Goal: Task Accomplishment & Management: Manage account settings

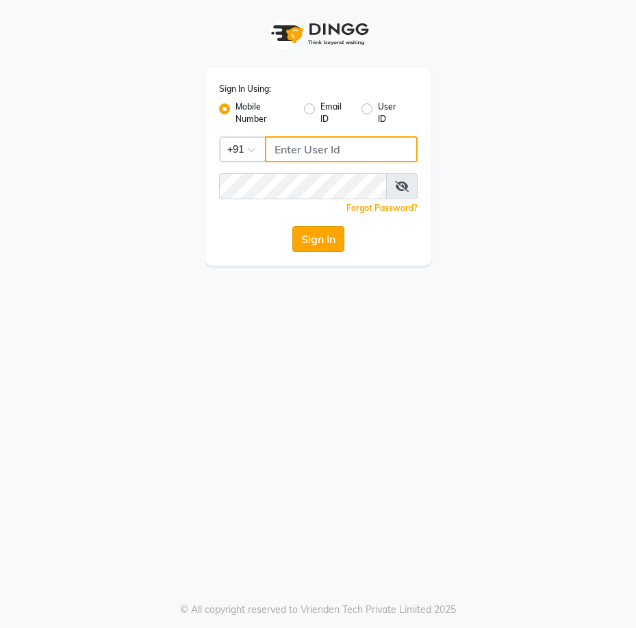
type input "9175511045"
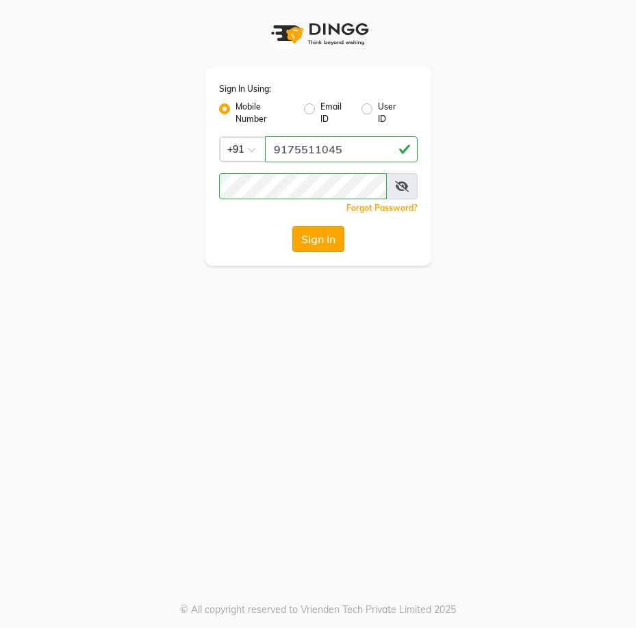
click at [316, 243] on button "Sign In" at bounding box center [318, 239] width 52 height 26
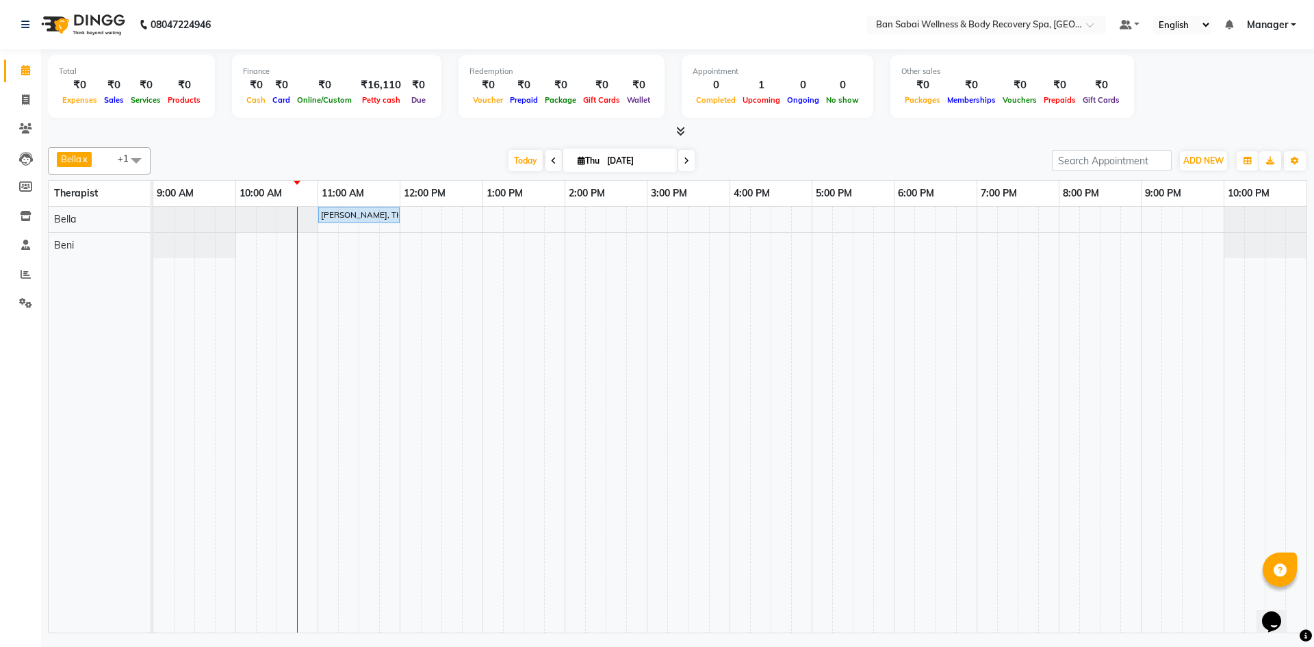
click at [137, 164] on span at bounding box center [135, 160] width 27 height 26
click at [627, 351] on td at bounding box center [637, 420] width 21 height 426
click at [426, 240] on div "[PERSON_NAME], TK01, 11:00 AM-12:00 PM, Deep Tissue Massage (Strong Pressure)-2…" at bounding box center [729, 420] width 1153 height 426
select select "88797"
select select "tentative"
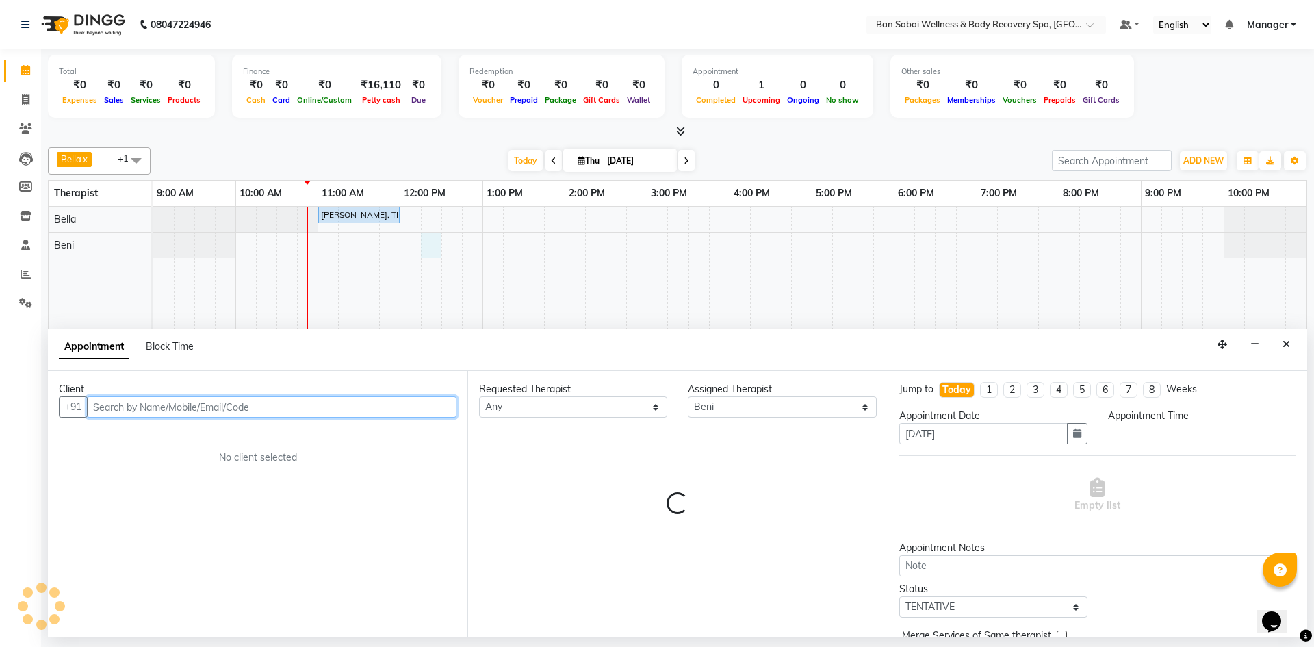
select select "735"
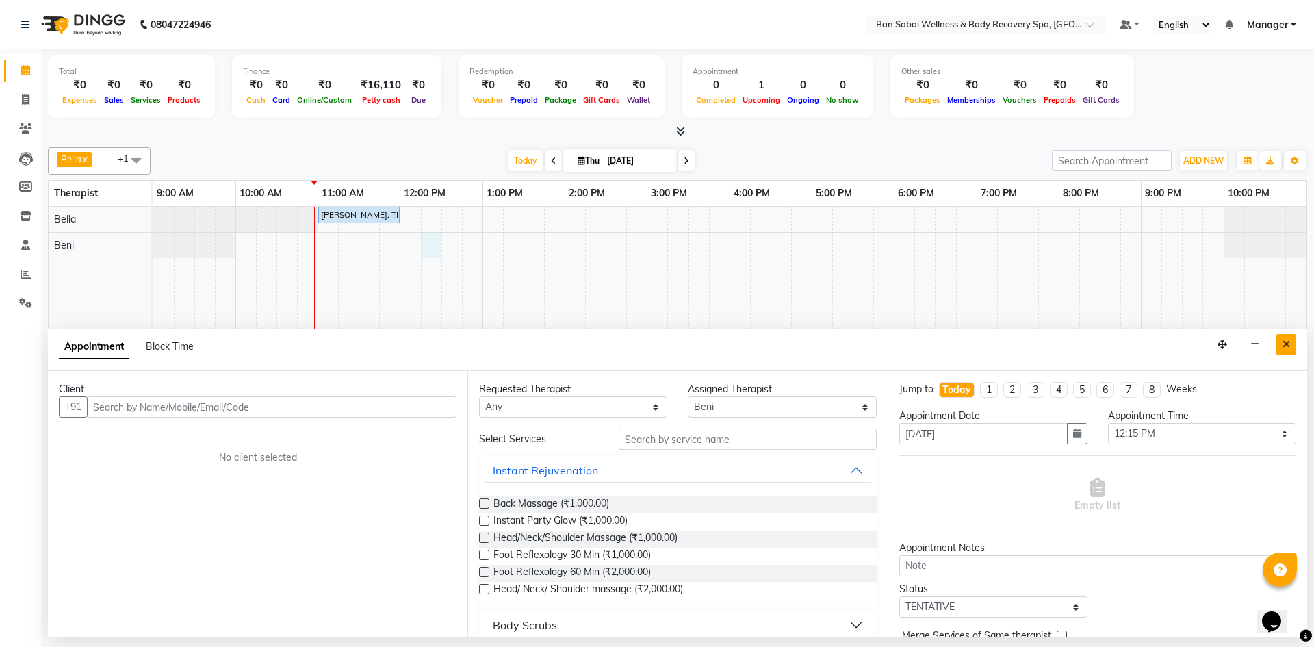
click at [635, 348] on icon "Close" at bounding box center [1286, 344] width 8 height 10
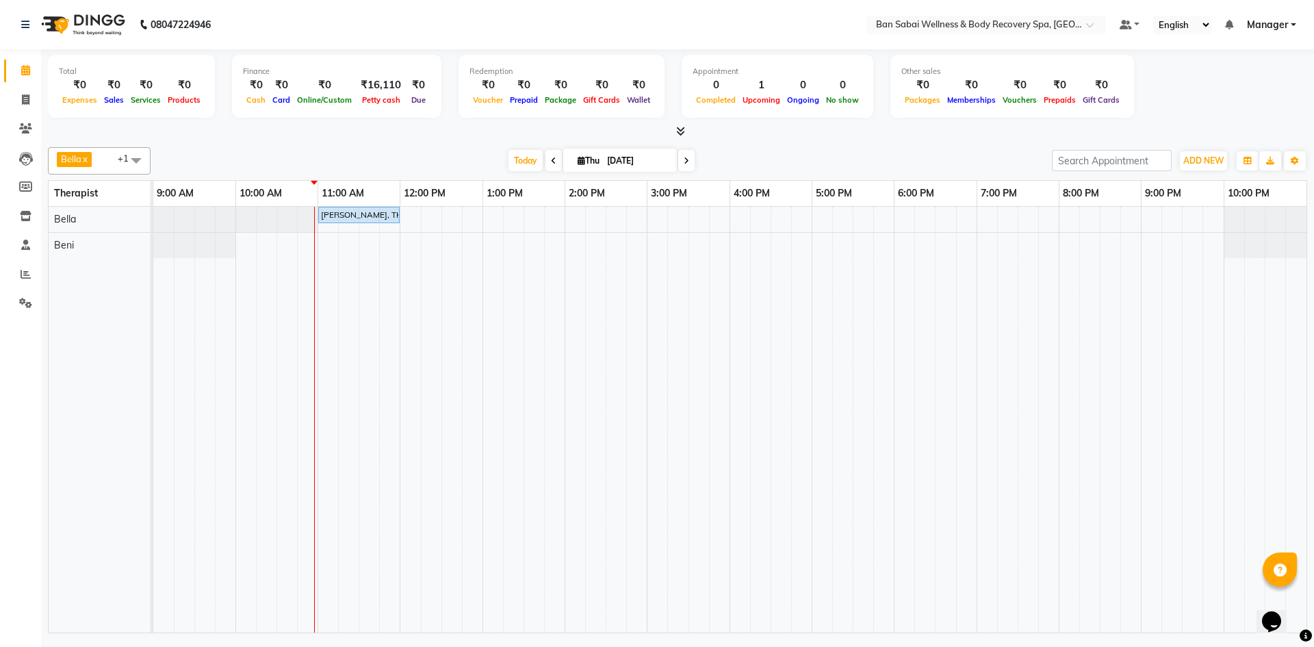
click at [635, 440] on td at bounding box center [760, 420] width 21 height 426
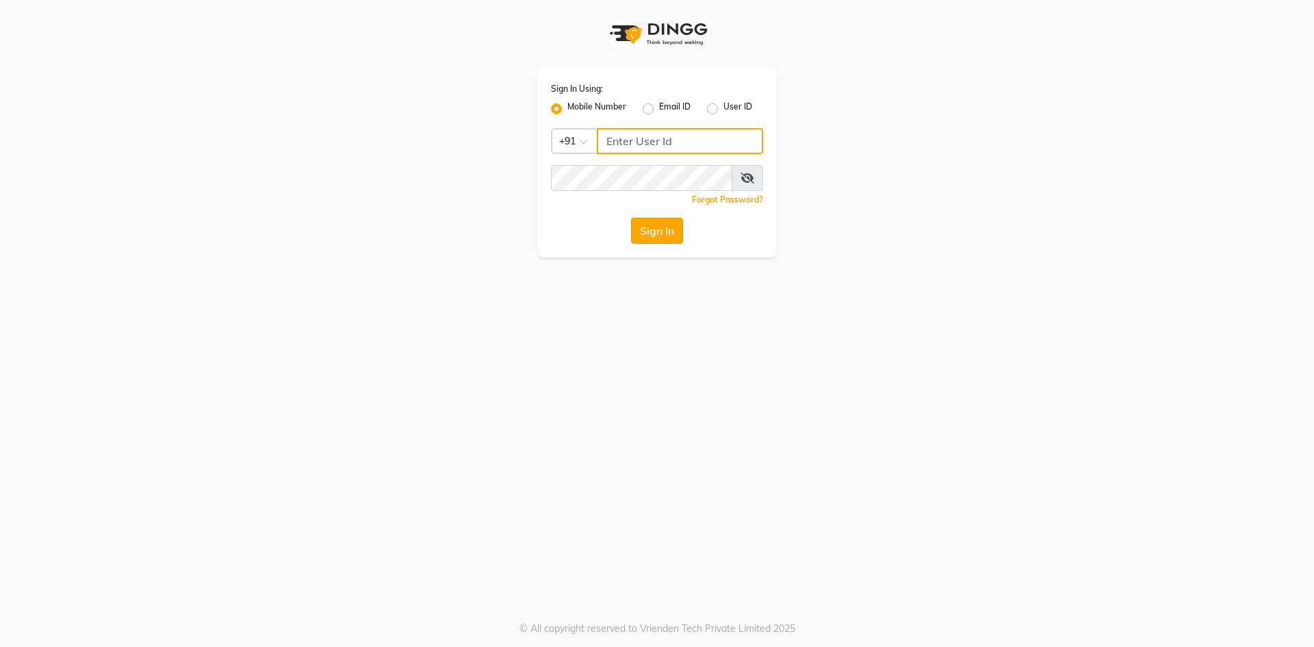
type input "9175511045"
click at [673, 223] on button "Sign In" at bounding box center [657, 231] width 52 height 26
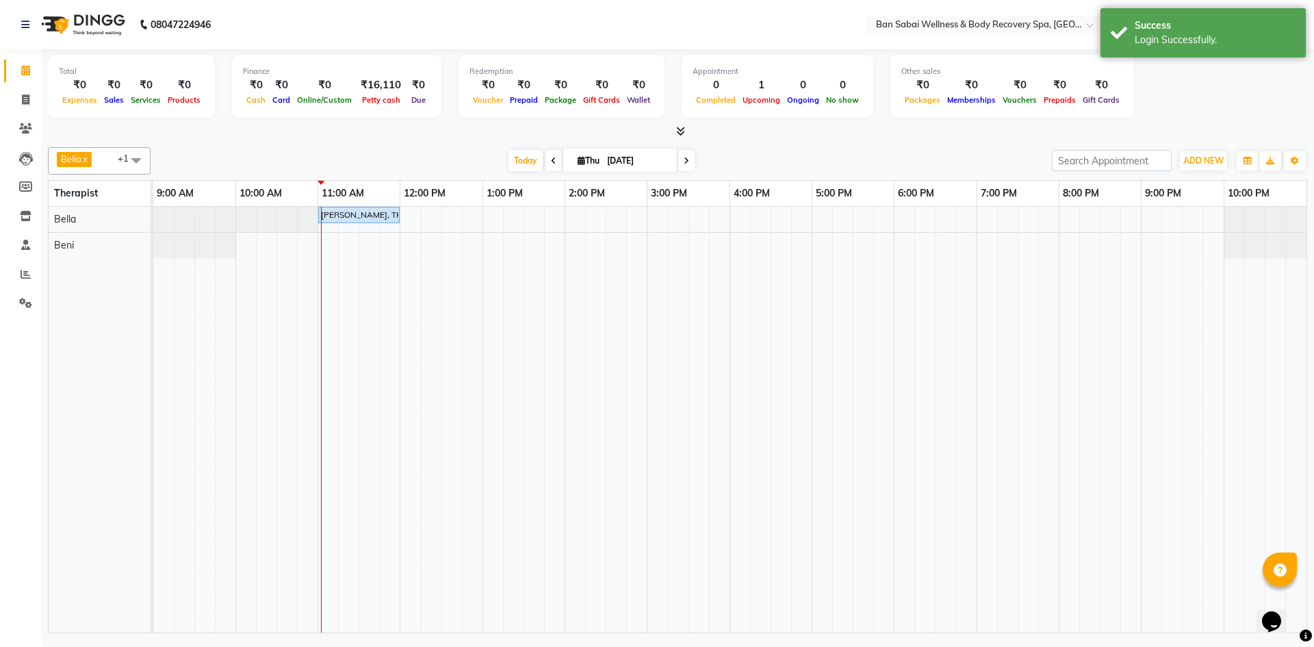
drag, startPoint x: 1046, startPoint y: 272, endPoint x: 977, endPoint y: 274, distance: 69.8
click at [977, 274] on td at bounding box center [987, 420] width 21 height 426
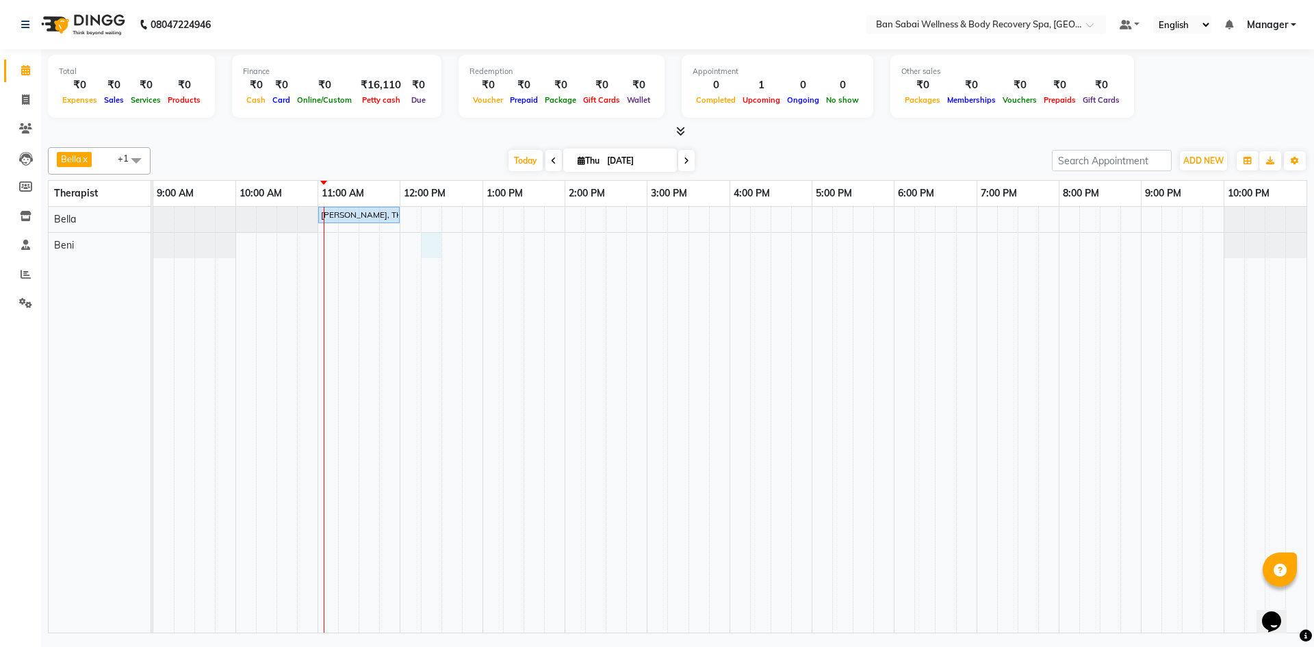
click at [422, 244] on div "[PERSON_NAME], TK01, 11:00 AM-12:00 PM, Deep Tissue Massage (Strong Pressure)-2…" at bounding box center [729, 420] width 1153 height 426
select select "88797"
select select "735"
select select "tentative"
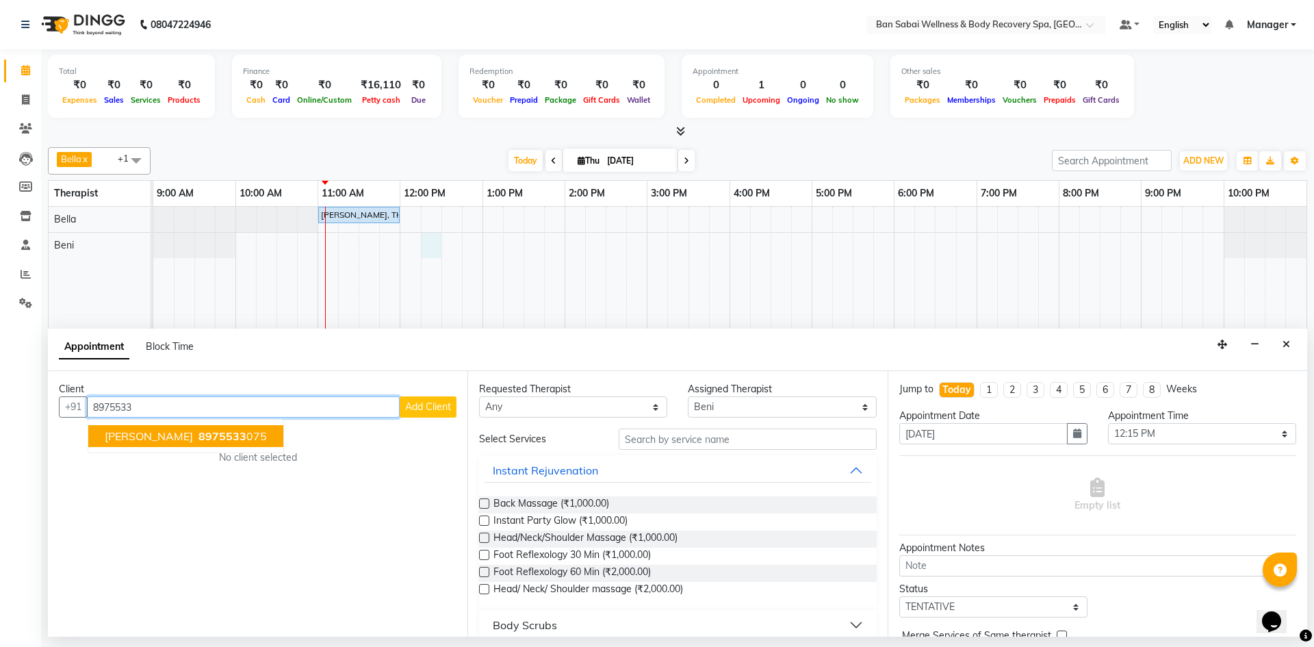
click at [246, 433] on span "8975533" at bounding box center [222, 436] width 48 height 14
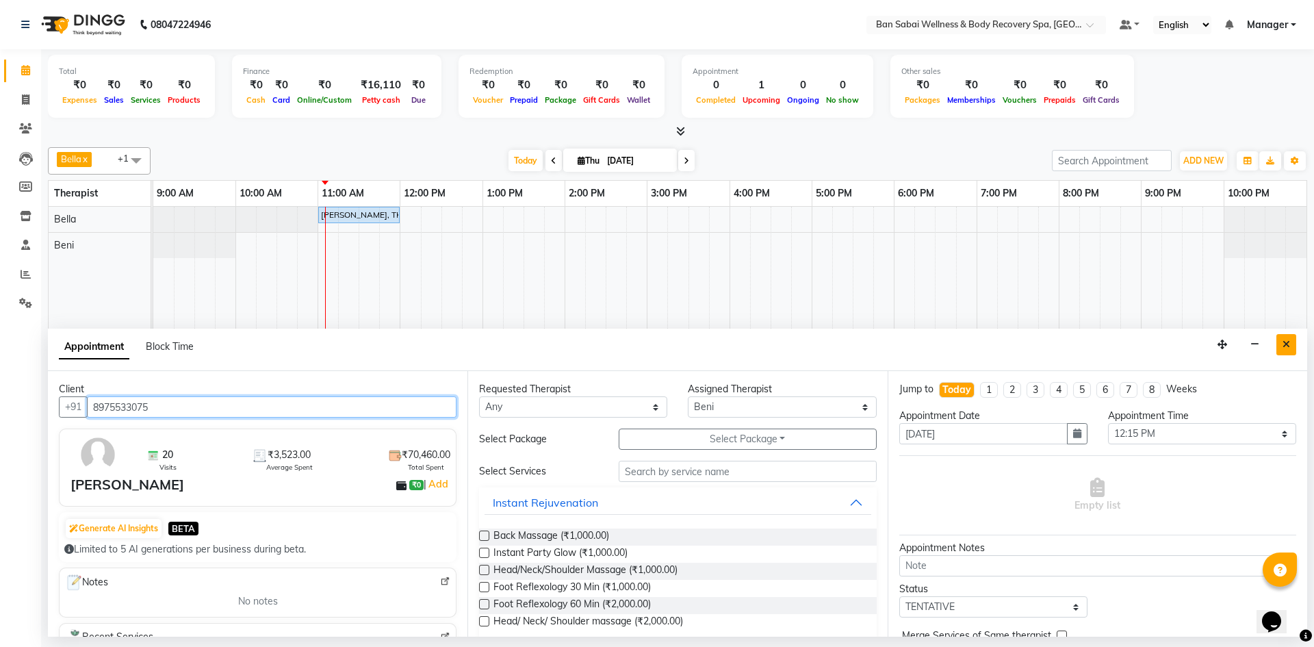
type input "8975533075"
click at [1289, 345] on icon "Close" at bounding box center [1286, 344] width 8 height 10
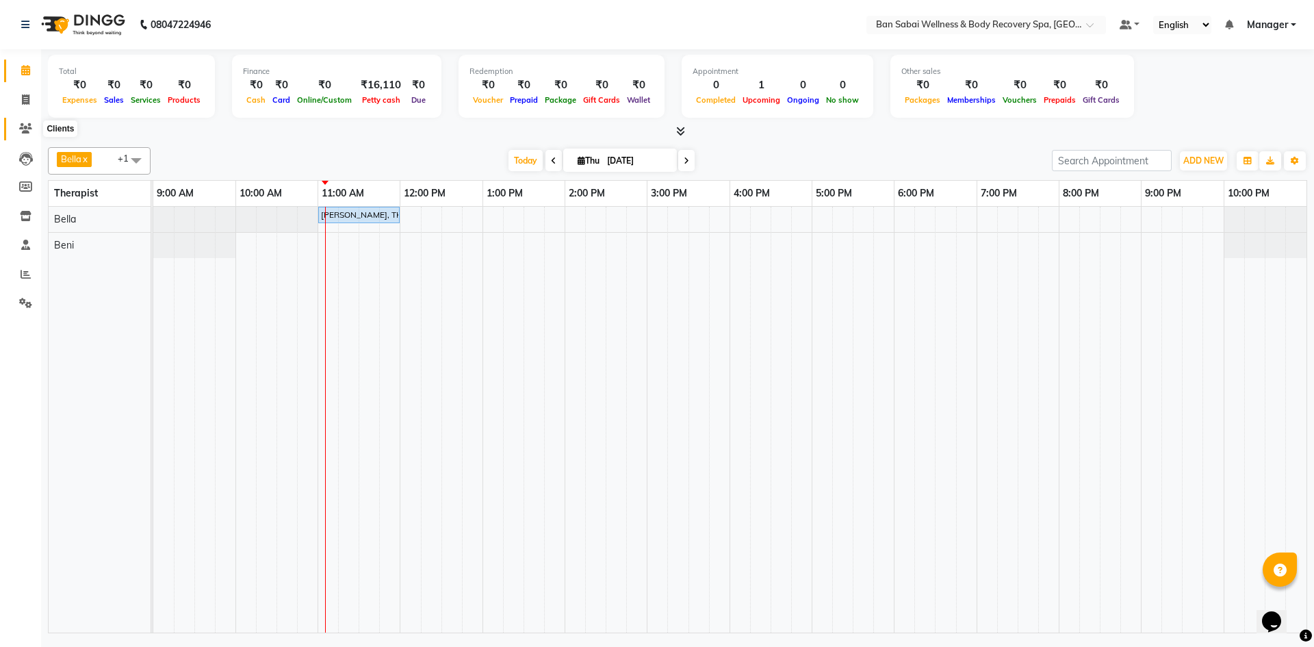
click at [26, 133] on span at bounding box center [26, 129] width 24 height 16
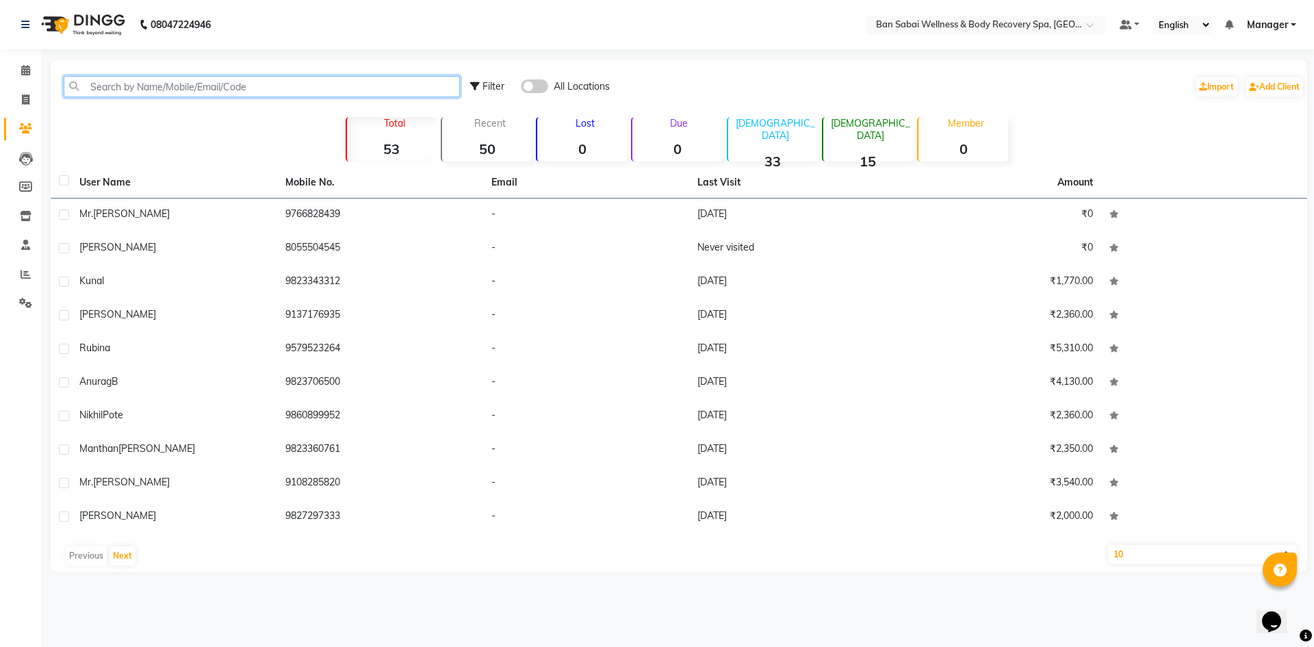
click at [272, 90] on input "text" at bounding box center [262, 86] width 396 height 21
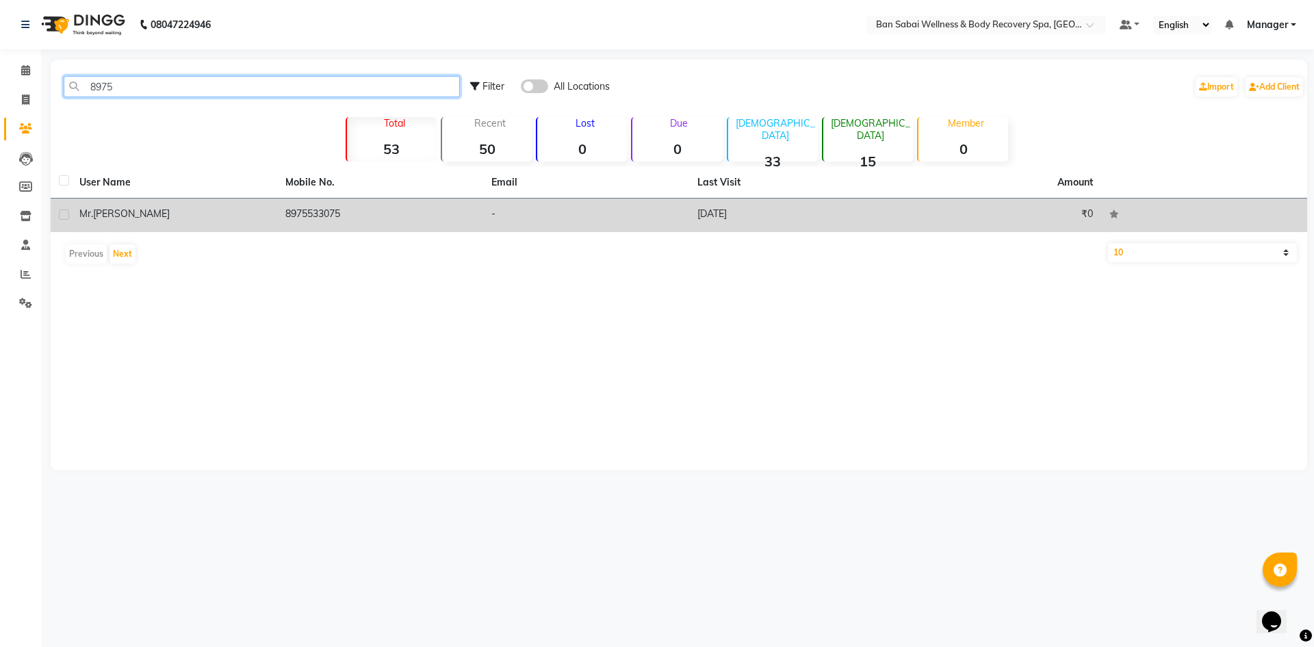
type input "8975"
click at [177, 210] on div "Mr. Prasad Karhad" at bounding box center [174, 214] width 190 height 14
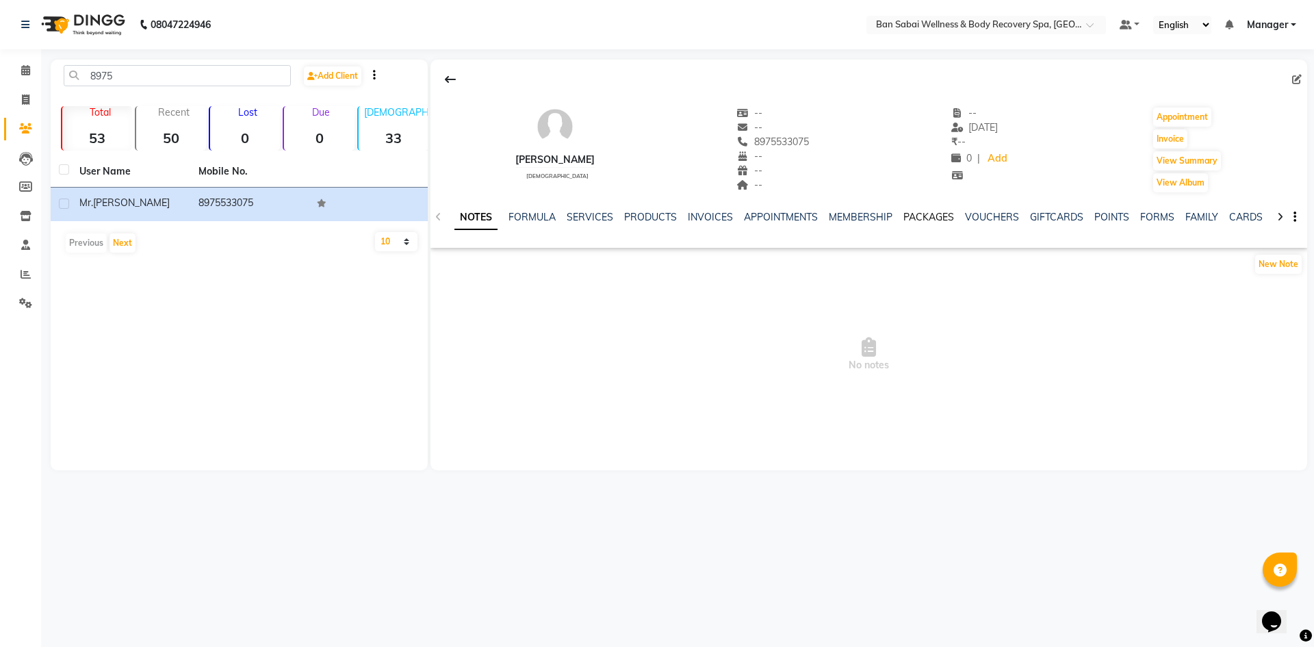
click at [928, 218] on link "PACKAGES" at bounding box center [928, 217] width 51 height 12
click at [27, 73] on icon at bounding box center [25, 70] width 9 height 10
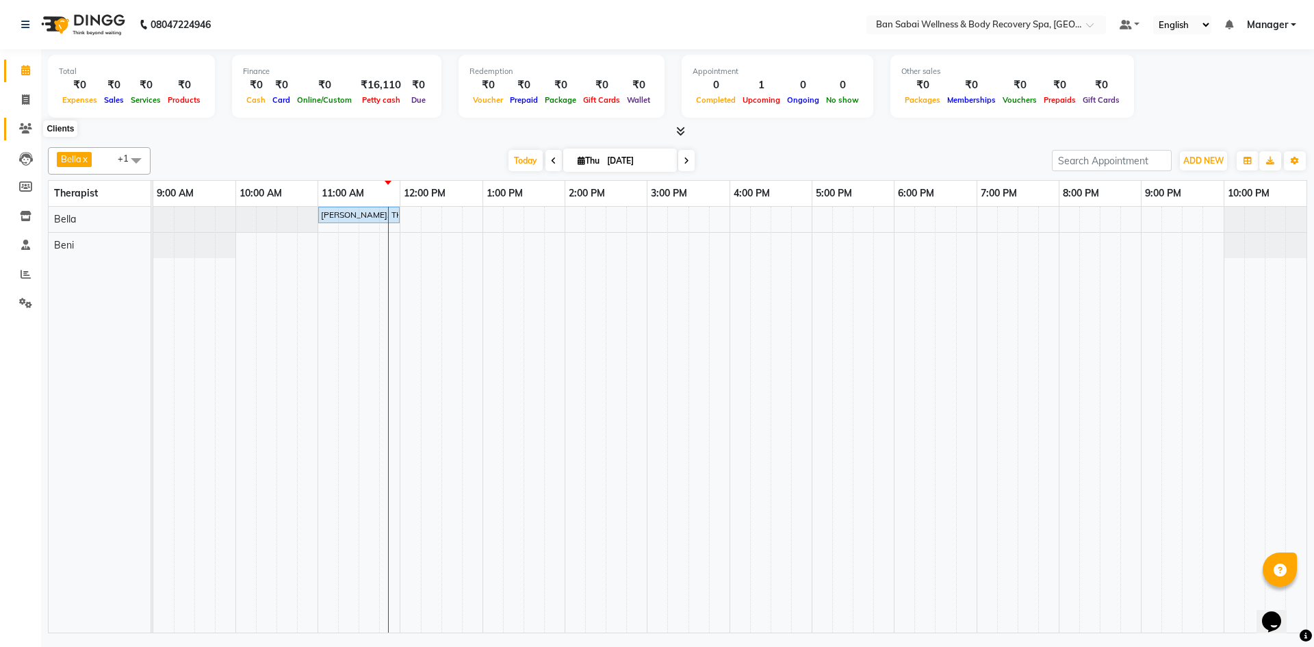
click at [27, 126] on icon at bounding box center [25, 128] width 13 height 10
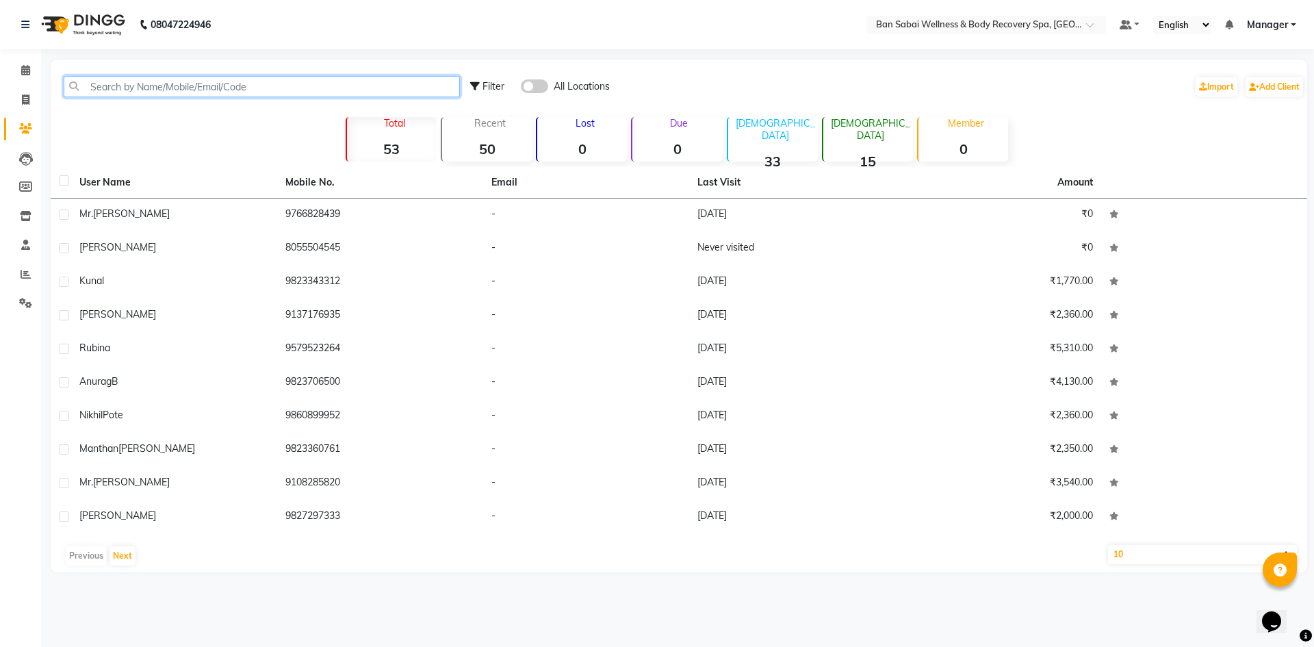
click at [374, 90] on input "text" at bounding box center [262, 86] width 396 height 21
click at [244, 96] on input "text" at bounding box center [262, 86] width 396 height 21
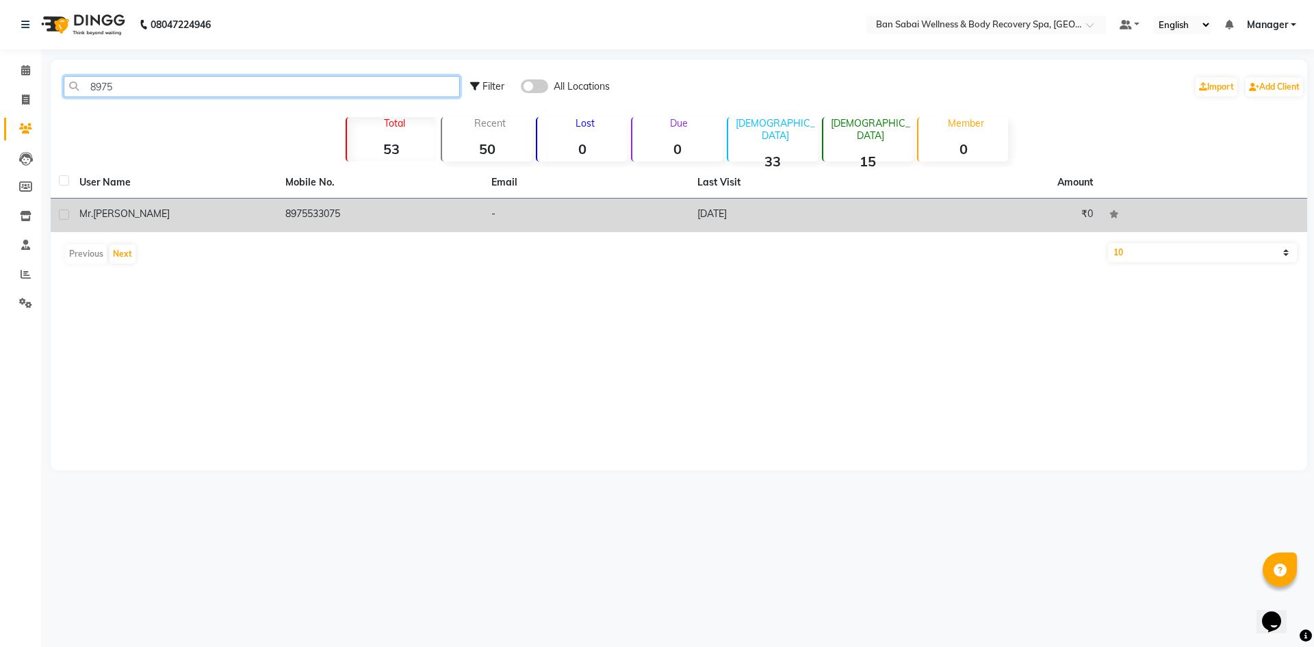
type input "8975"
click at [302, 212] on td "8975533075" at bounding box center [380, 215] width 206 height 34
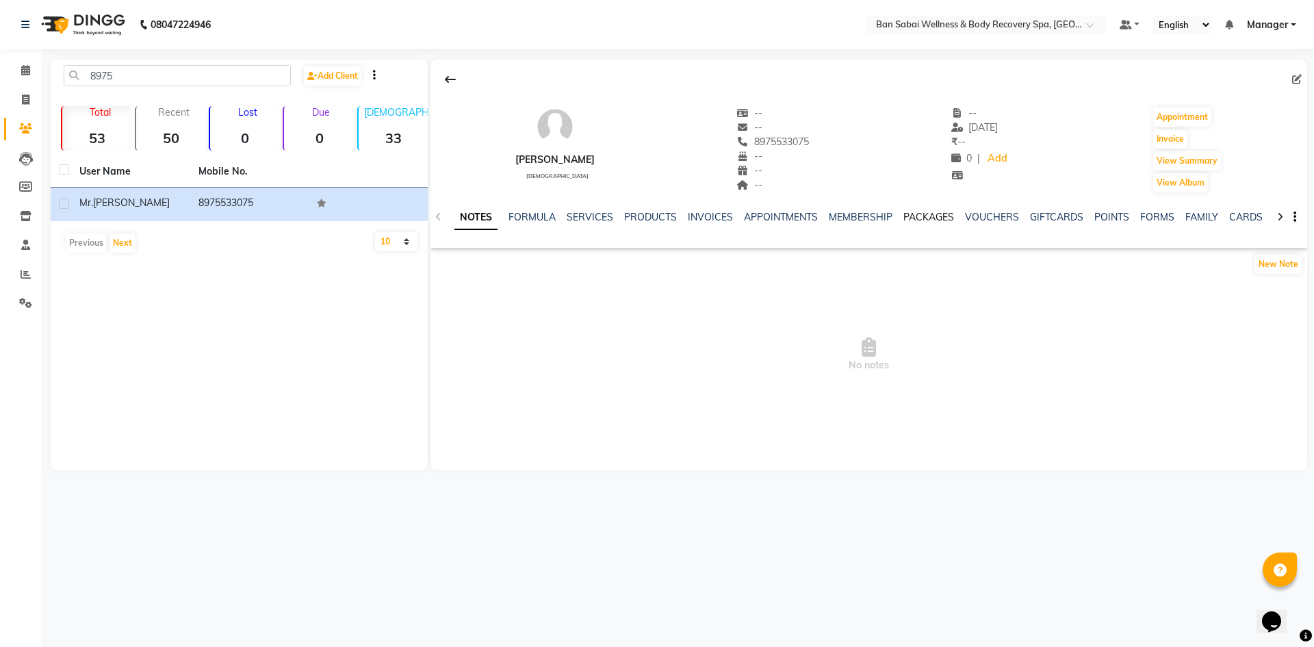
click at [935, 217] on link "PACKAGES" at bounding box center [928, 217] width 51 height 12
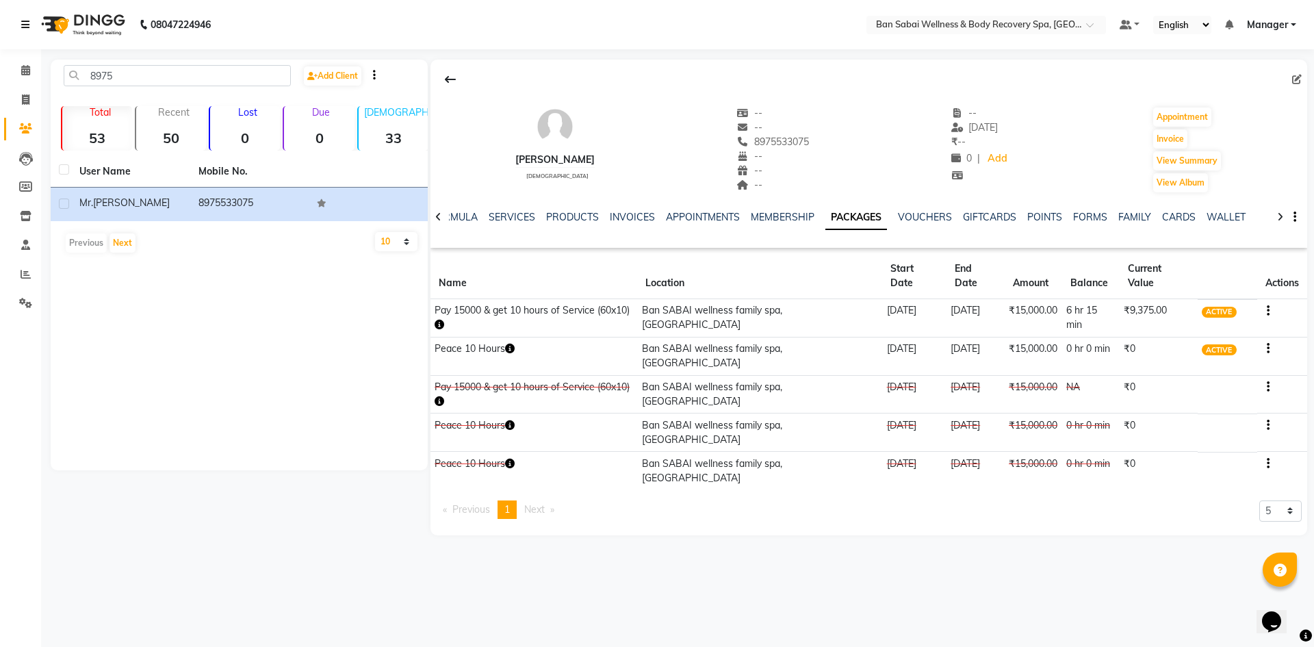
click at [22, 29] on link at bounding box center [28, 24] width 14 height 38
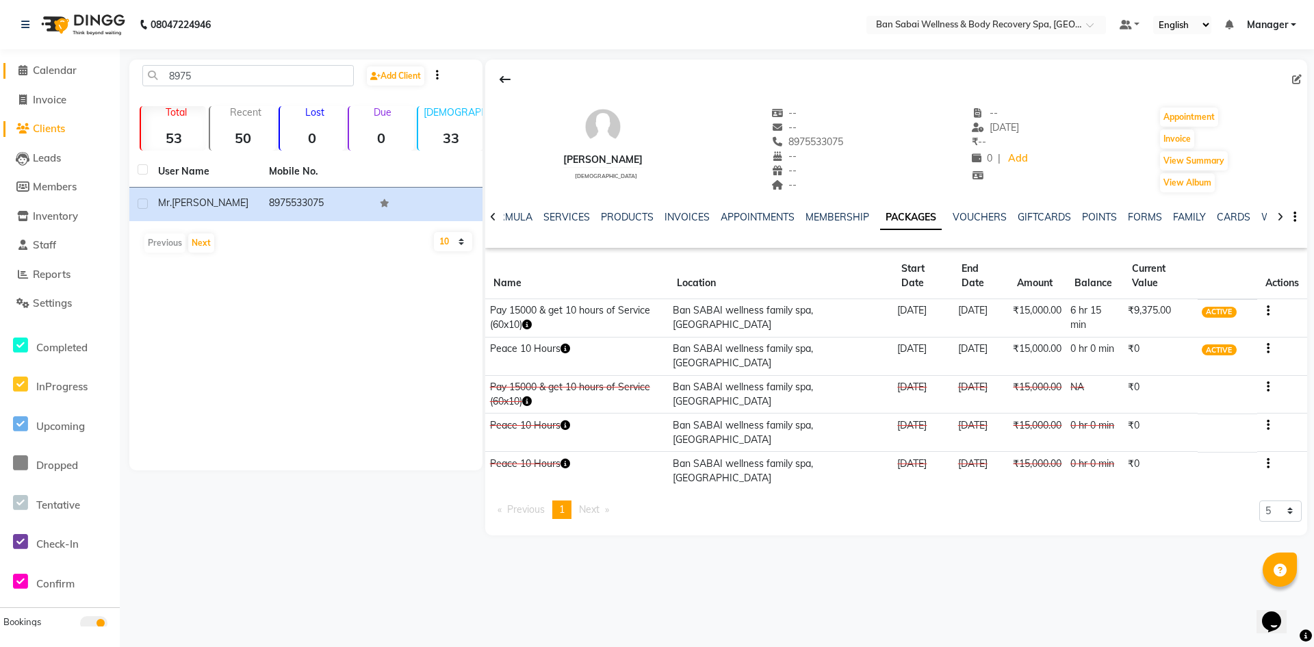
click at [24, 72] on icon at bounding box center [22, 70] width 9 height 10
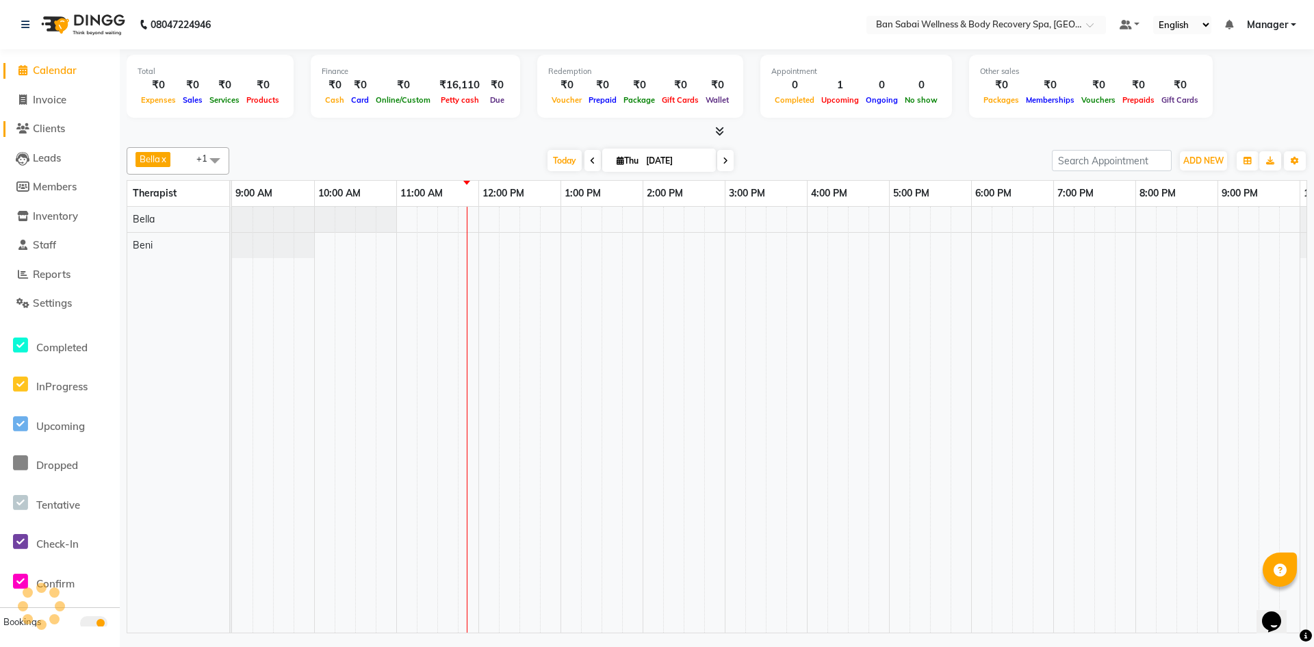
click at [23, 131] on icon at bounding box center [22, 128] width 13 height 10
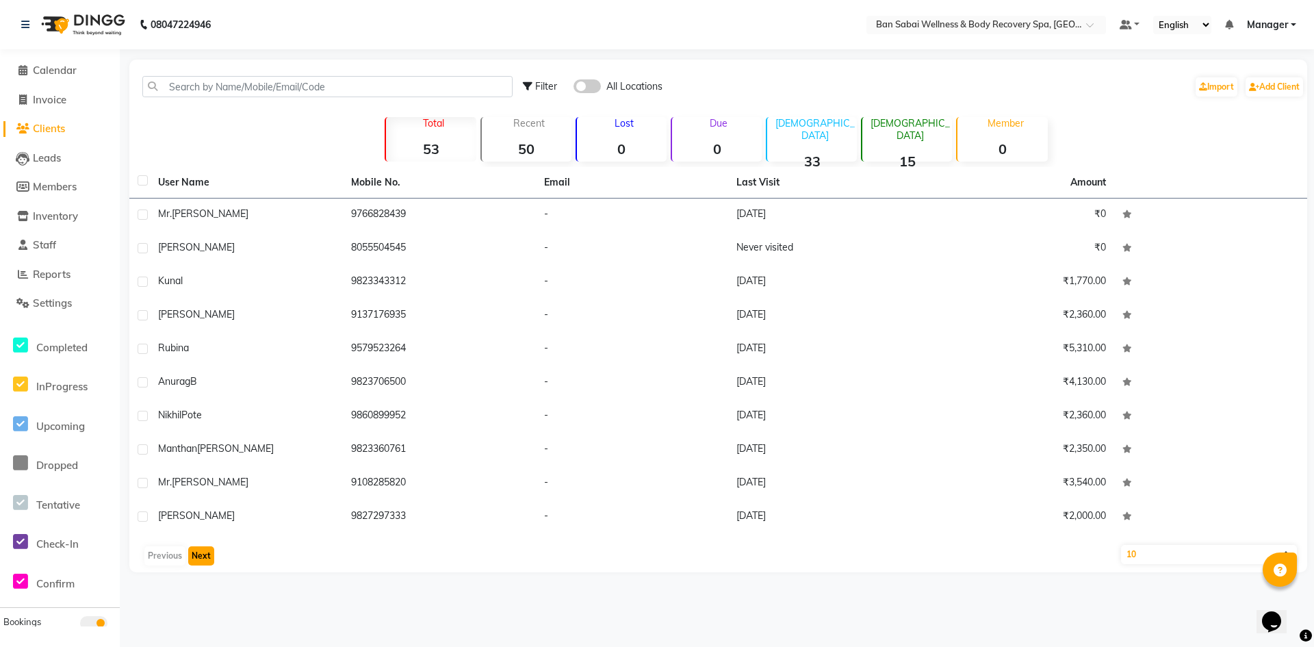
click at [203, 552] on button "Next" at bounding box center [201, 555] width 26 height 19
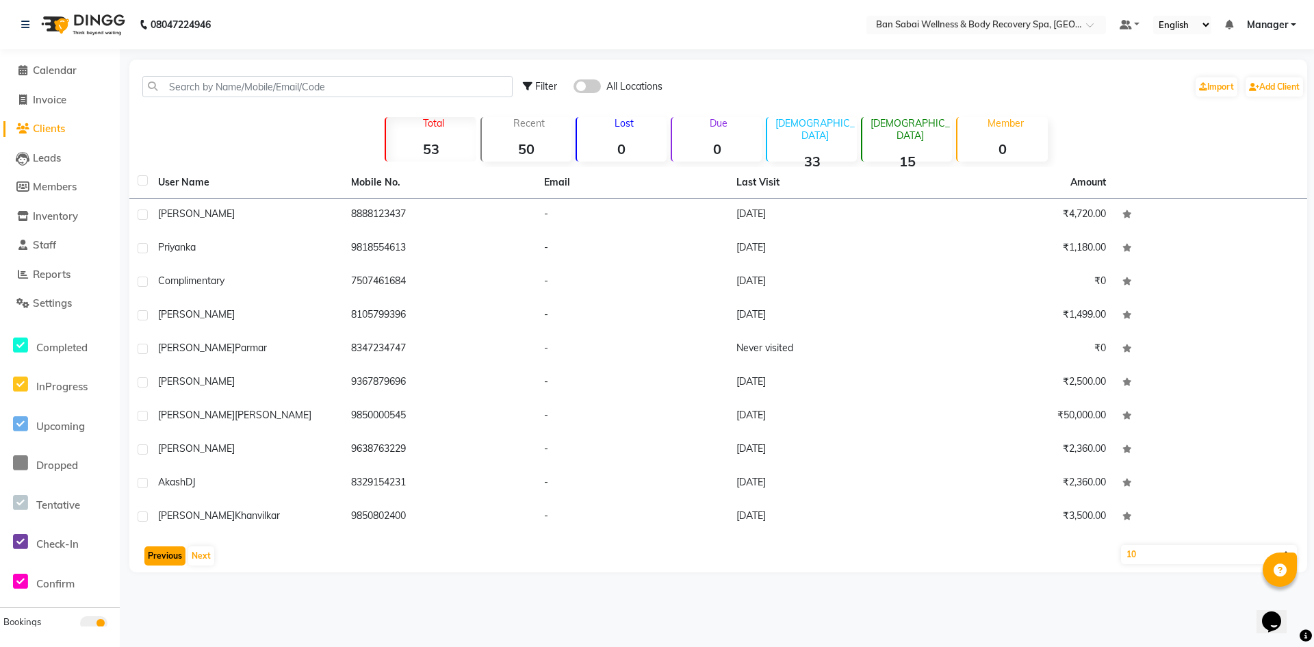
click at [154, 555] on button "Previous" at bounding box center [164, 555] width 41 height 19
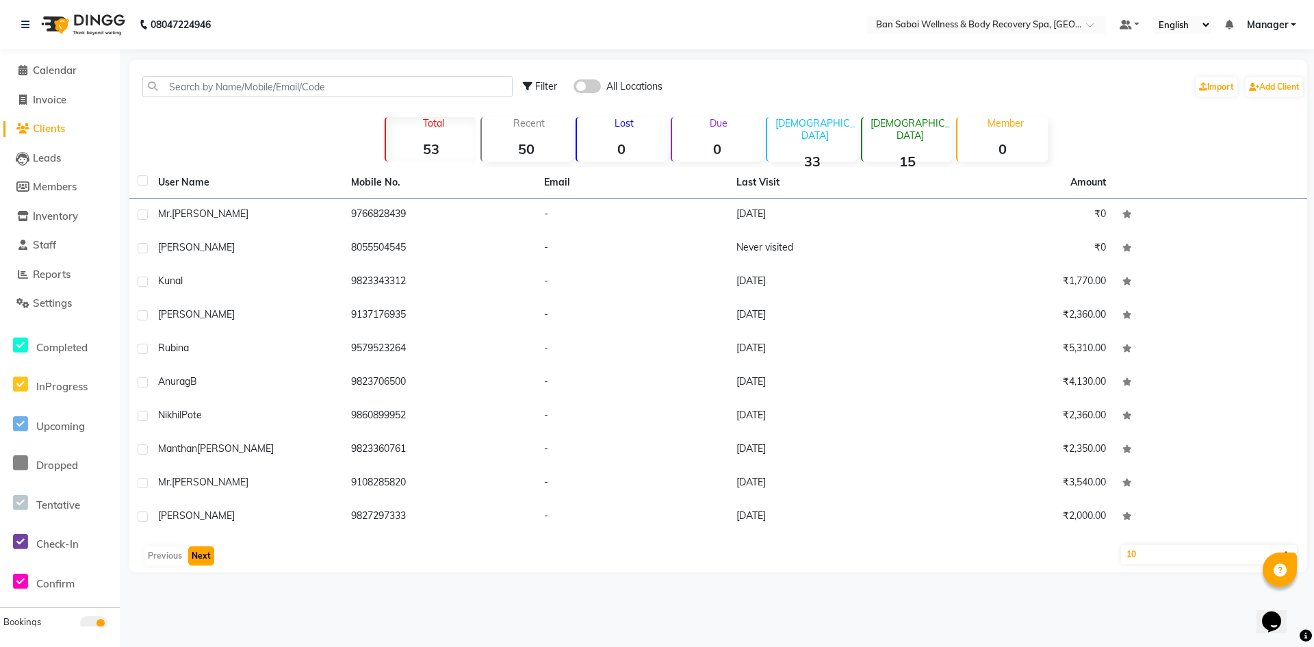
click at [202, 560] on button "Next" at bounding box center [201, 555] width 26 height 19
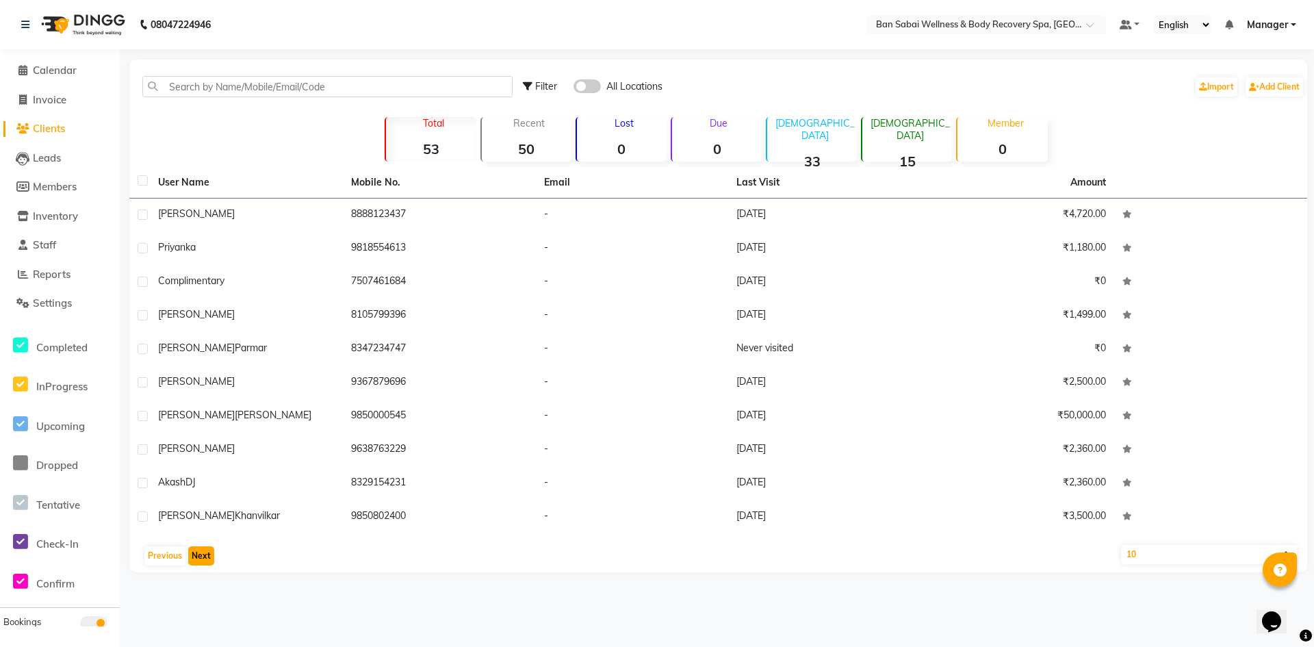
click at [202, 560] on button "Next" at bounding box center [201, 555] width 26 height 19
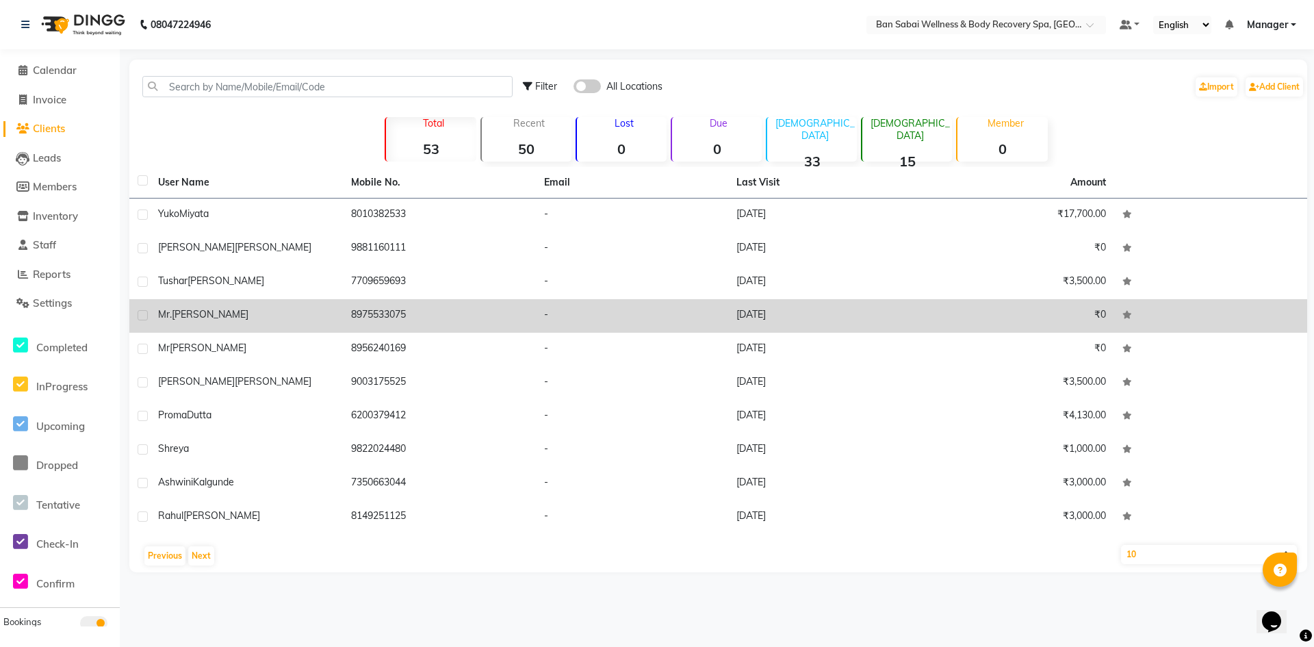
click at [587, 328] on td "-" at bounding box center [632, 316] width 193 height 34
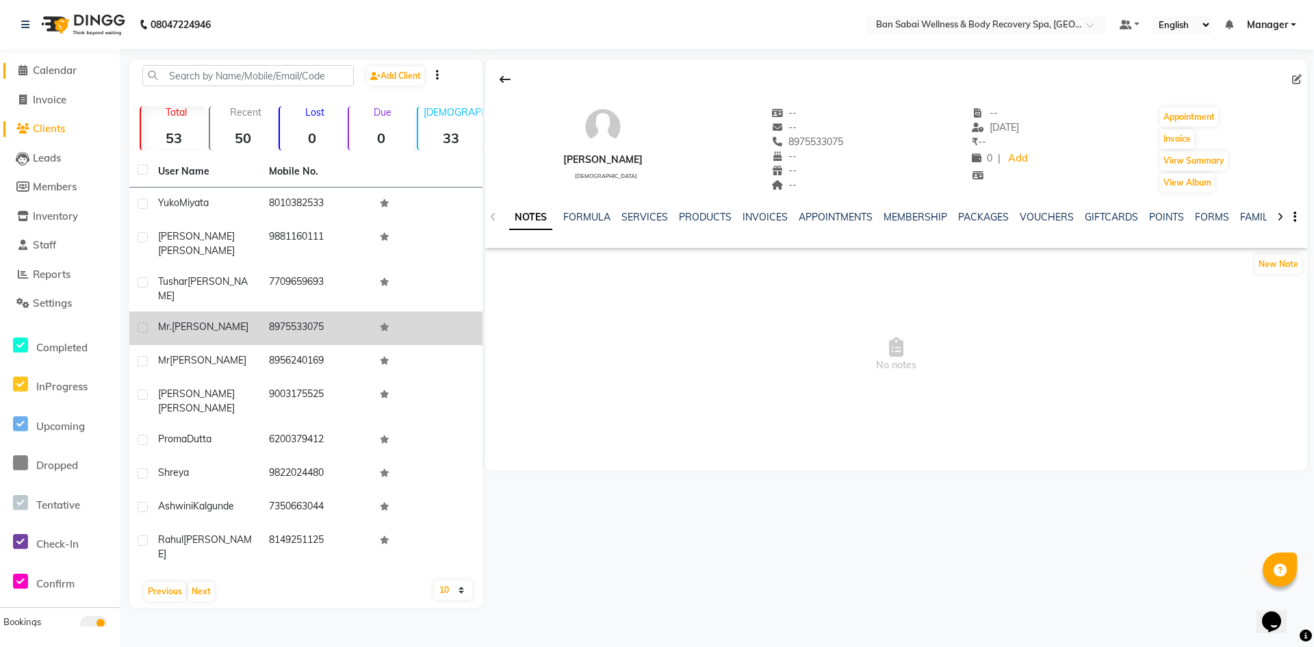
click at [27, 75] on span at bounding box center [22, 71] width 21 height 16
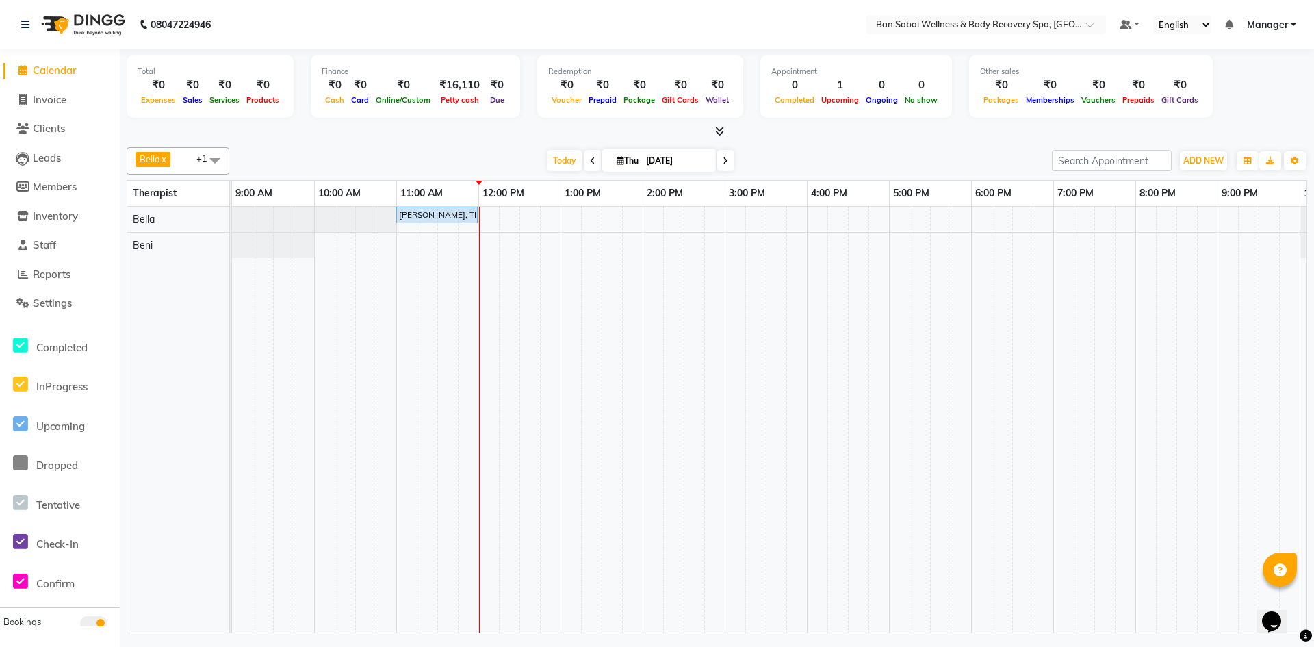
scroll to position [131, 0]
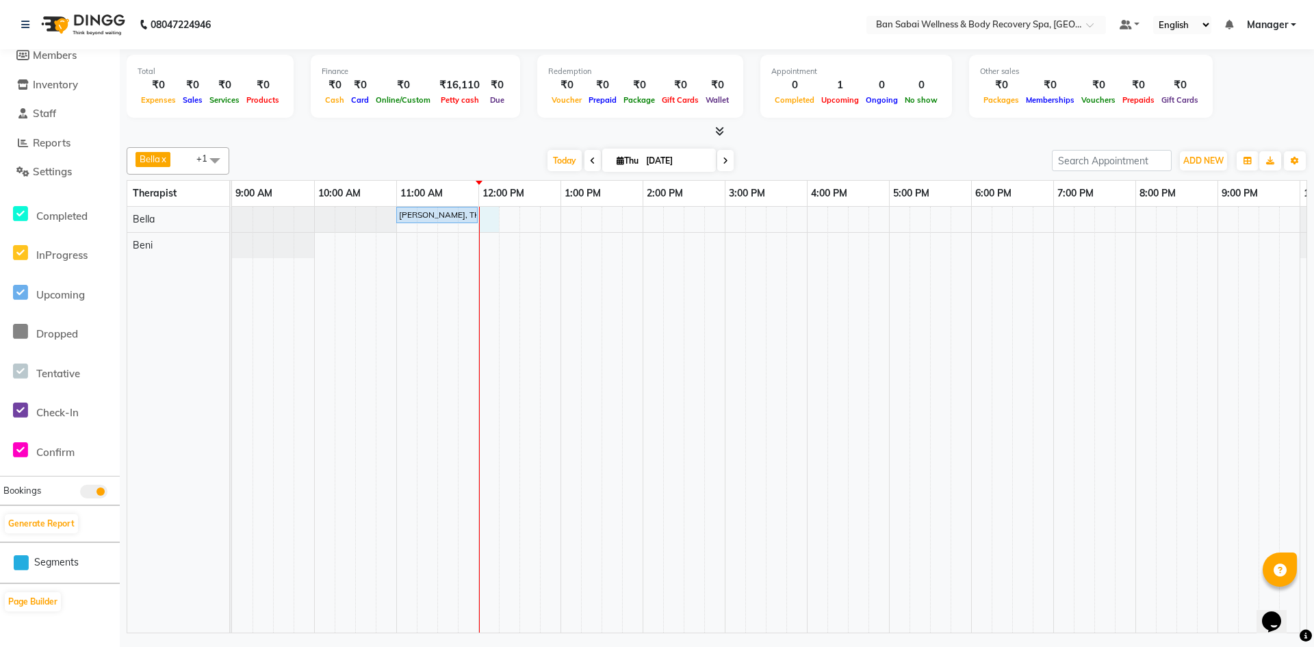
click at [490, 216] on div "[PERSON_NAME], TK01, 11:00 AM-12:00 PM, Deep Tissue Massage (Strong Pressure)-2…" at bounding box center [807, 420] width 1150 height 426
select select "88795"
select select "tentative"
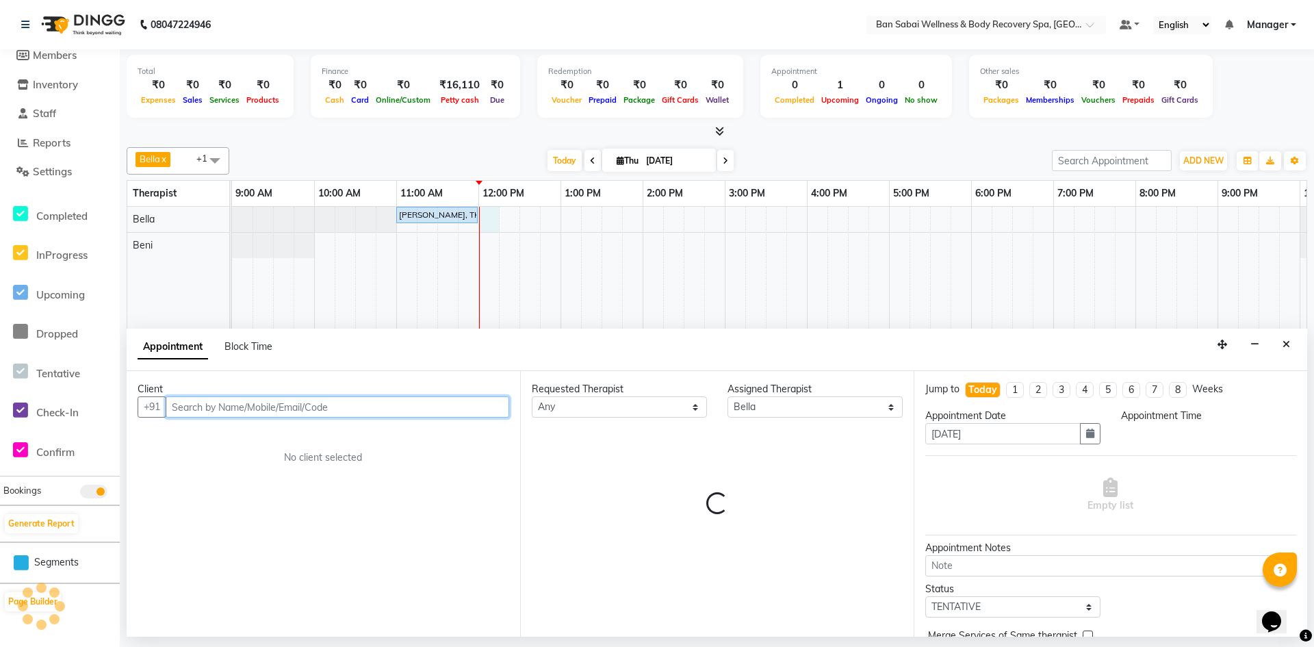
select select "720"
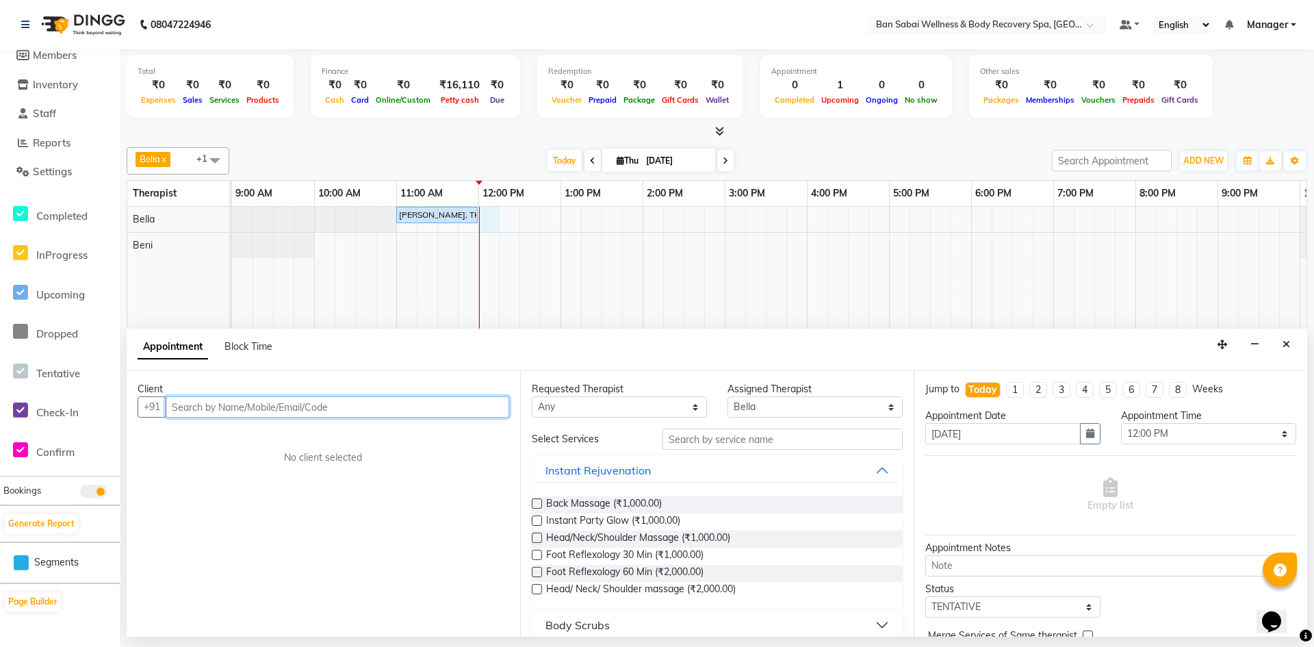
click at [457, 408] on input "text" at bounding box center [338, 406] width 344 height 21
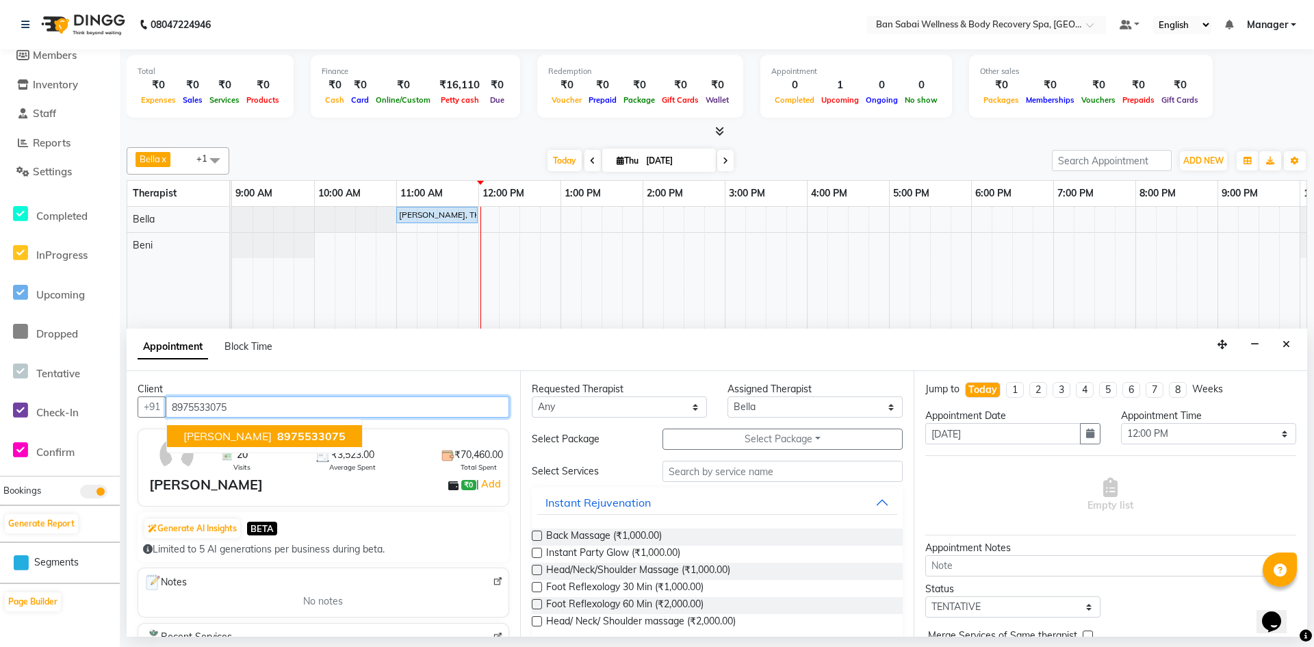
click at [354, 433] on button "Mr. Prasad Karhad 8975533075" at bounding box center [264, 436] width 195 height 22
type input "8975533075"
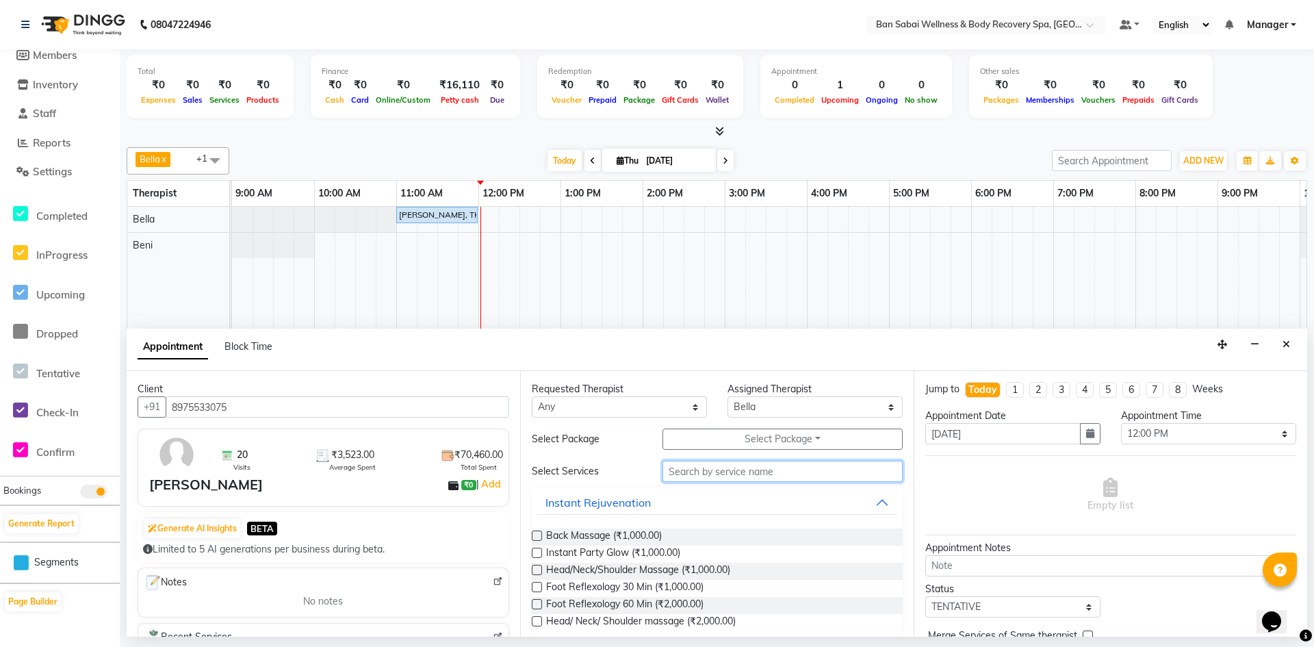
click at [850, 478] on input "text" at bounding box center [782, 471] width 240 height 21
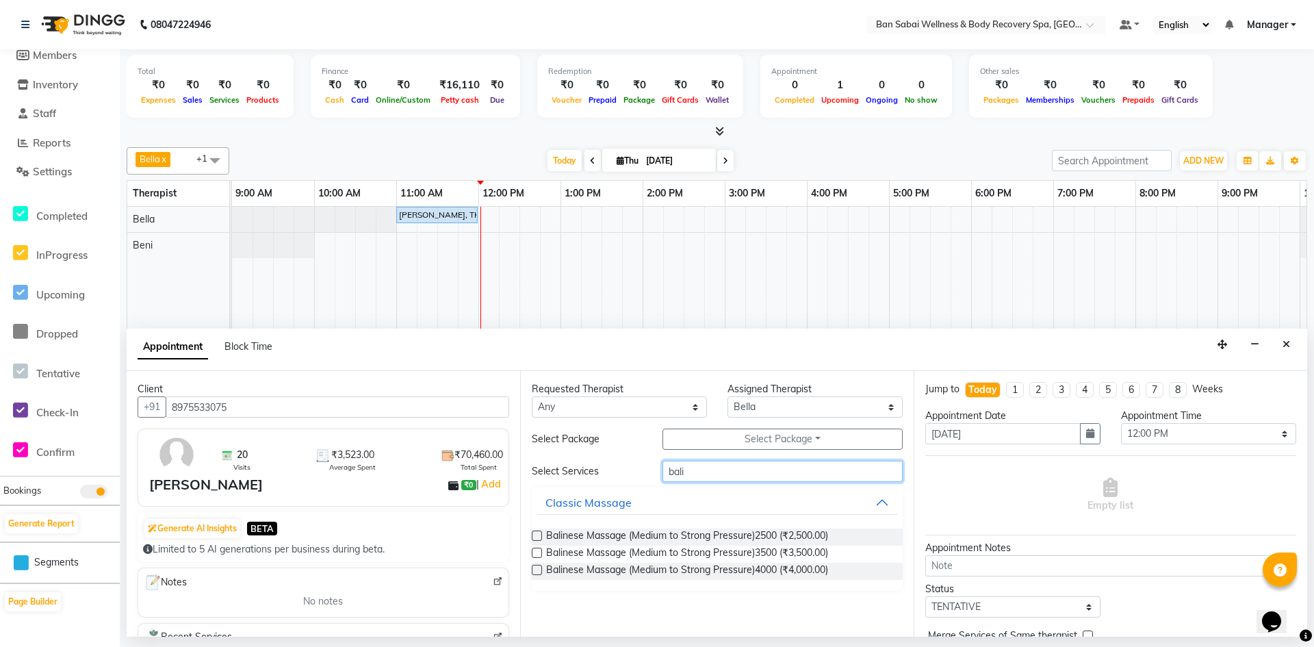
type input "bali"
click at [539, 555] on label at bounding box center [537, 552] width 10 height 10
click at [539, 555] on input "checkbox" at bounding box center [536, 554] width 9 height 9
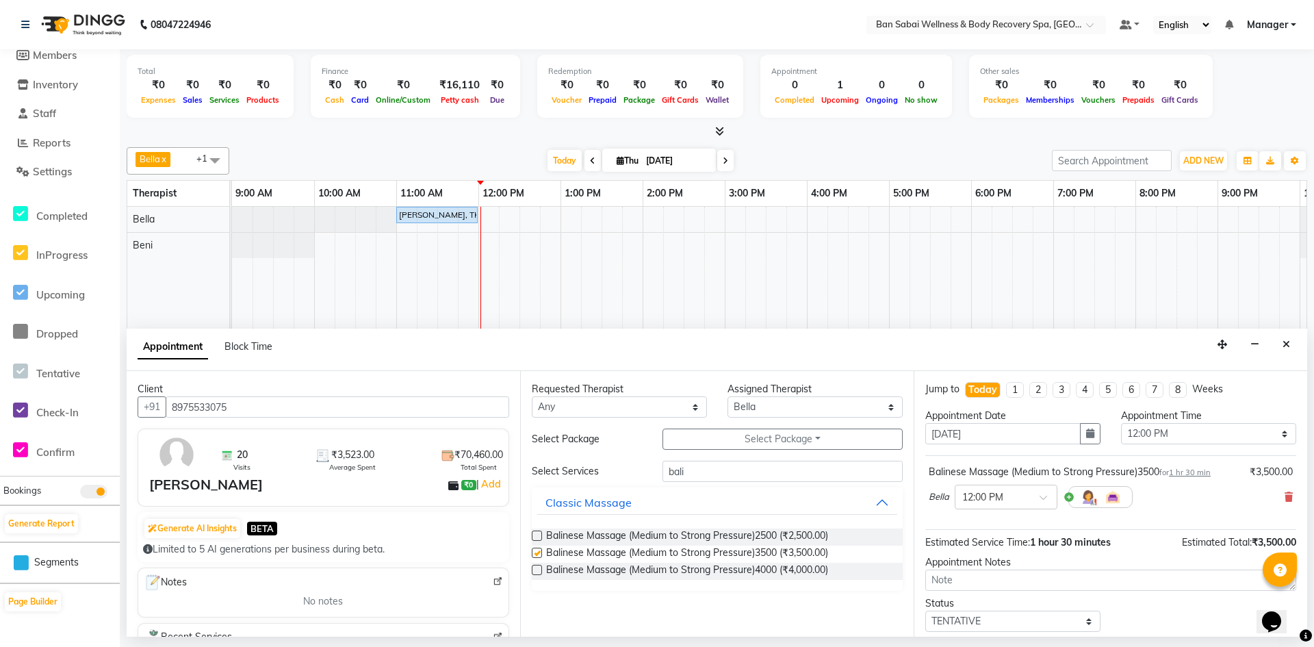
checkbox input "false"
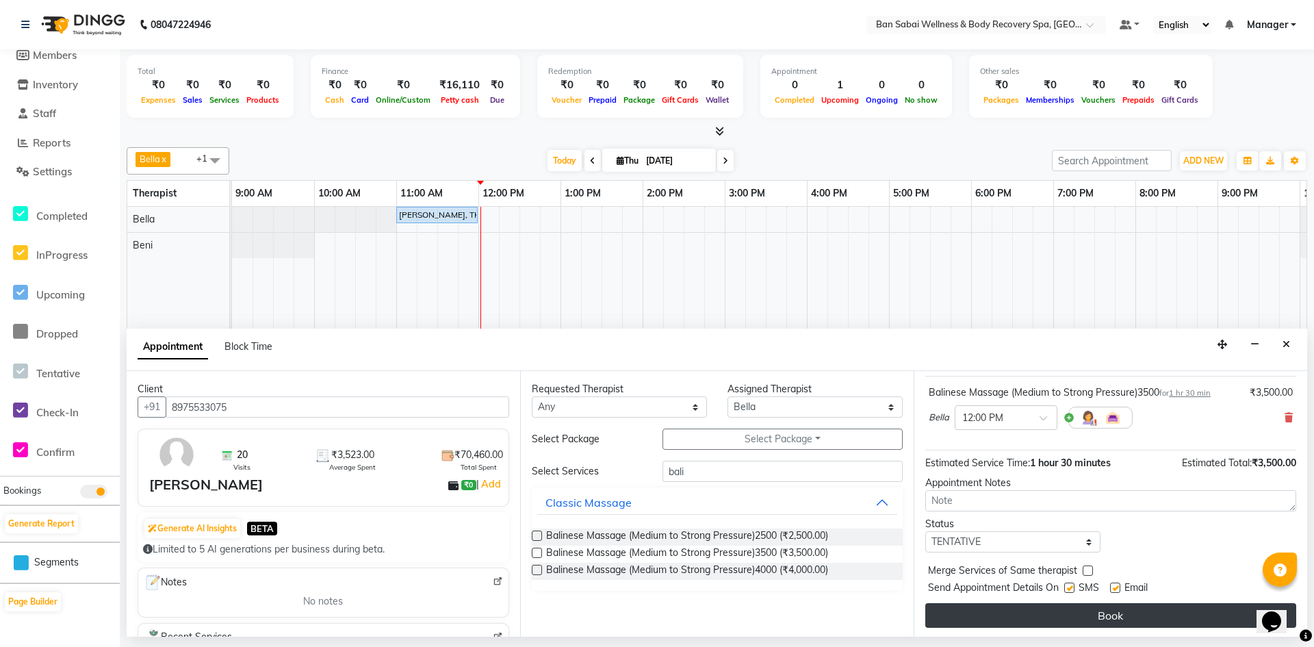
scroll to position [81, 0]
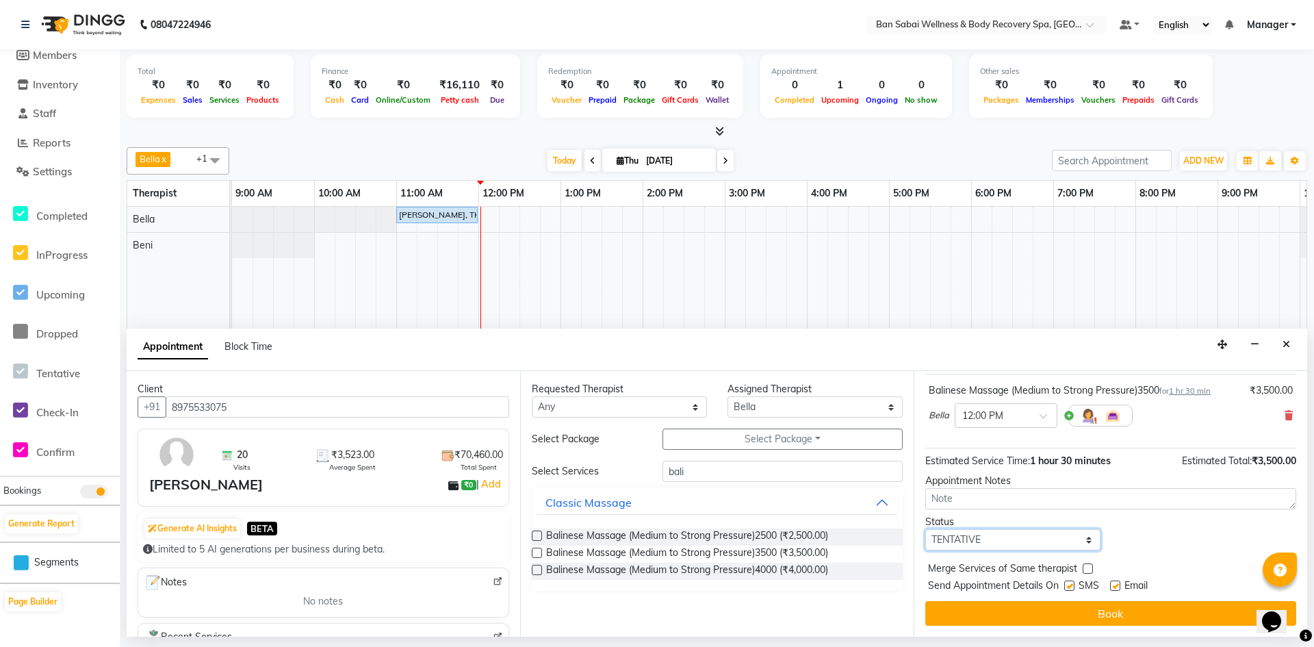
click at [1086, 539] on select "Select TENTATIVE CONFIRM CHECK-IN UPCOMING" at bounding box center [1012, 539] width 175 height 21
select select "confirm booking"
click at [925, 529] on select "Select TENTATIVE CONFIRM CHECK-IN UPCOMING" at bounding box center [1012, 539] width 175 height 21
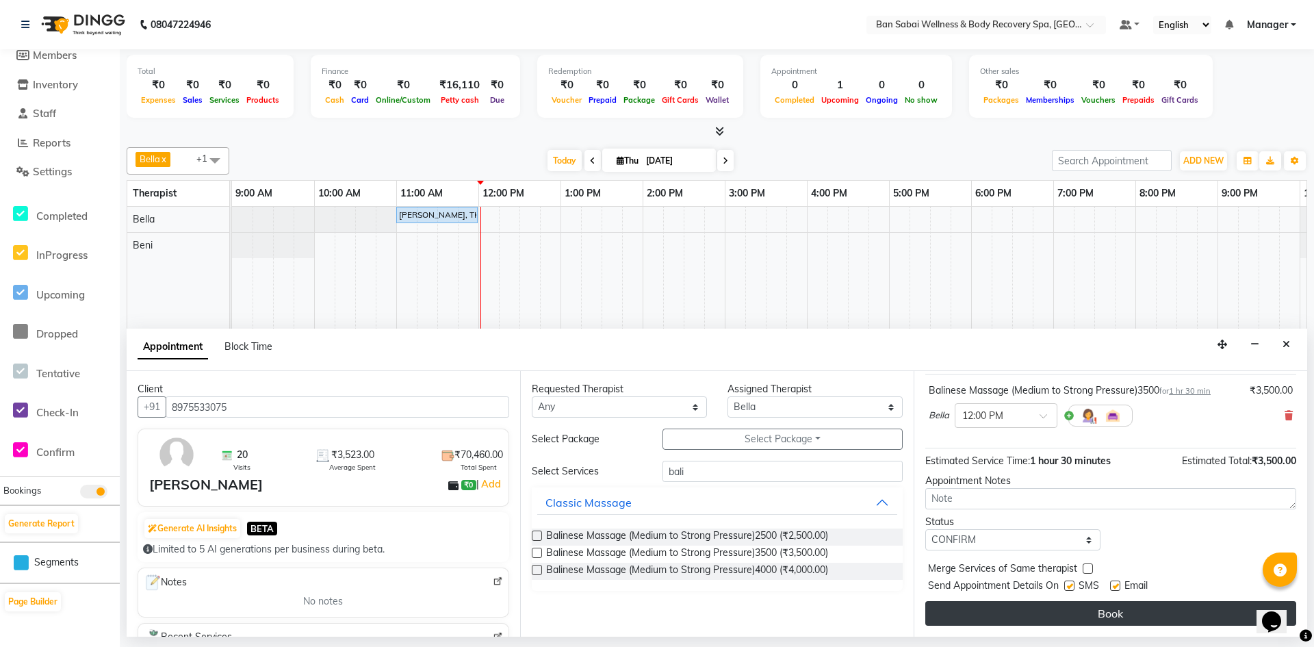
click at [1087, 612] on button "Book" at bounding box center [1110, 613] width 371 height 25
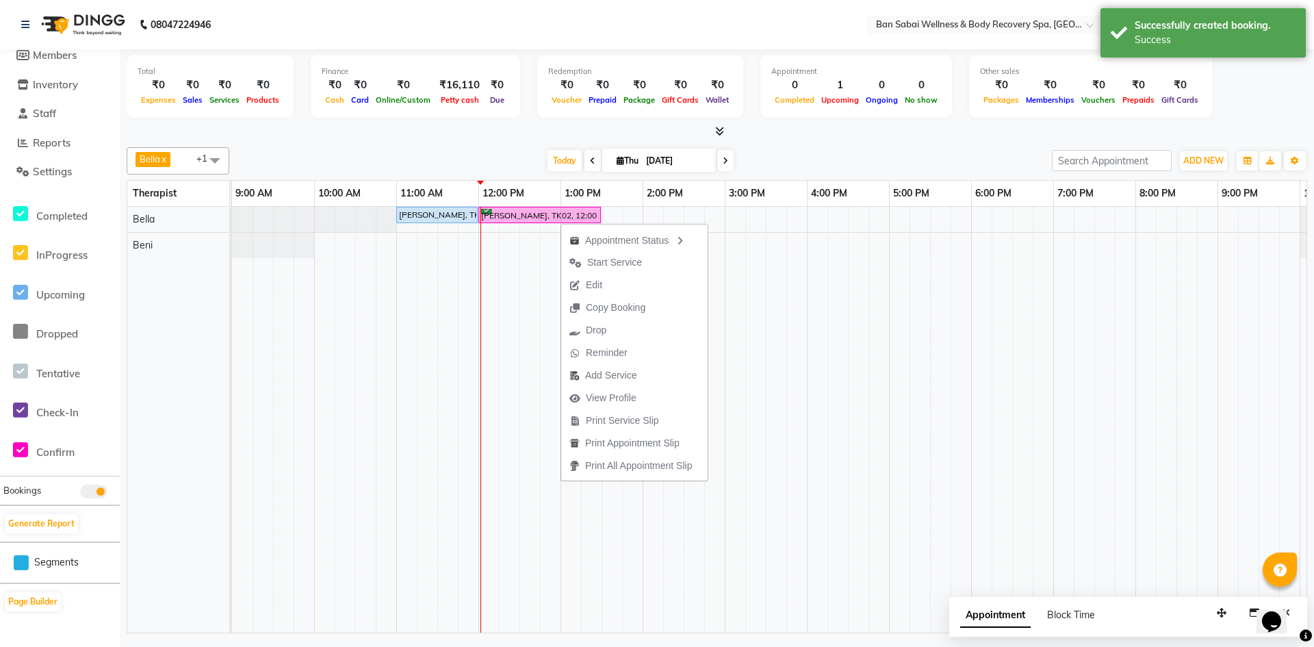
click at [593, 267] on span "Start Service" at bounding box center [614, 262] width 55 height 14
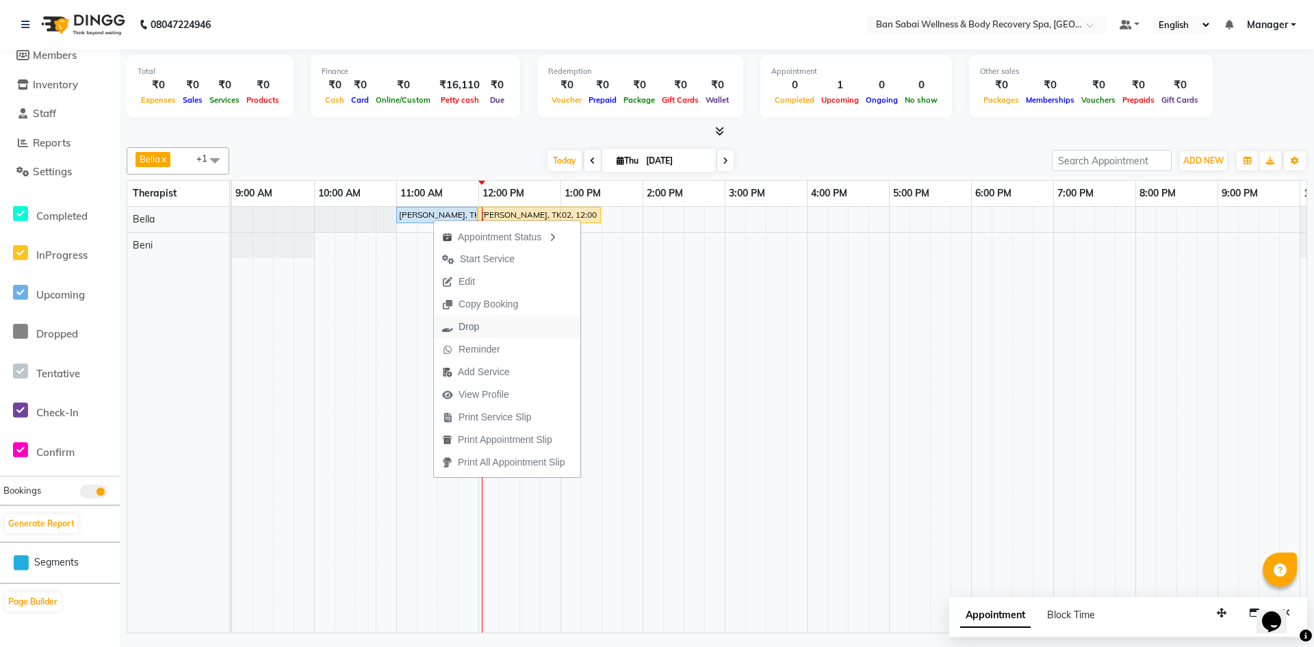
click at [494, 329] on button "Drop" at bounding box center [507, 326] width 146 height 23
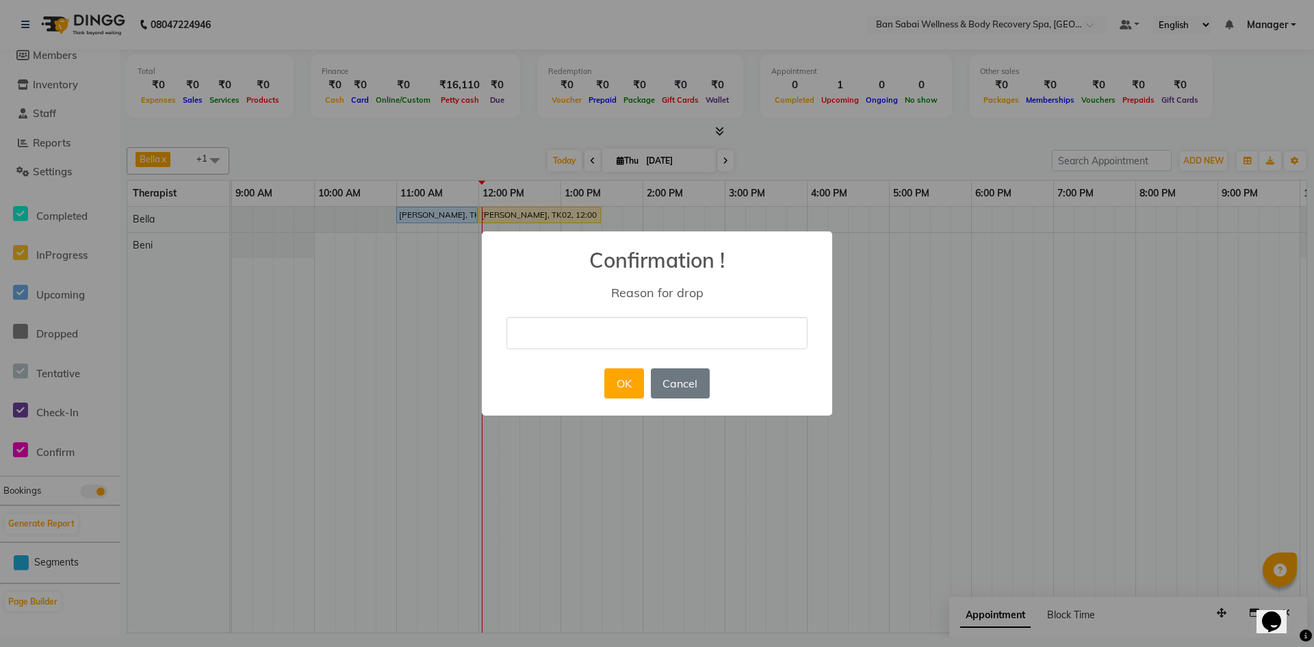
click at [589, 338] on input "text" at bounding box center [656, 333] width 301 height 32
type input "delete"
click at [623, 379] on button "OK" at bounding box center [623, 383] width 39 height 30
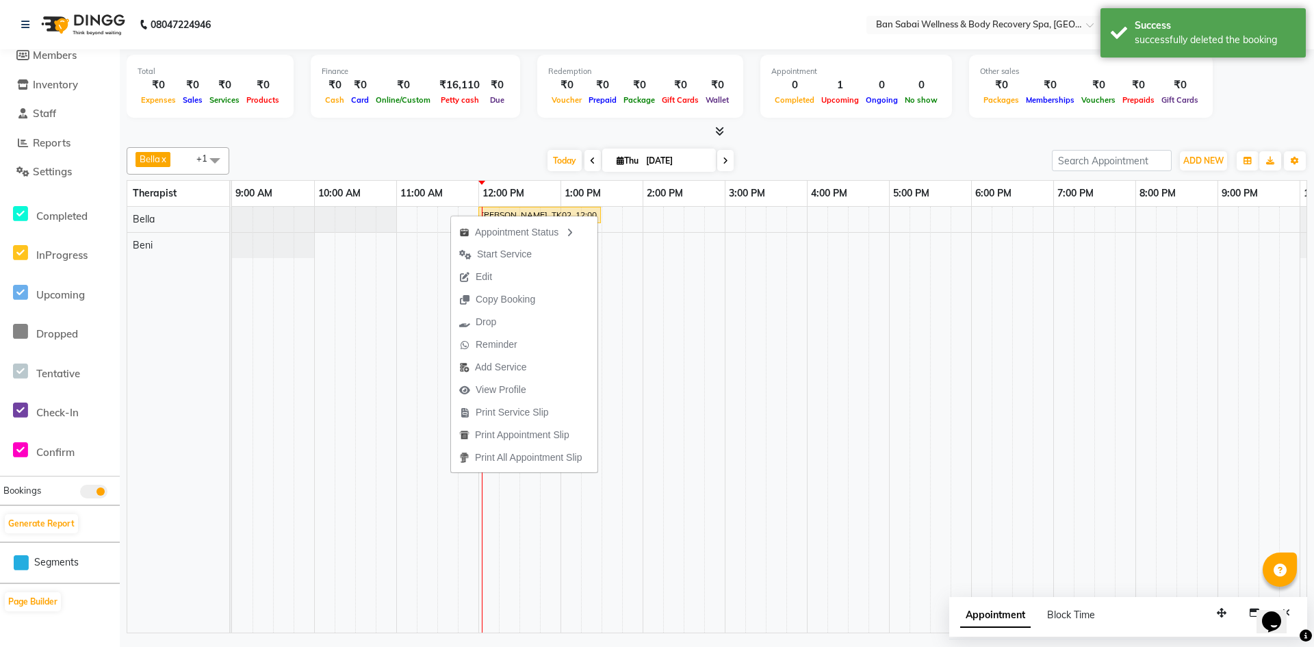
click at [745, 433] on td at bounding box center [735, 420] width 21 height 426
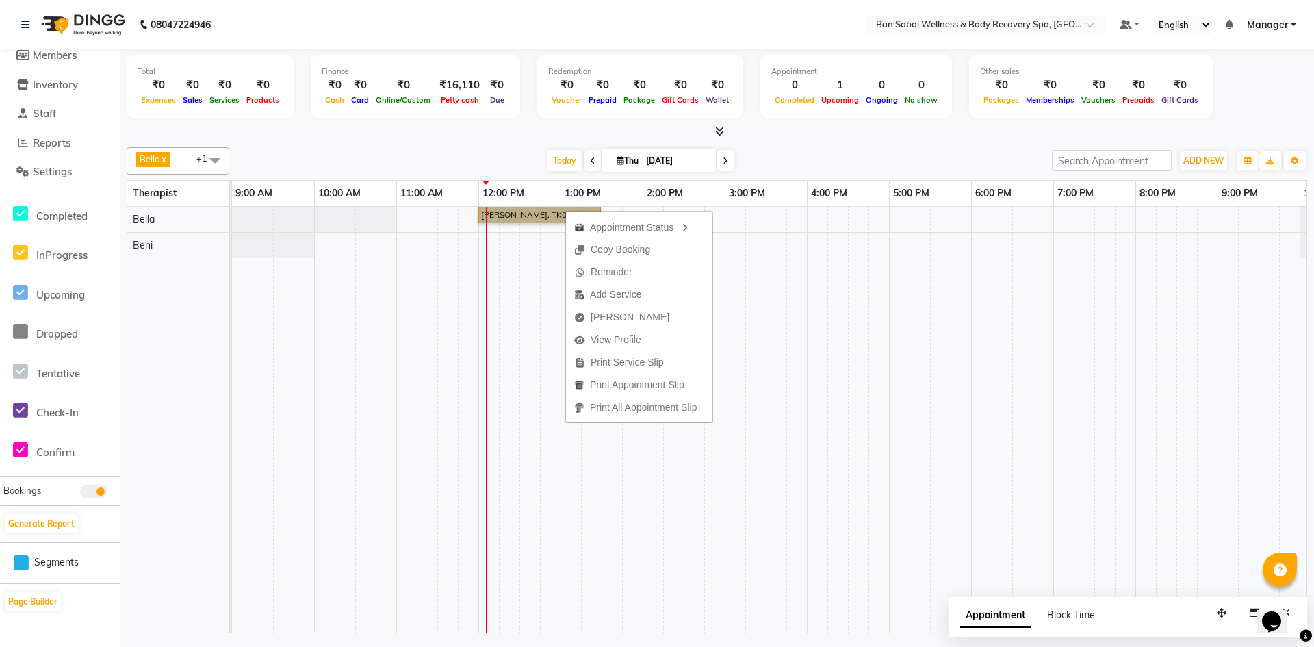
click at [640, 446] on td at bounding box center [632, 420] width 21 height 426
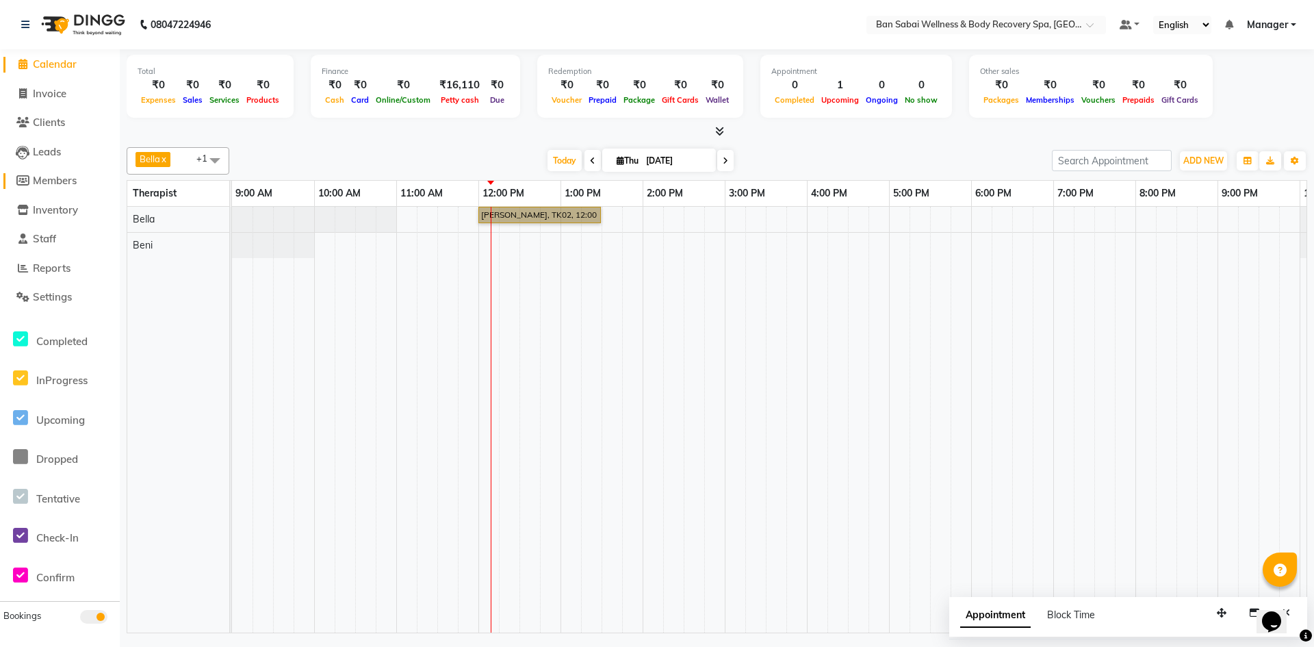
scroll to position [0, 0]
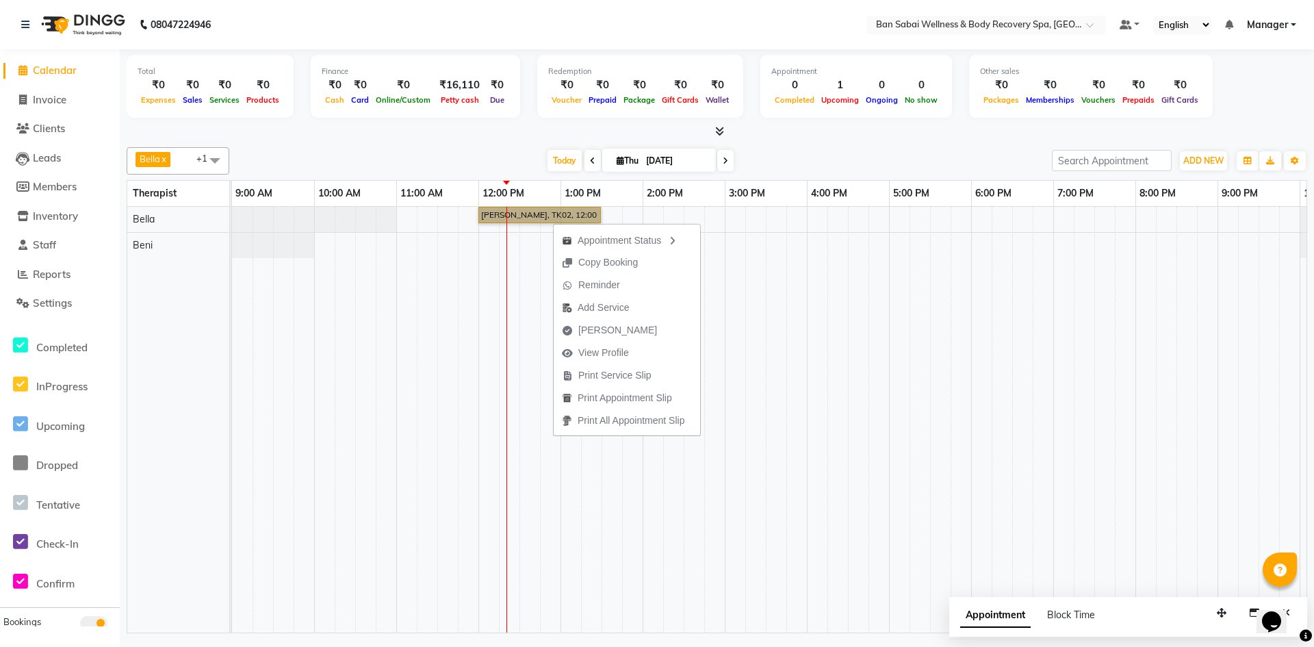
click at [542, 285] on td at bounding box center [550, 420] width 21 height 426
select select "1"
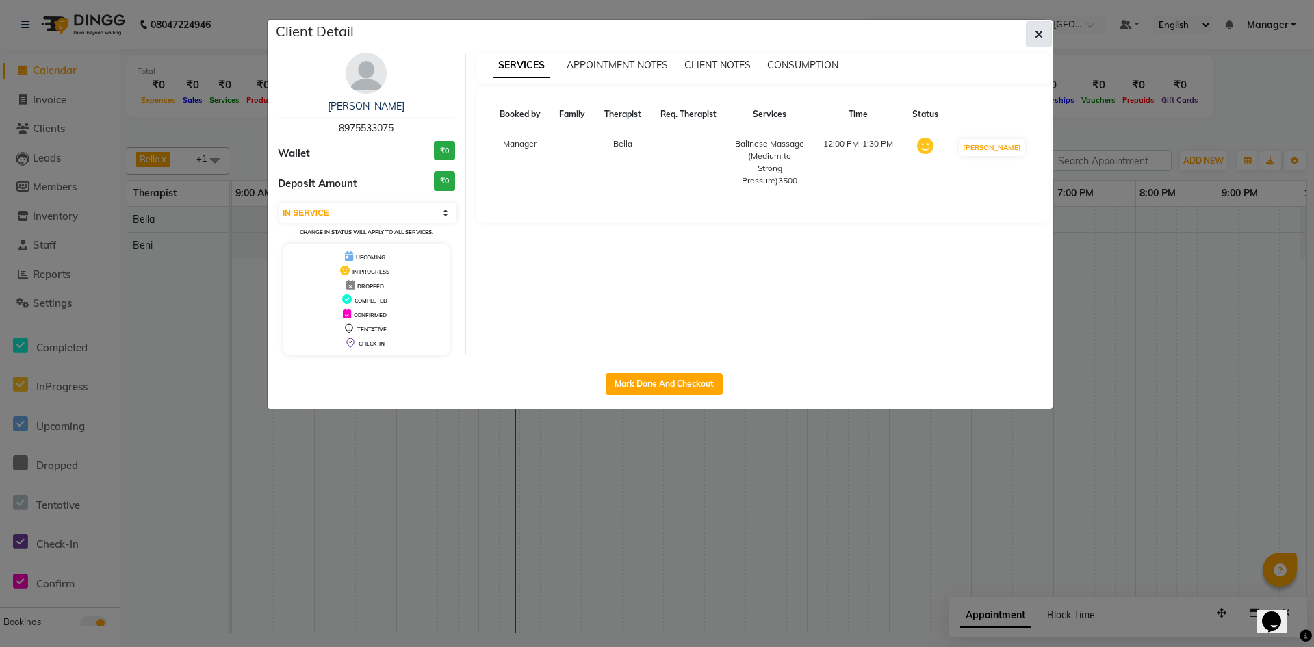
click at [1040, 36] on icon "button" at bounding box center [1039, 34] width 8 height 11
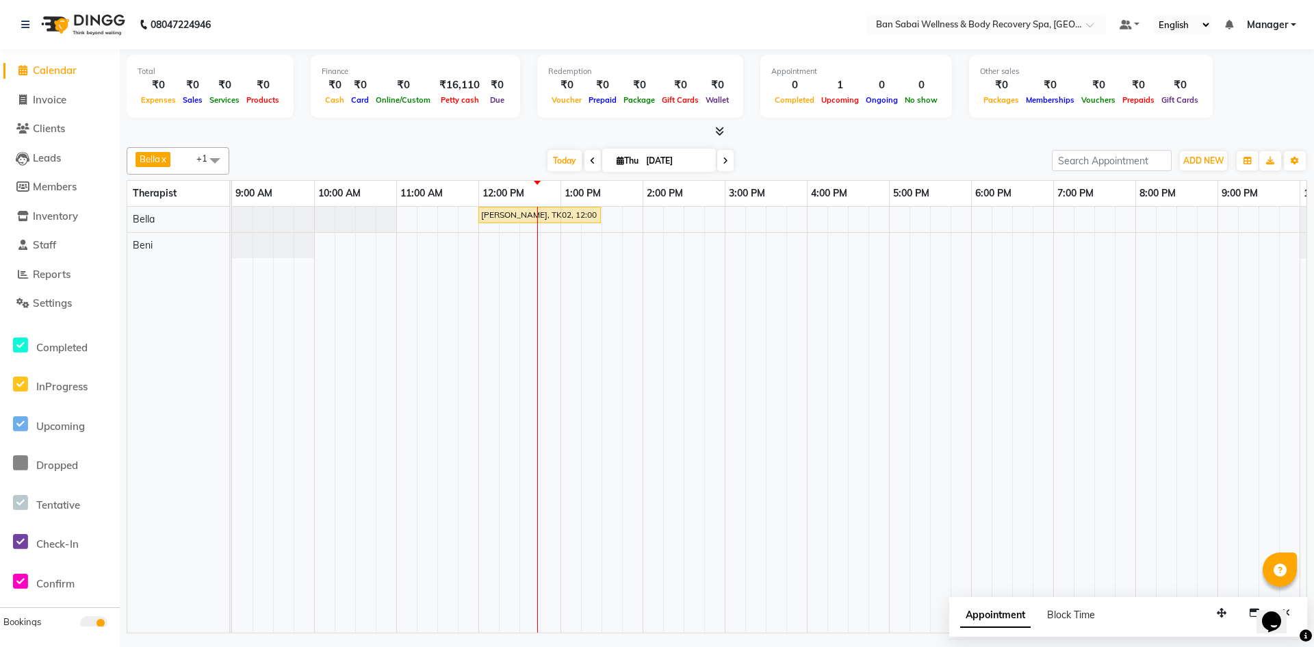
select select "1"
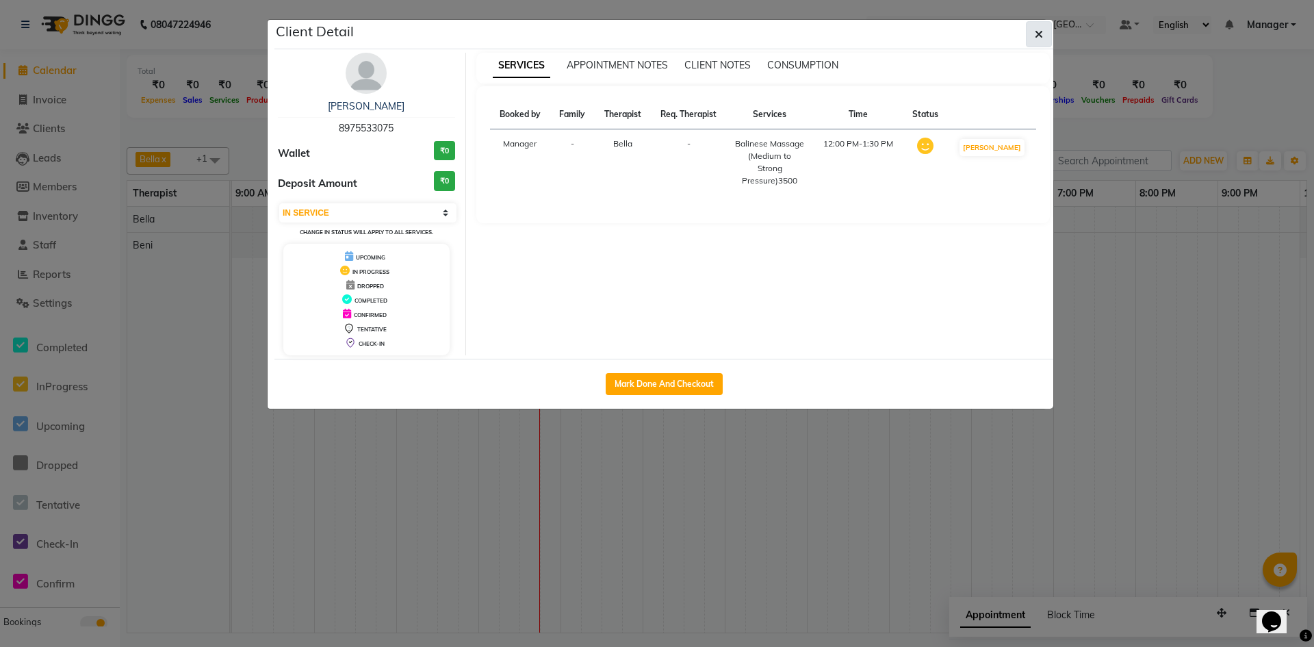
click at [1043, 34] on button "button" at bounding box center [1039, 34] width 26 height 26
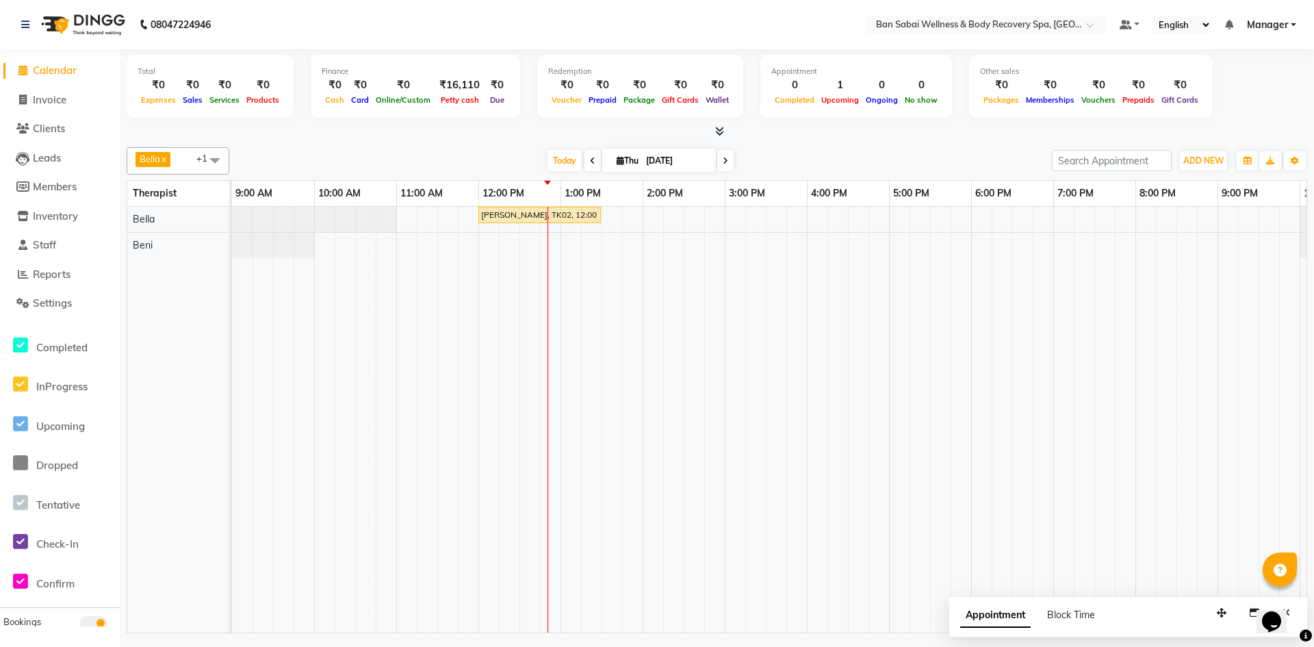
select select "1"
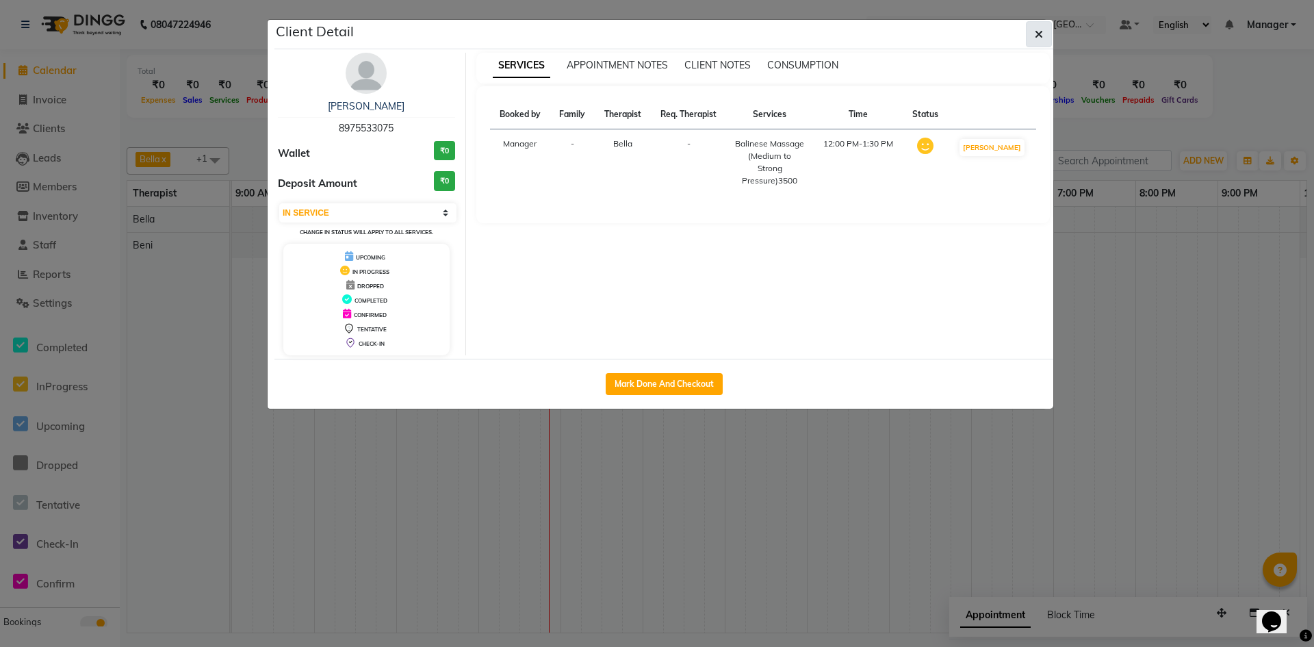
click at [1040, 36] on icon "button" at bounding box center [1039, 34] width 8 height 11
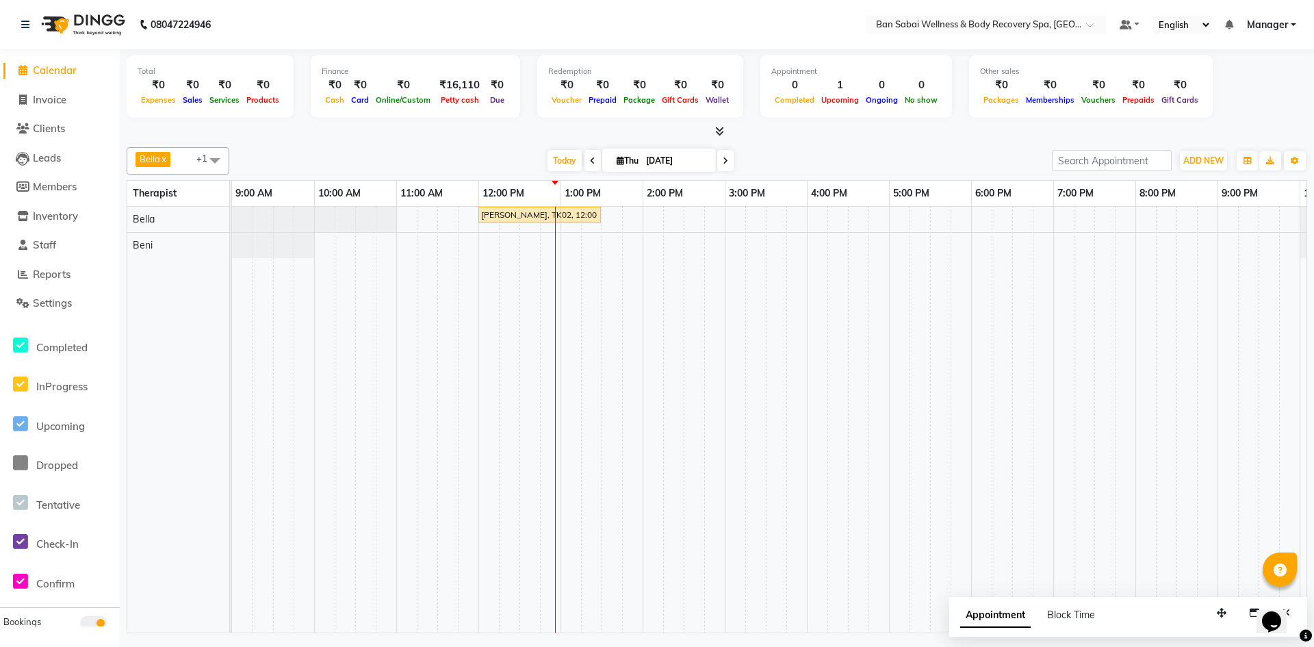
select select "1"
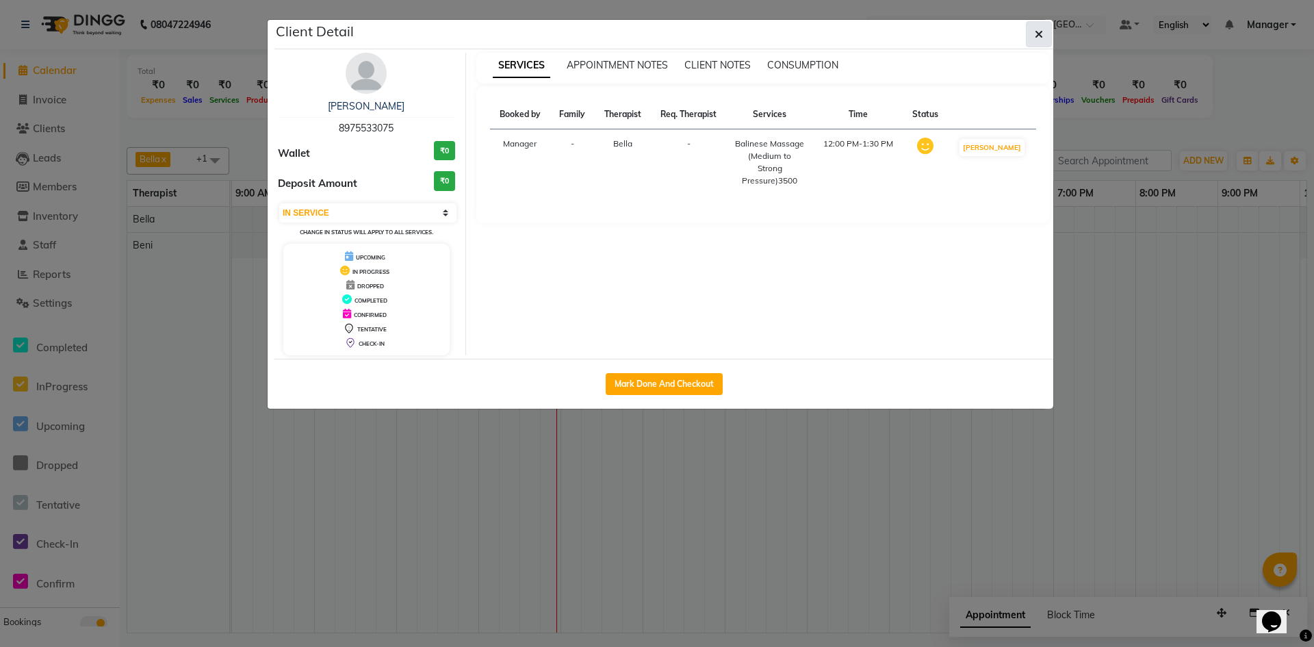
click at [1034, 32] on button "button" at bounding box center [1039, 34] width 26 height 26
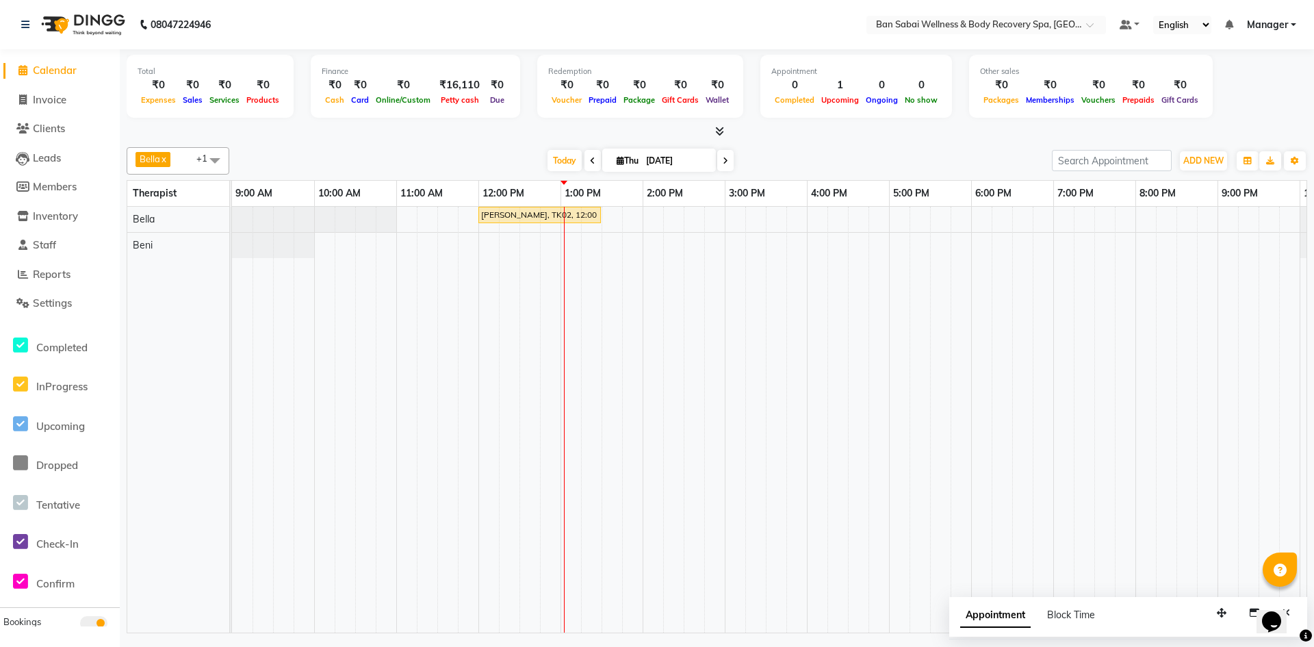
select select "1"
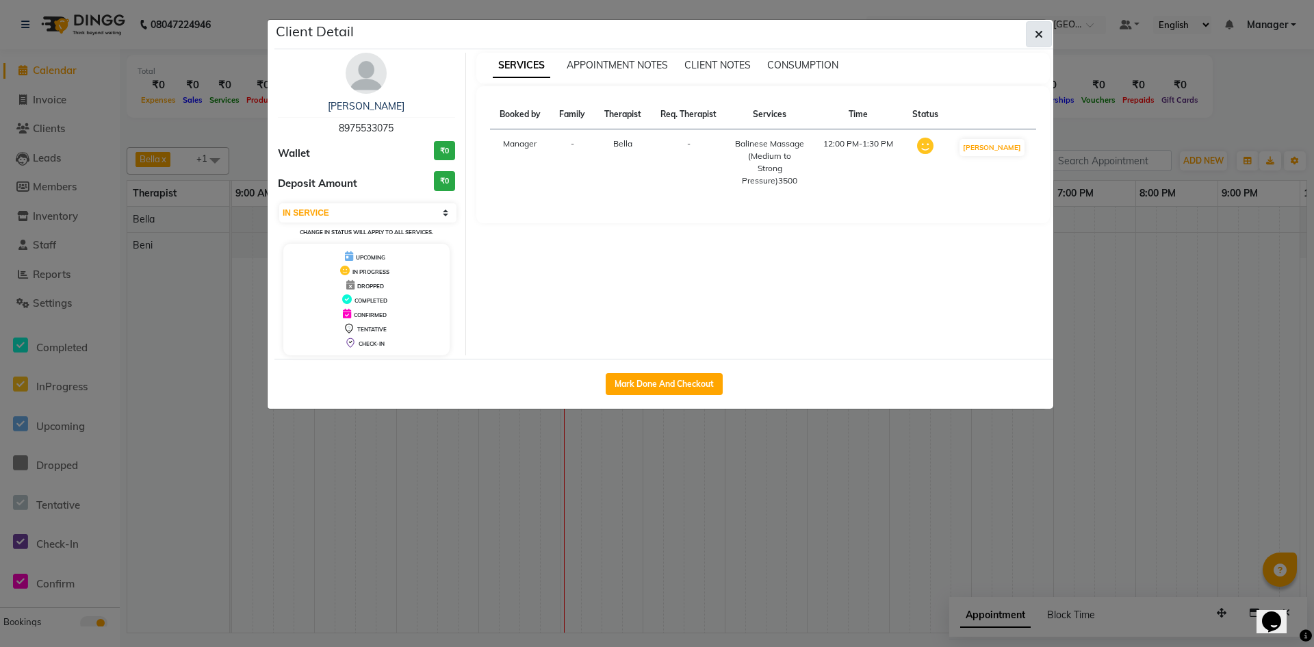
click at [1044, 34] on button "button" at bounding box center [1039, 34] width 26 height 26
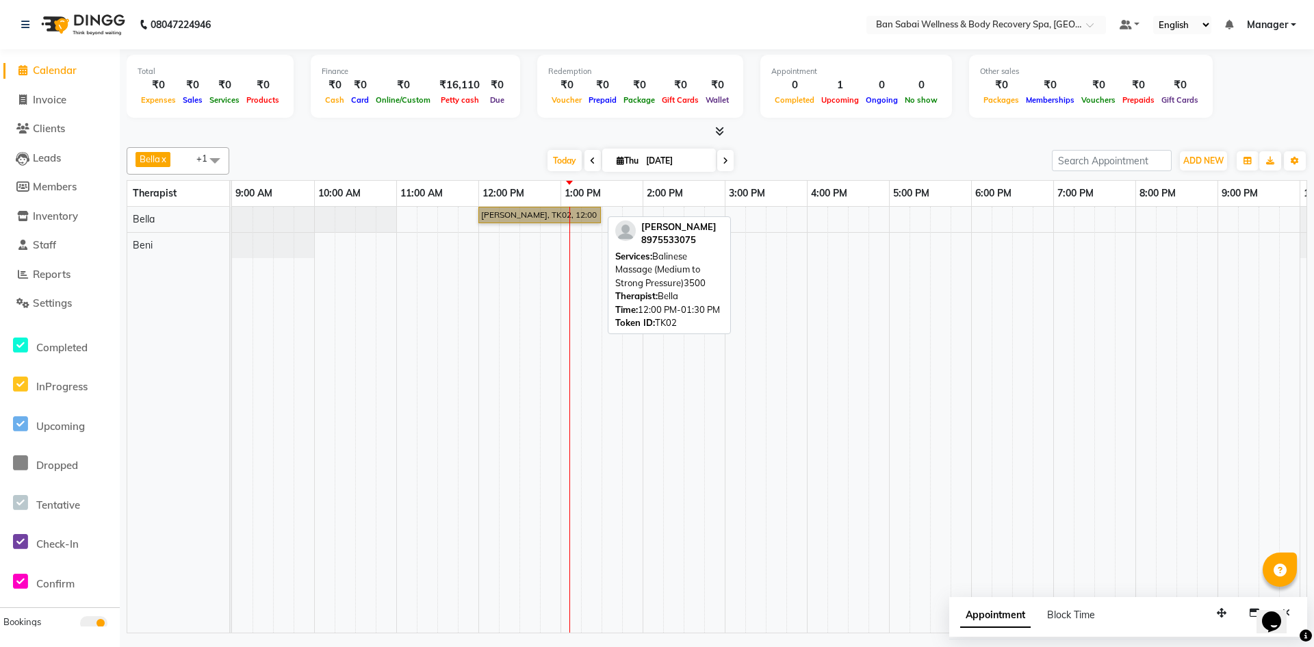
click at [507, 212] on link "Mr. Prasad Karhad, TK02, 12:00 PM-01:30 PM, Balinese Massage (Medium to Strong …" at bounding box center [539, 215] width 122 height 16
select select "1"
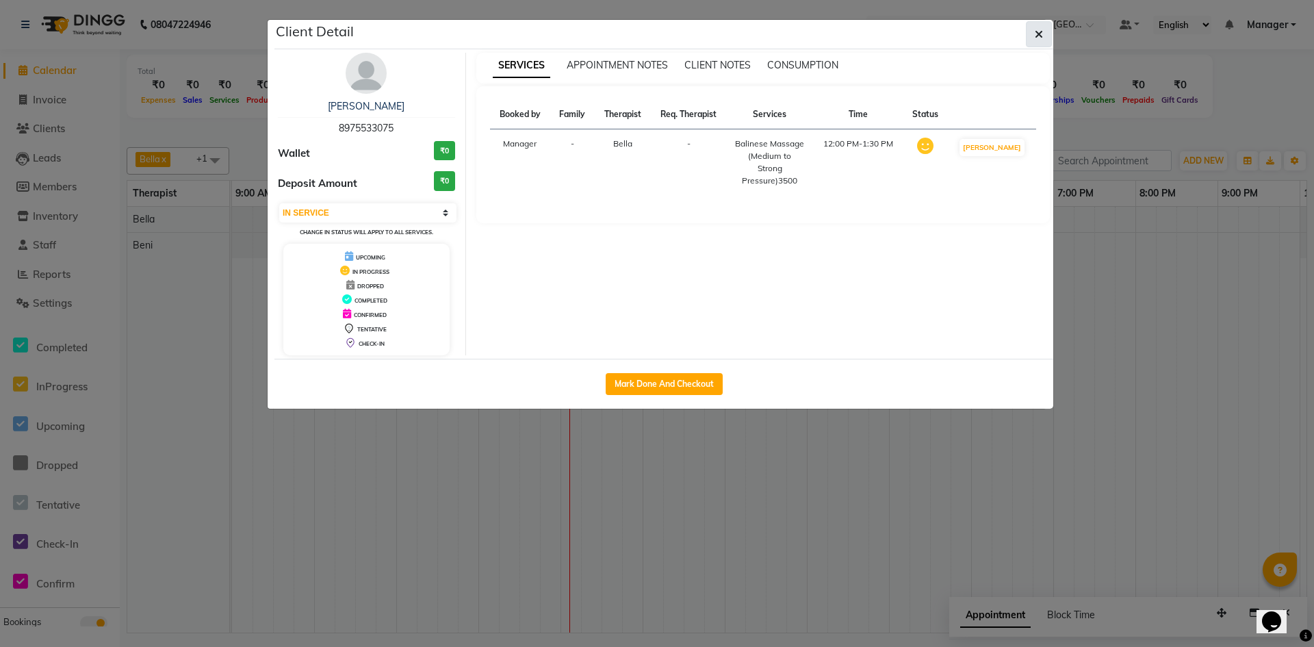
click at [1043, 36] on button "button" at bounding box center [1039, 34] width 26 height 26
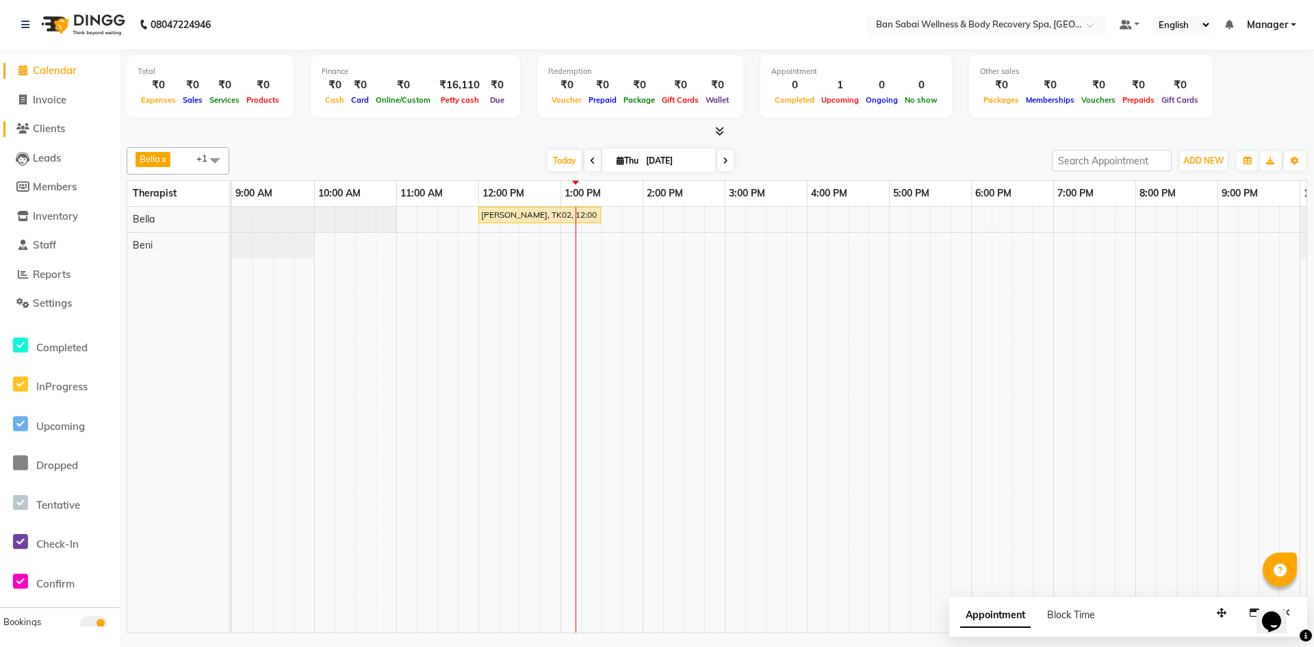
click at [57, 125] on span "Clients" at bounding box center [49, 128] width 32 height 13
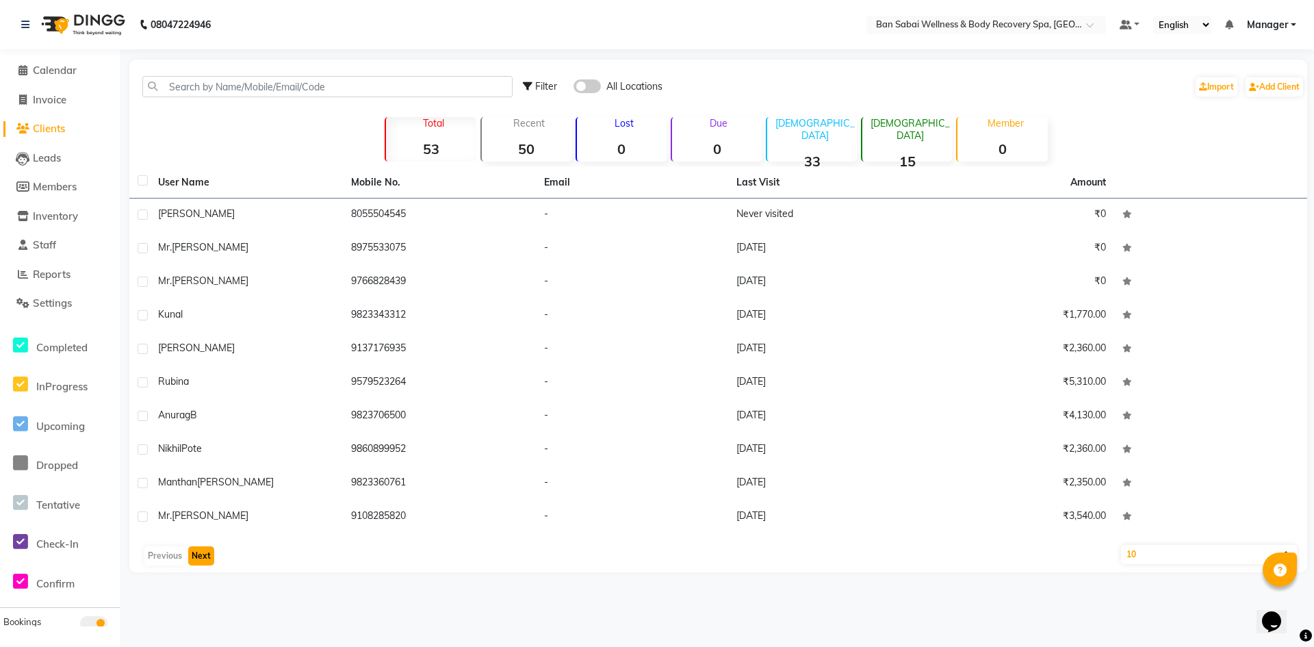
click at [206, 553] on button "Next" at bounding box center [201, 555] width 26 height 19
click at [200, 558] on button "Next" at bounding box center [201, 555] width 26 height 19
click at [201, 552] on button "Next" at bounding box center [201, 555] width 26 height 19
click at [203, 542] on div "User Name Mobile No. Email Last Visit Amount Neeta Bawti 9325260844 - 23-08-202…" at bounding box center [718, 369] width 1178 height 405
click at [200, 547] on button "Next" at bounding box center [201, 555] width 26 height 19
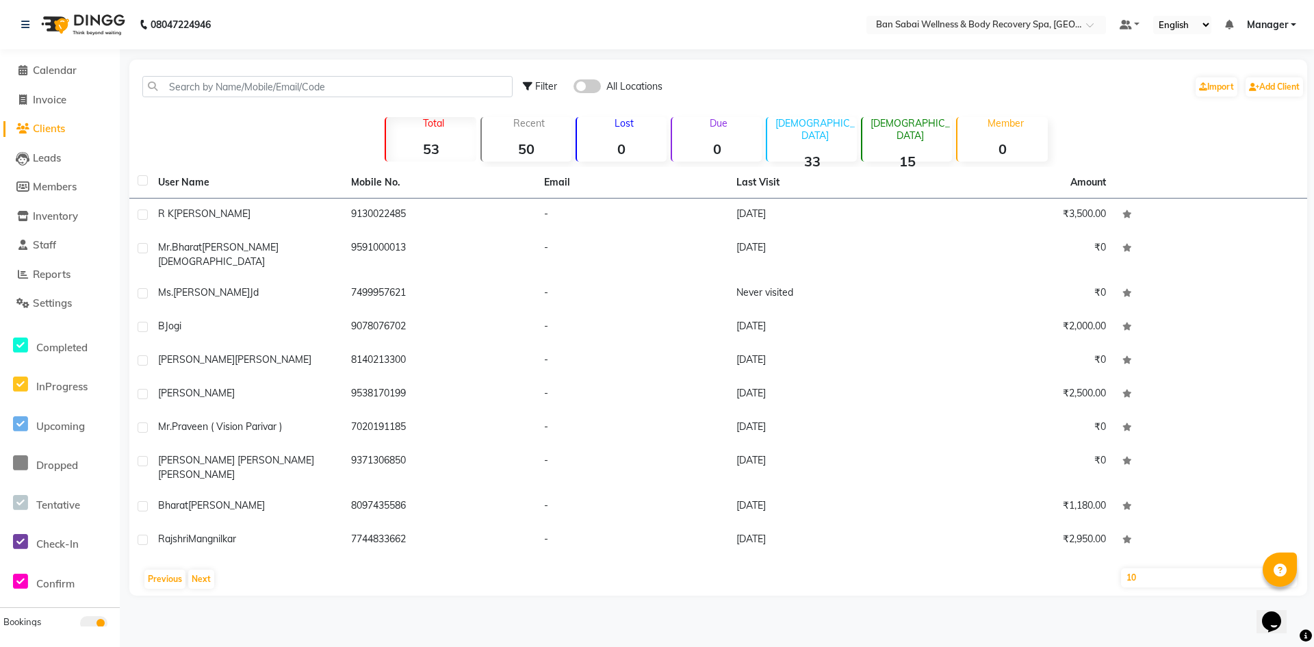
click at [198, 568] on div "Previous Next" at bounding box center [718, 579] width 1167 height 22
click at [203, 569] on button "Next" at bounding box center [201, 578] width 26 height 19
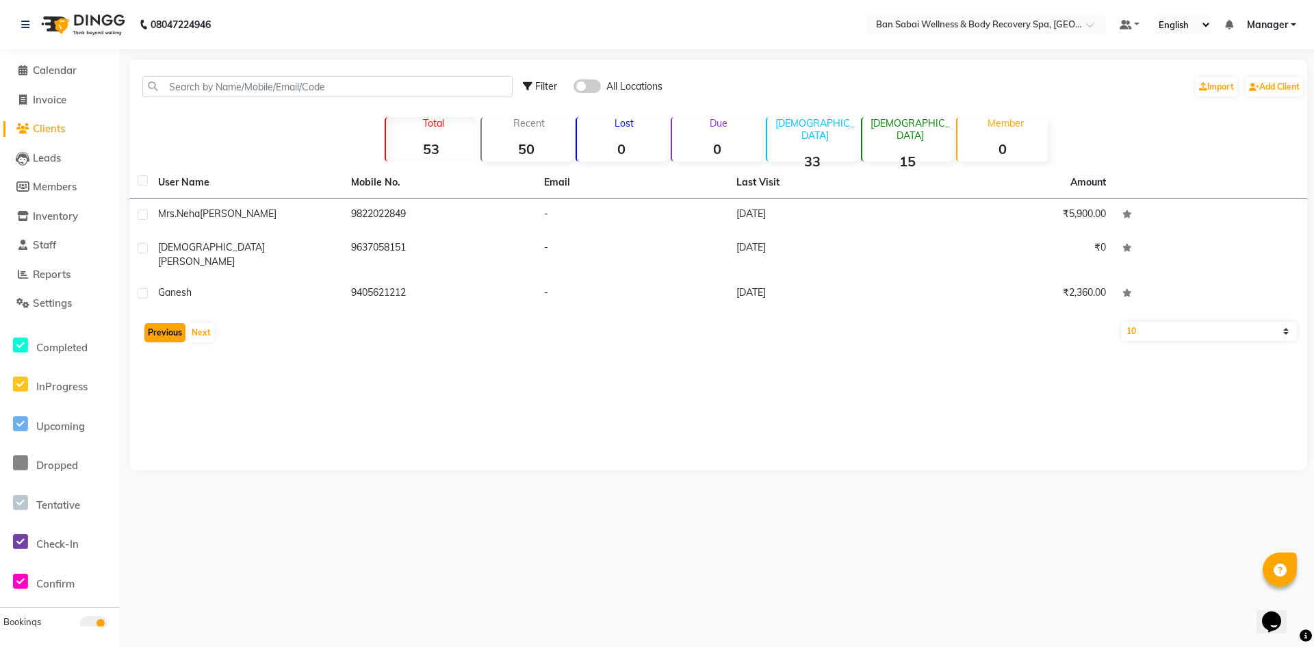
click at [161, 323] on button "Previous" at bounding box center [164, 332] width 41 height 19
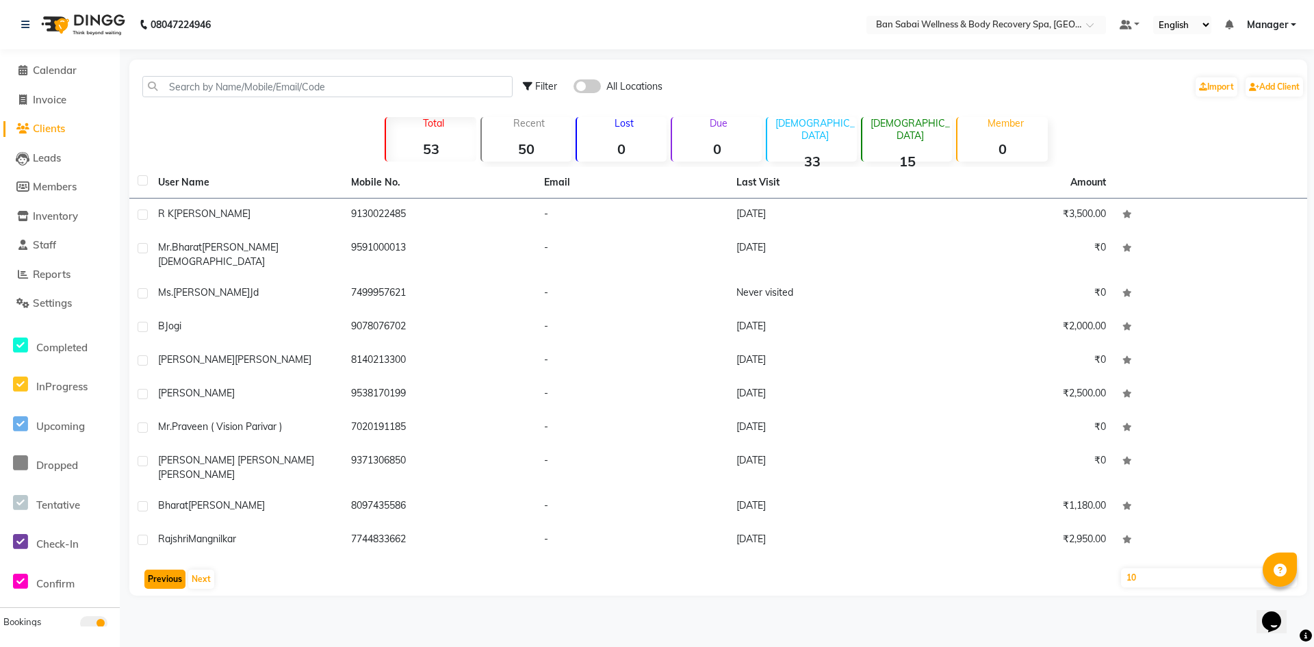
click at [159, 569] on button "Previous" at bounding box center [164, 578] width 41 height 19
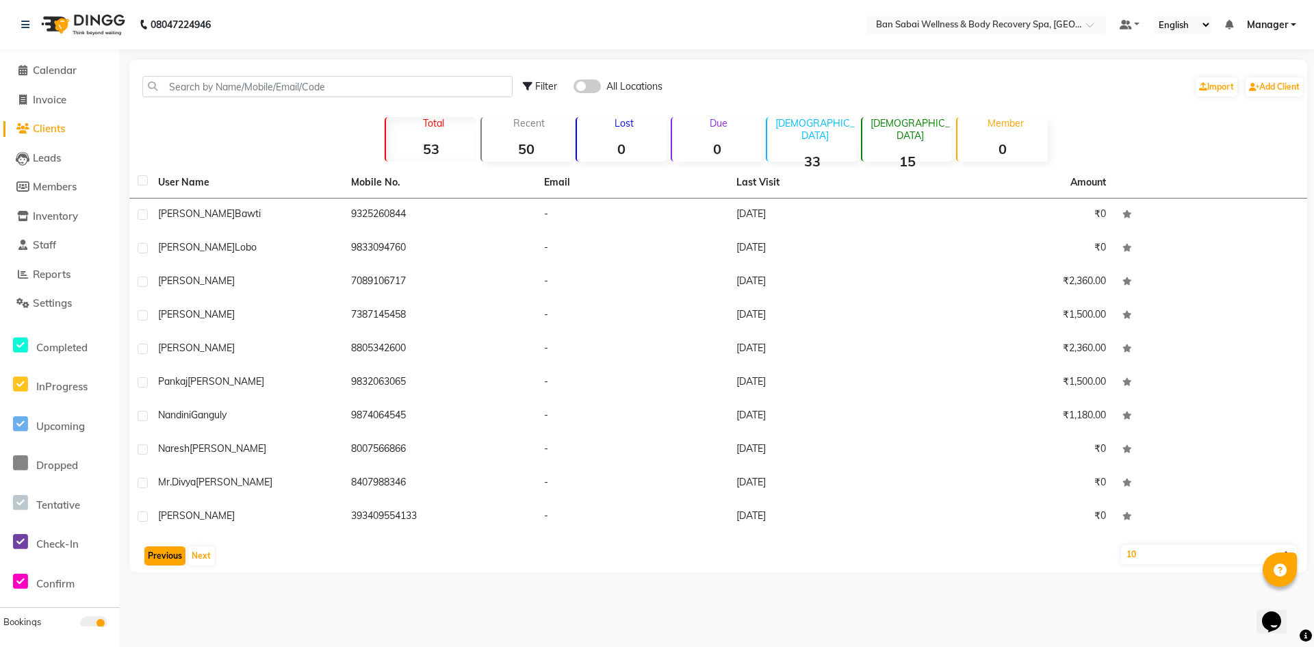
click at [160, 554] on button "Previous" at bounding box center [164, 555] width 41 height 19
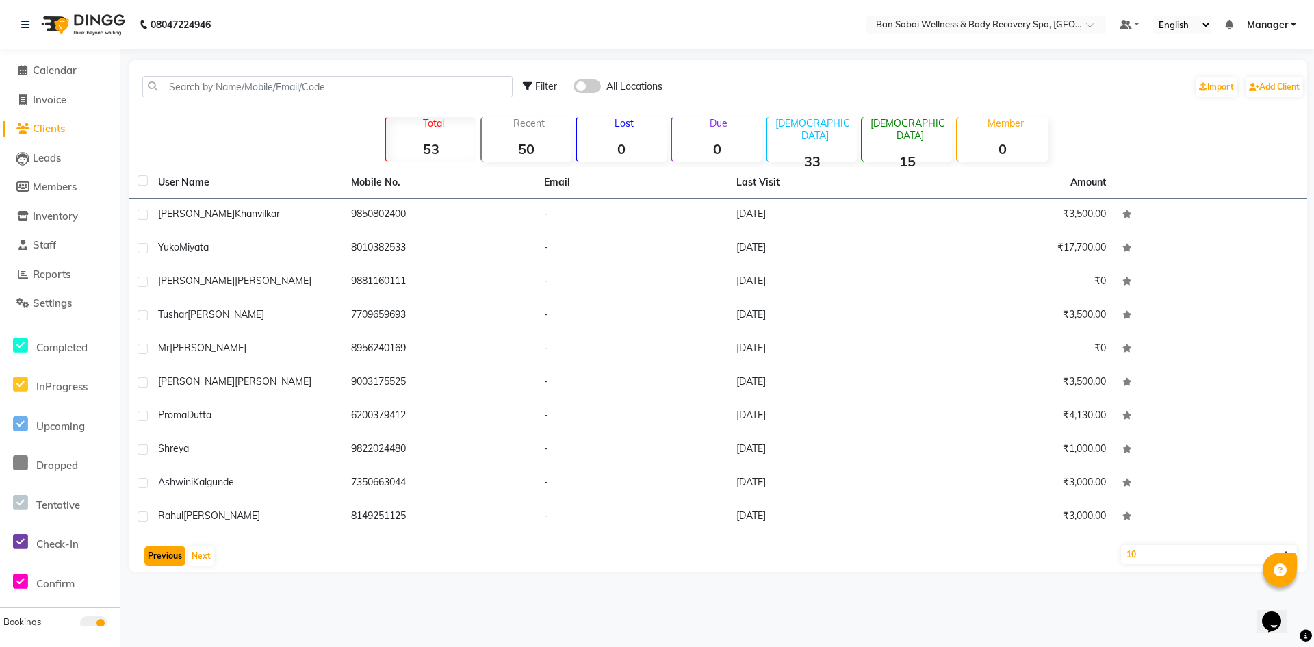
click at [160, 554] on button "Previous" at bounding box center [164, 555] width 41 height 19
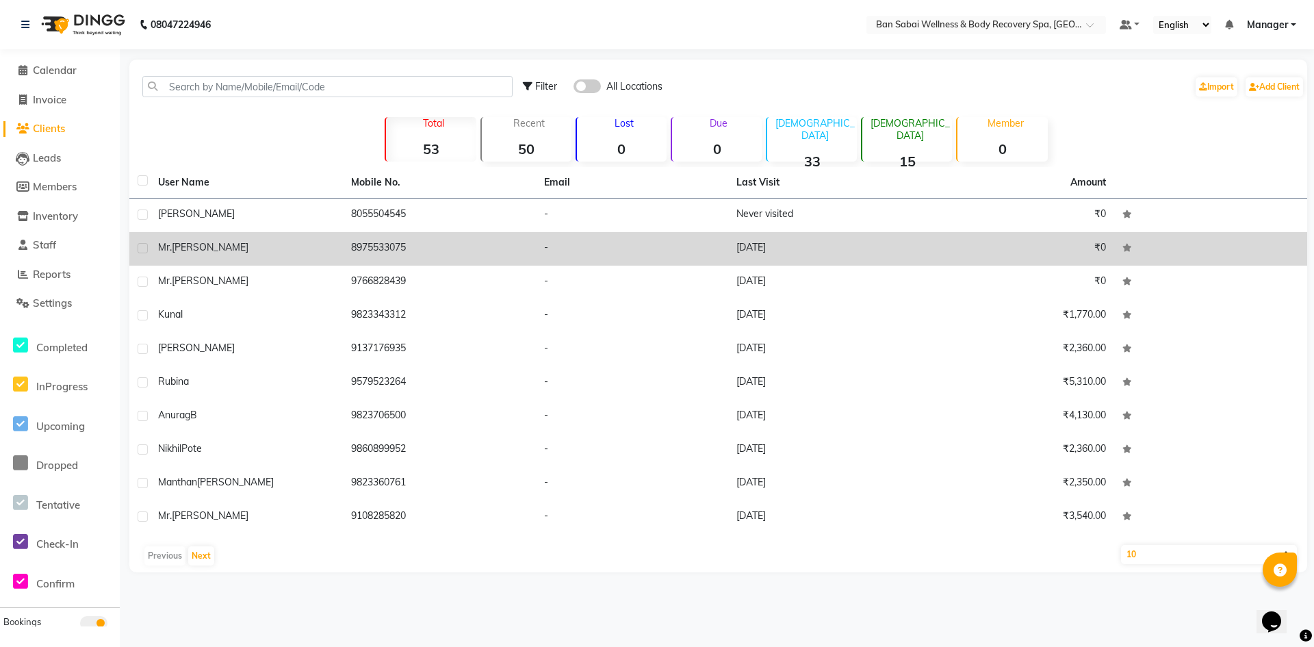
click at [261, 244] on div "Mr. Prasad Karhad" at bounding box center [246, 247] width 177 height 14
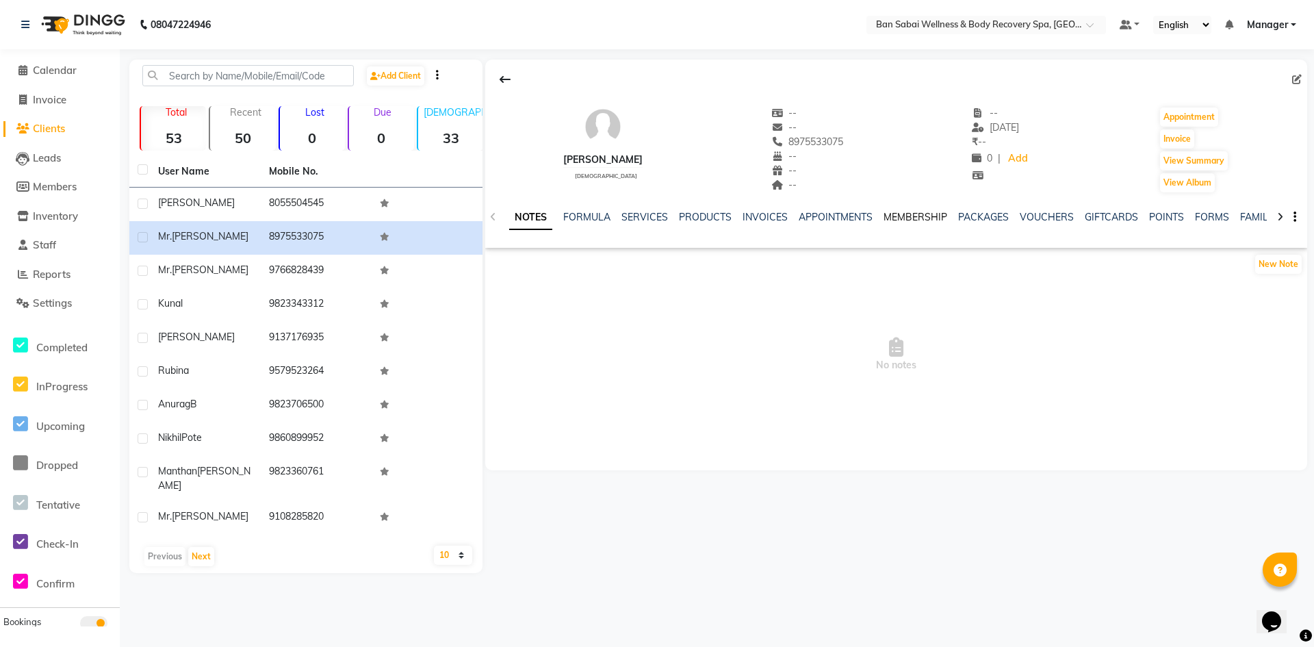
click at [901, 218] on link "MEMBERSHIP" at bounding box center [915, 217] width 64 height 12
click at [917, 211] on link "PACKAGES" at bounding box center [927, 217] width 51 height 12
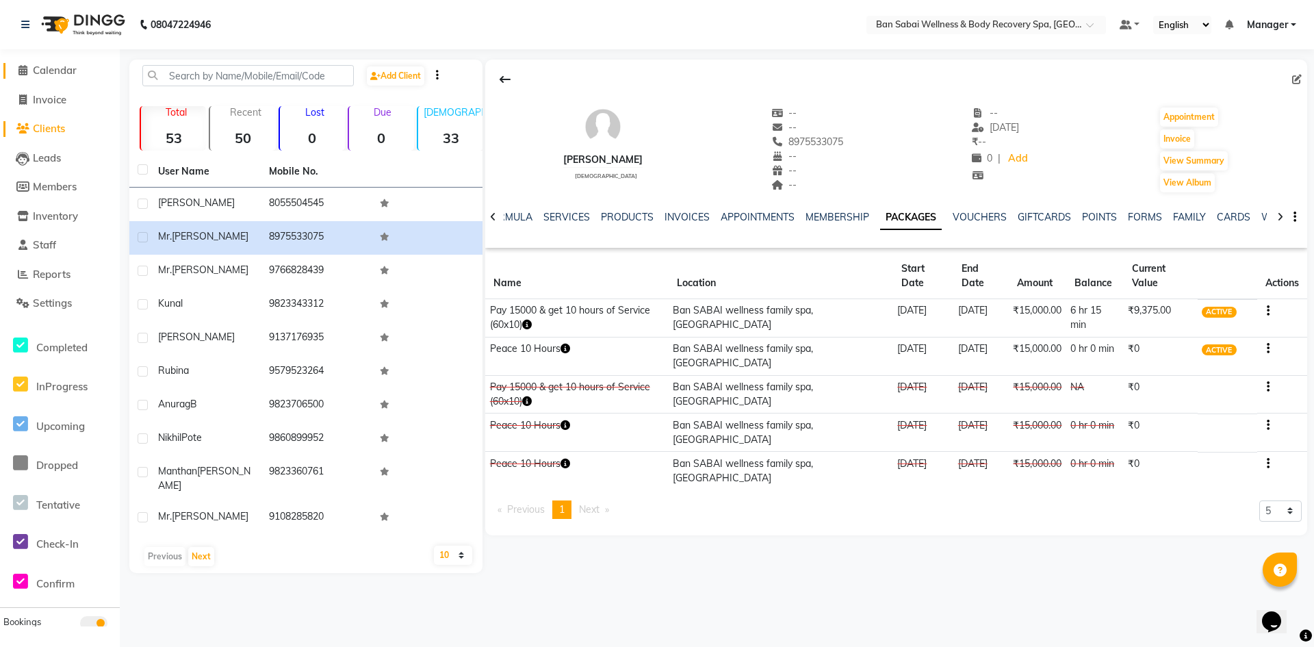
click at [27, 69] on icon at bounding box center [22, 70] width 9 height 10
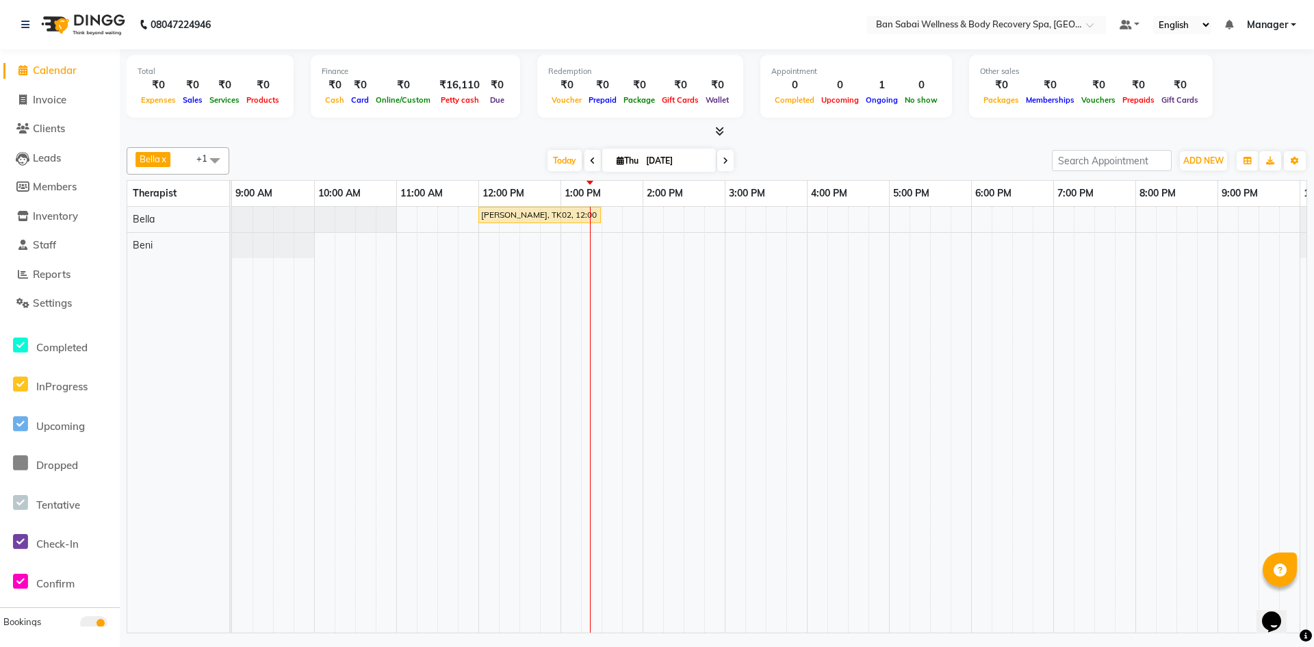
click at [722, 132] on icon at bounding box center [719, 131] width 9 height 10
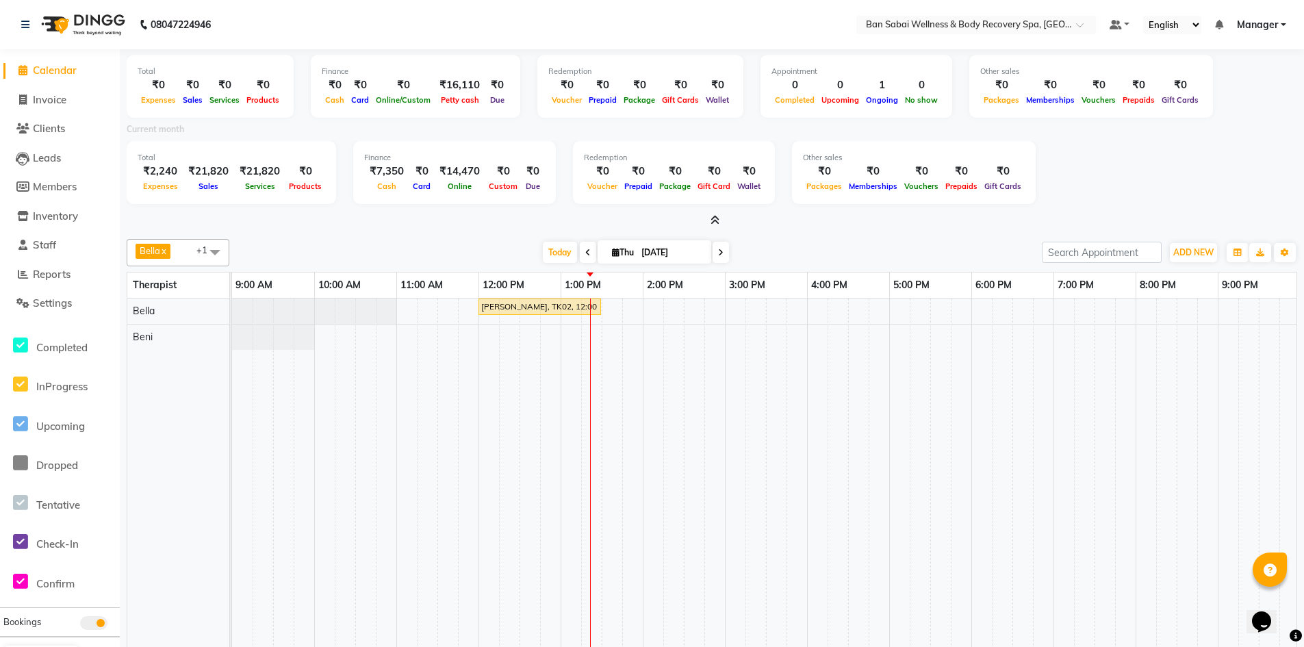
click at [712, 222] on icon at bounding box center [714, 220] width 9 height 10
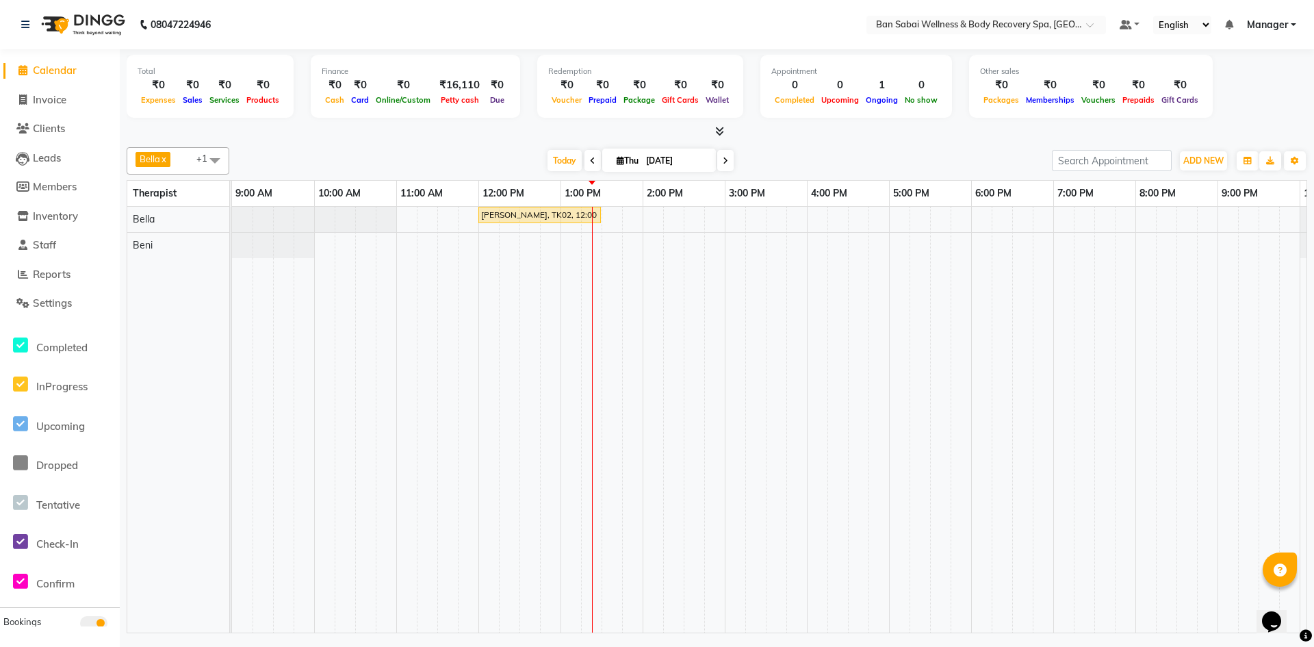
click at [218, 166] on span at bounding box center [214, 160] width 27 height 26
click at [718, 420] on td at bounding box center [714, 420] width 21 height 426
click at [326, 248] on div "Mr. Prasad Karhad, TK02, 12:00 PM-01:30 PM, Balinese Massage (Medium to Strong …" at bounding box center [807, 420] width 1150 height 426
select select "88797"
select select "tentative"
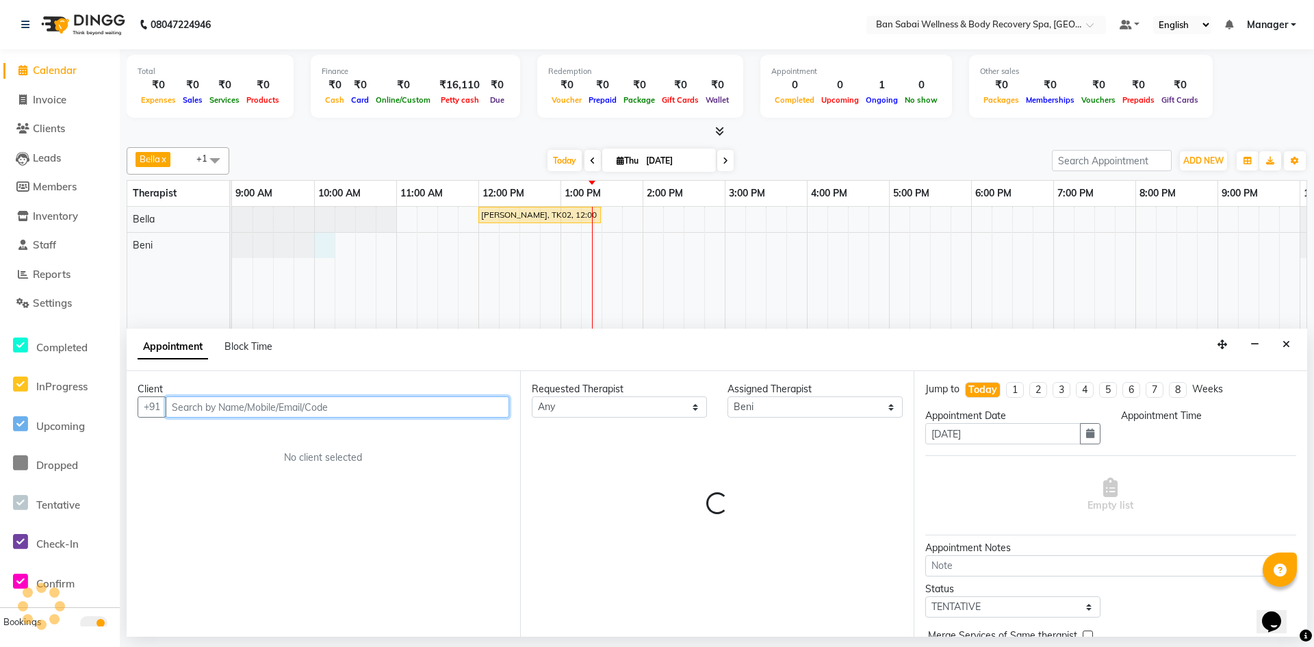
select select "600"
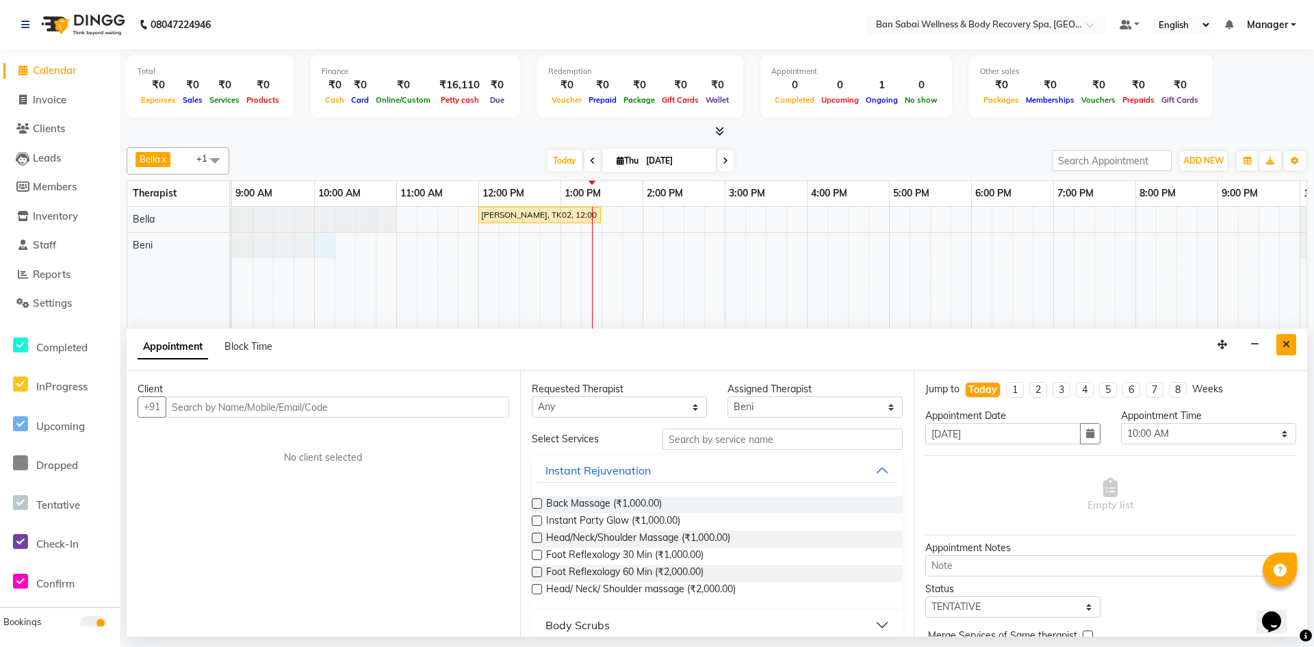
click at [1284, 341] on icon "Close" at bounding box center [1286, 344] width 8 height 10
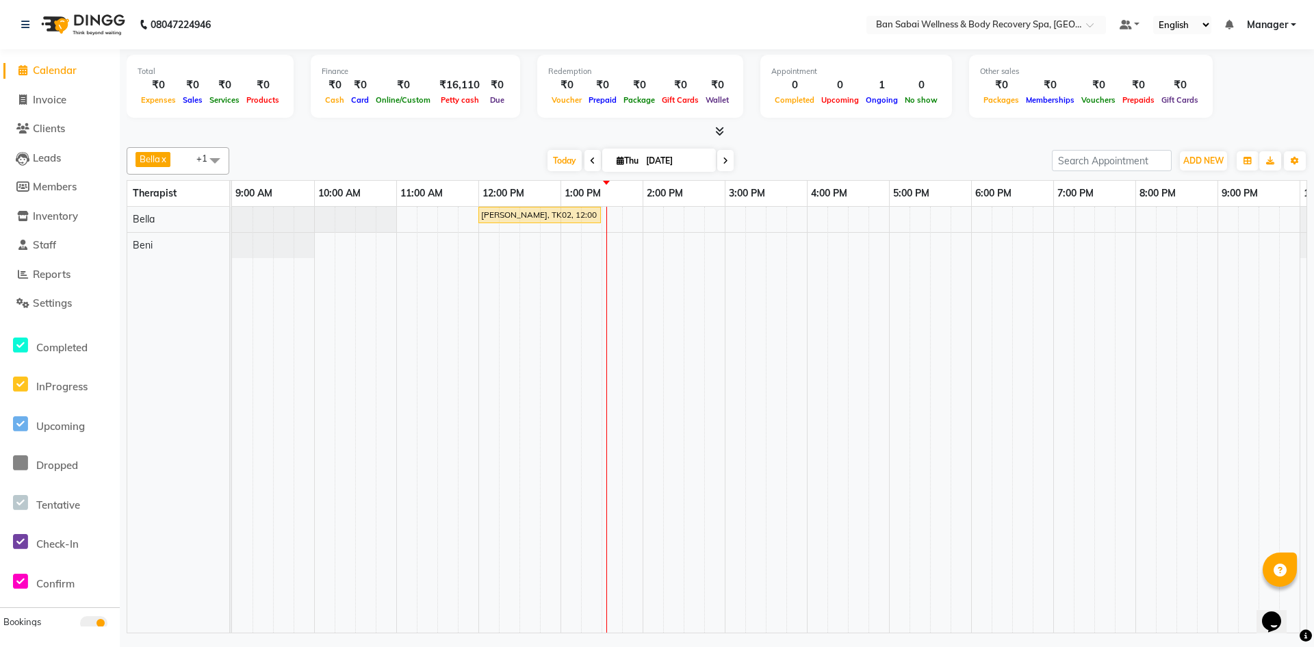
click at [727, 138] on div at bounding box center [717, 132] width 1180 height 14
click at [718, 133] on icon at bounding box center [719, 131] width 9 height 10
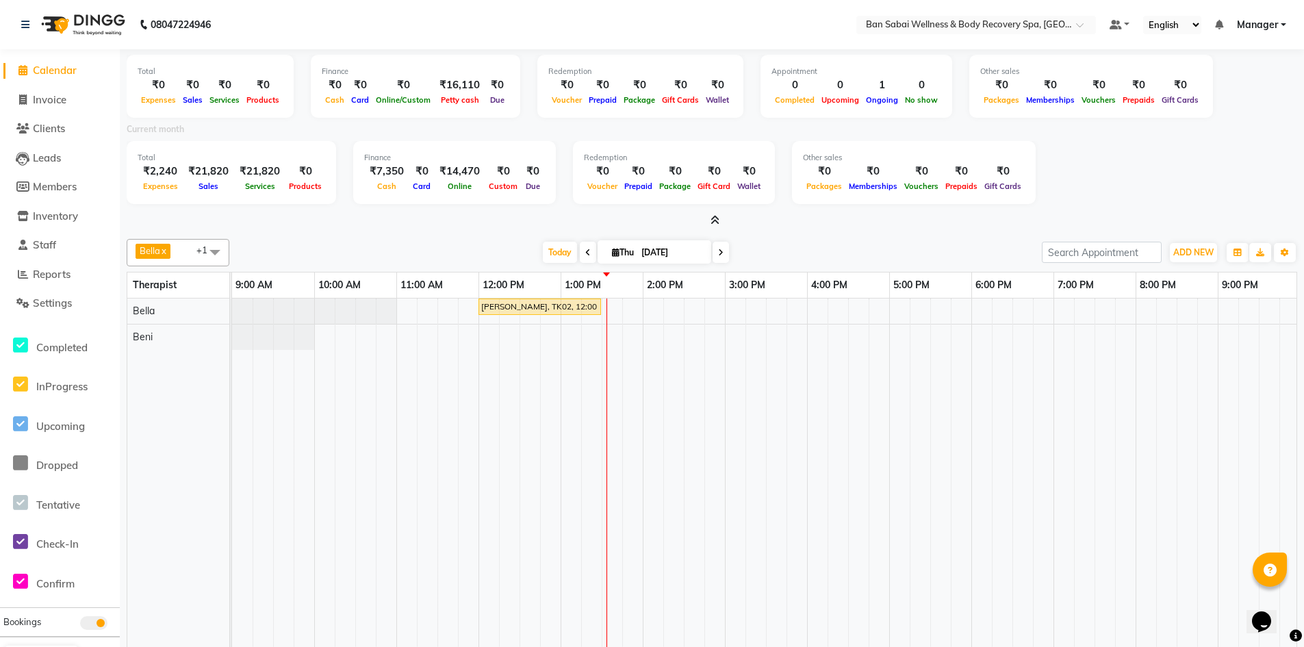
click at [716, 220] on icon at bounding box center [714, 220] width 9 height 10
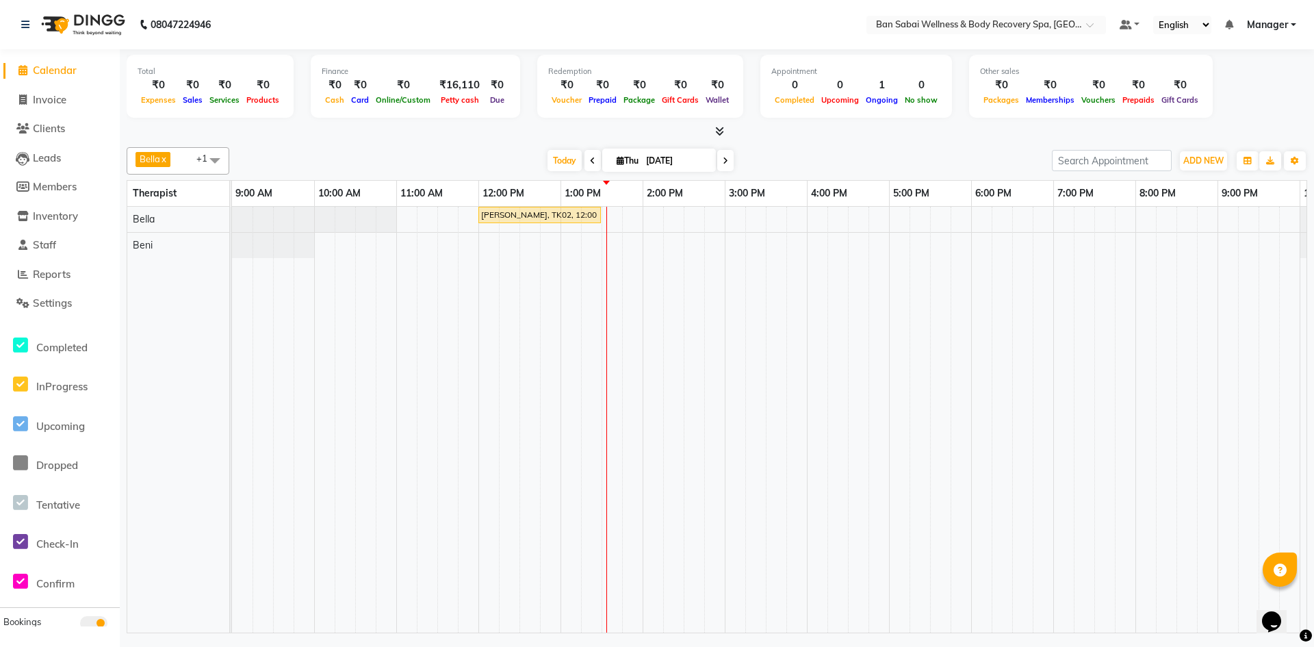
click at [717, 132] on icon at bounding box center [719, 131] width 9 height 10
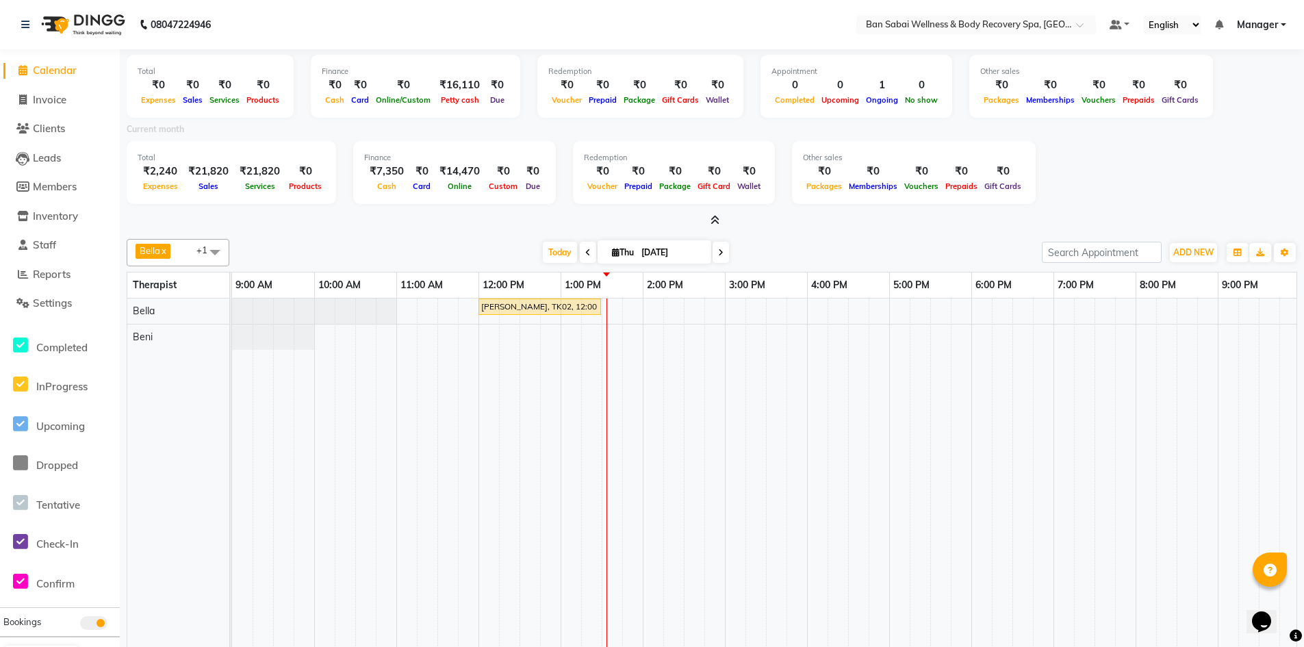
click at [708, 218] on span at bounding box center [712, 221] width 14 height 14
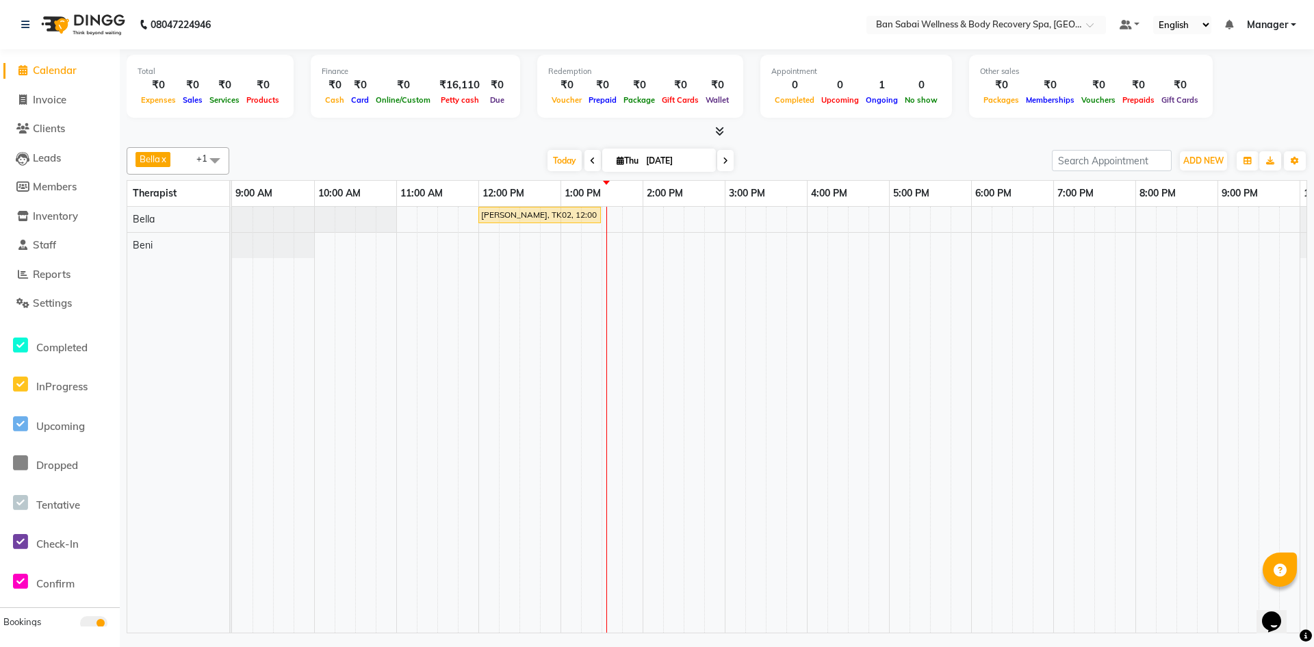
click at [723, 163] on icon at bounding box center [725, 161] width 5 height 8
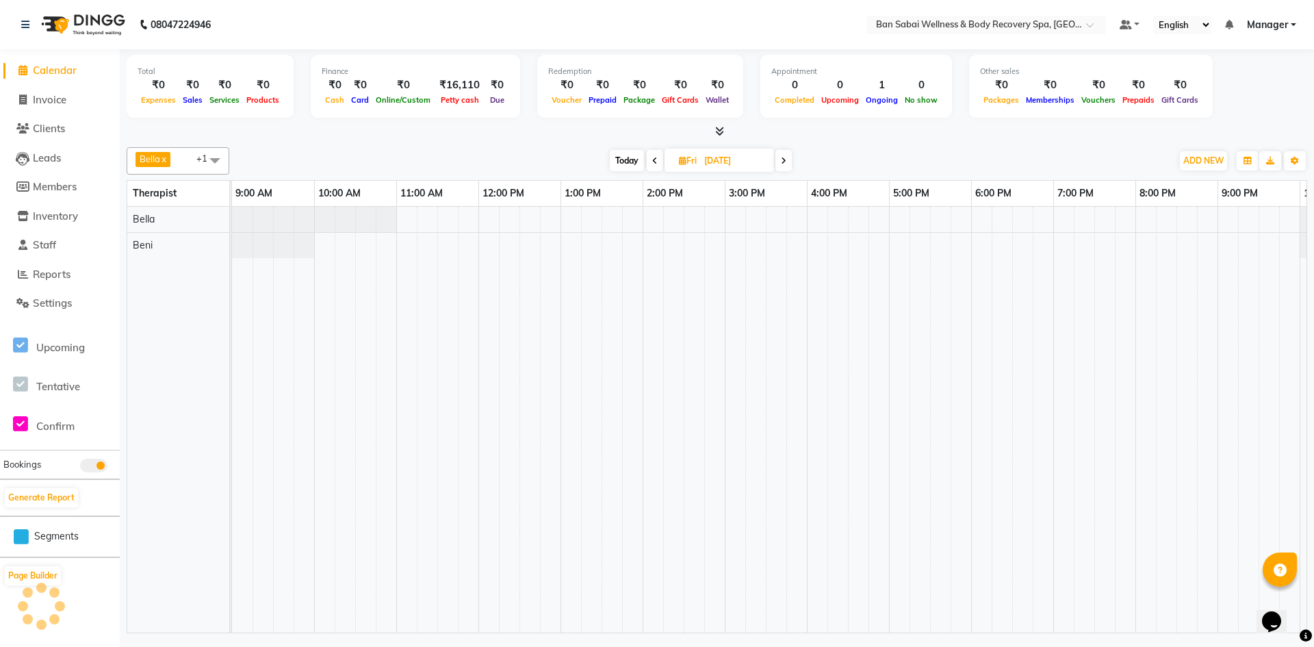
scroll to position [0, 75]
click at [663, 165] on div "Today Fri 05-09-2025" at bounding box center [700, 161] width 185 height 21
click at [663, 157] on div "Today Fri 05-09-2025" at bounding box center [700, 161] width 185 height 21
click at [653, 163] on icon at bounding box center [654, 161] width 5 height 8
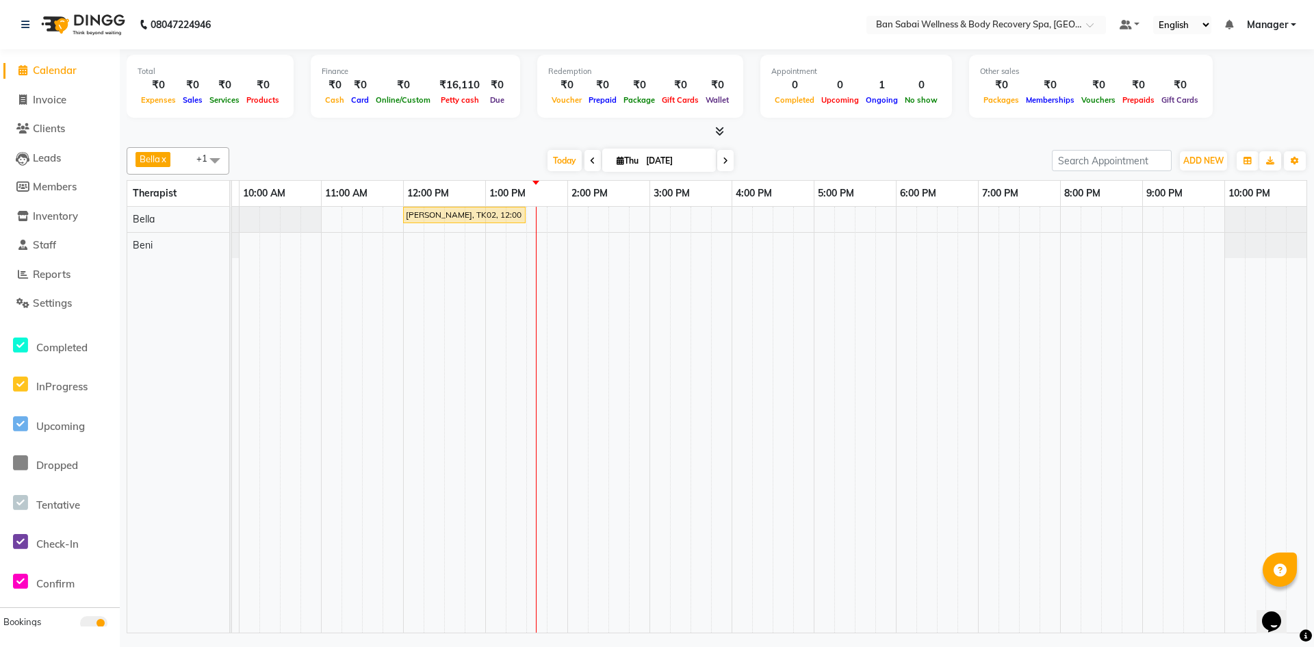
click at [729, 160] on span at bounding box center [725, 160] width 16 height 21
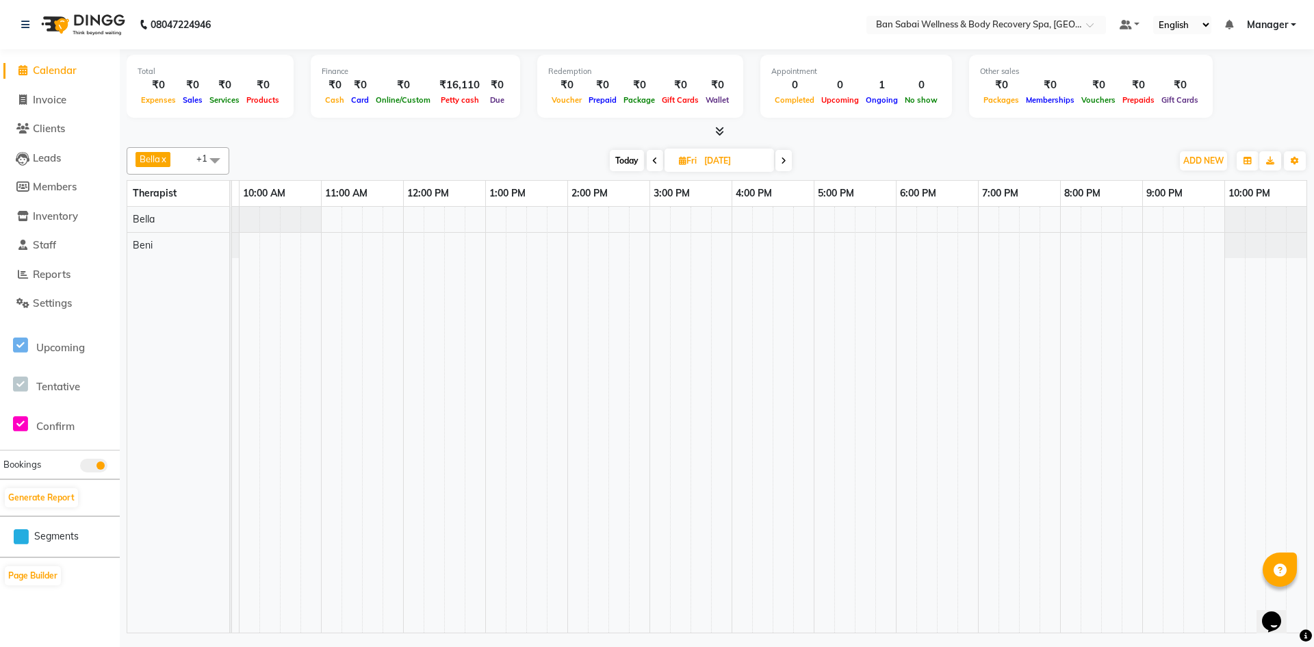
click at [651, 166] on span at bounding box center [655, 160] width 16 height 21
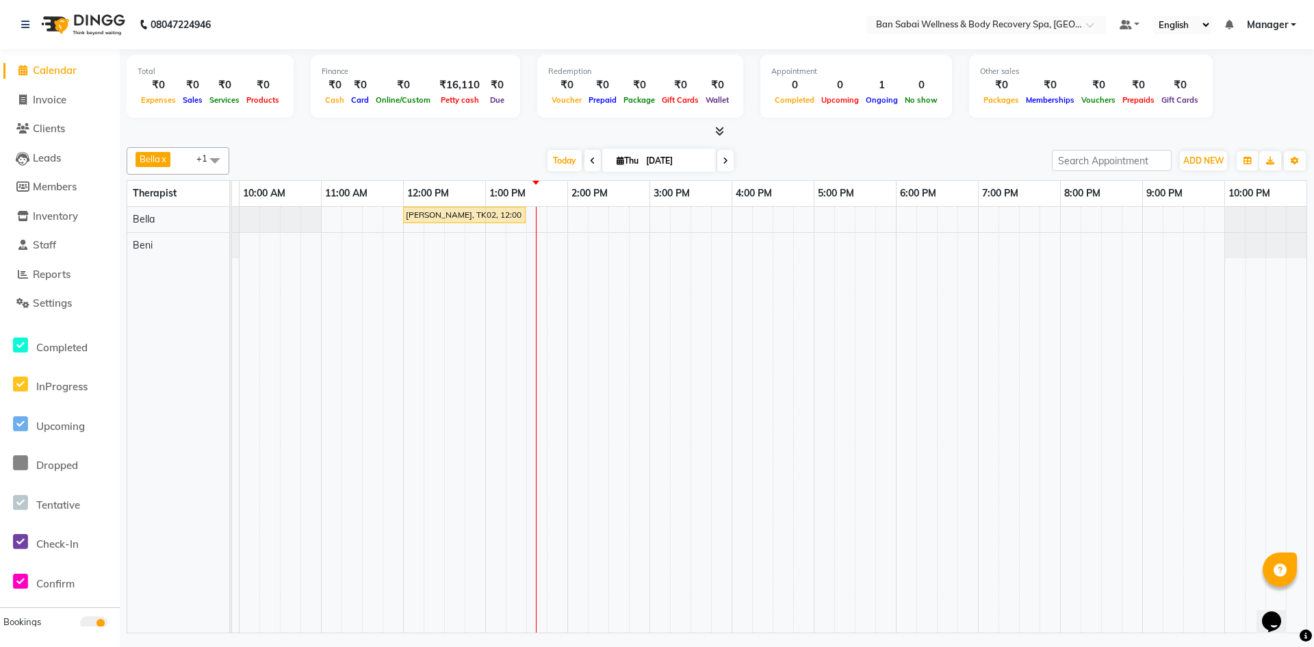
click at [591, 159] on icon at bounding box center [592, 161] width 5 height 8
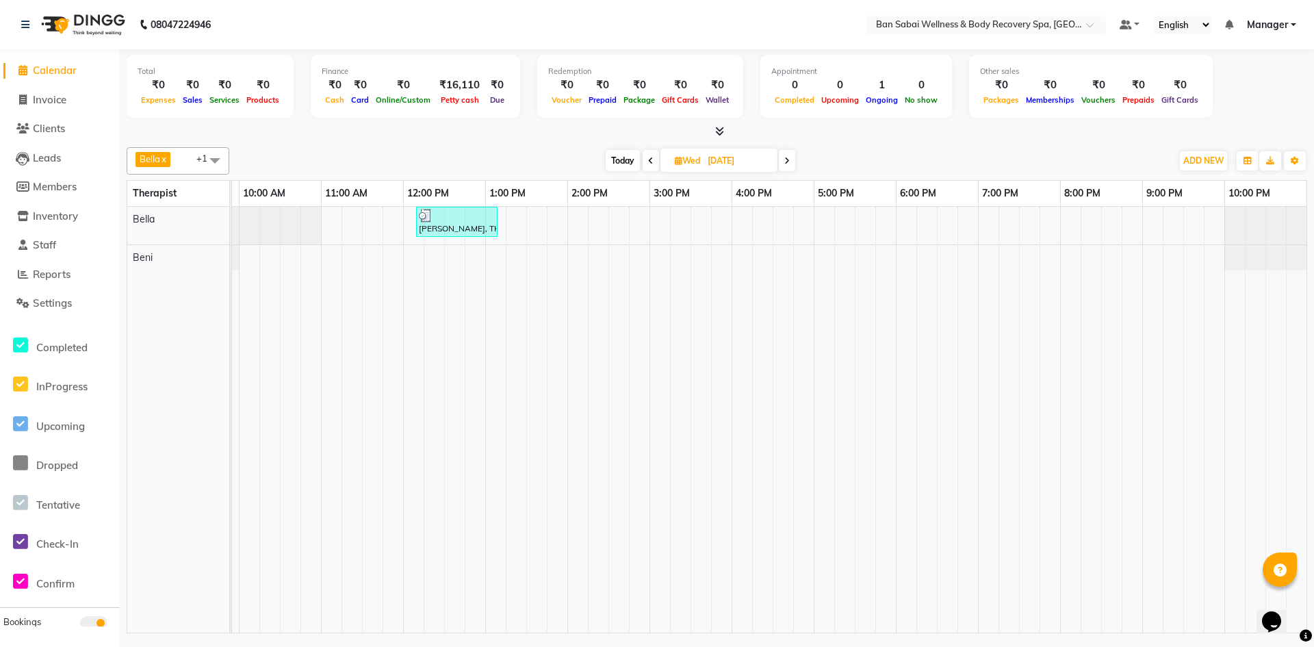
click at [788, 162] on icon at bounding box center [786, 161] width 5 height 8
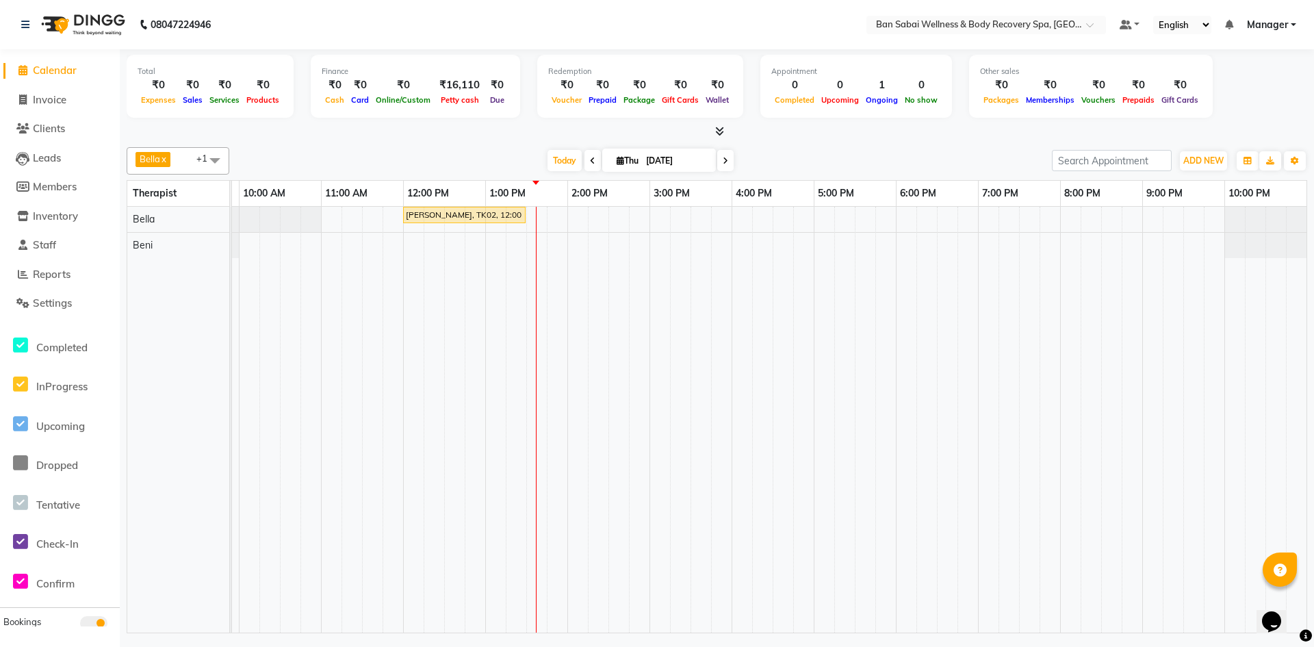
click at [725, 161] on icon at bounding box center [725, 161] width 5 height 8
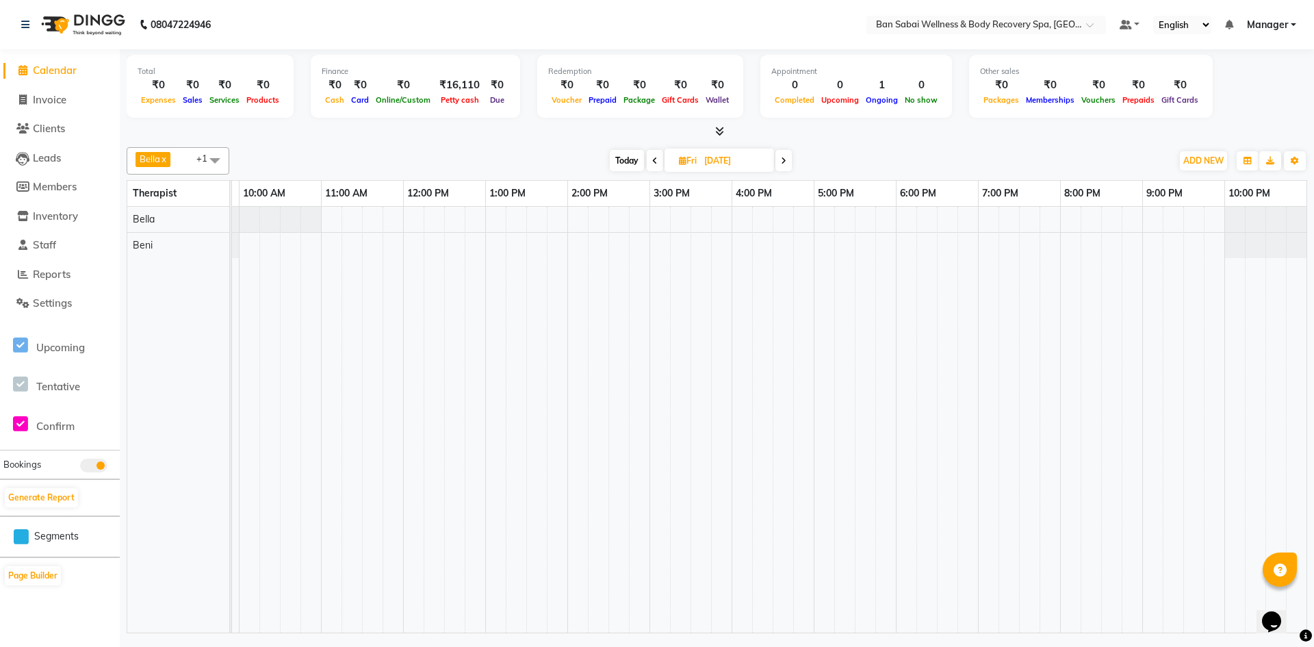
click at [654, 157] on icon at bounding box center [654, 161] width 5 height 8
type input "[DATE]"
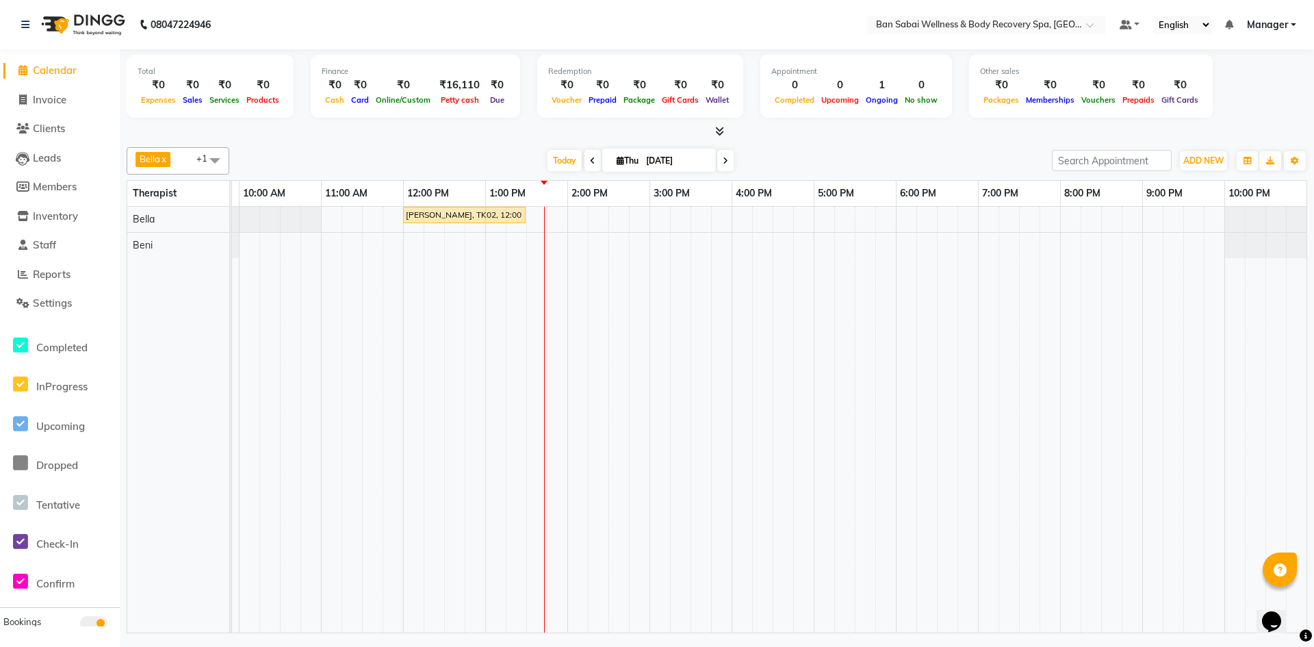
click at [723, 127] on icon at bounding box center [719, 131] width 9 height 10
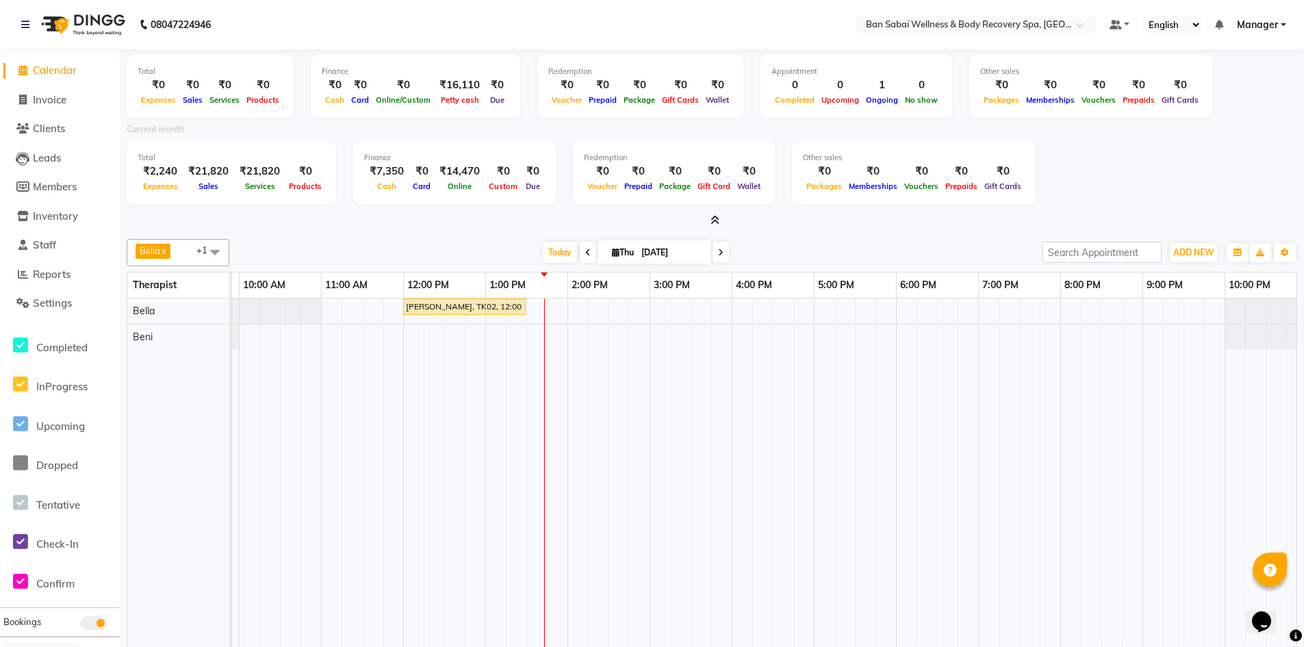
click at [718, 221] on icon at bounding box center [714, 220] width 9 height 10
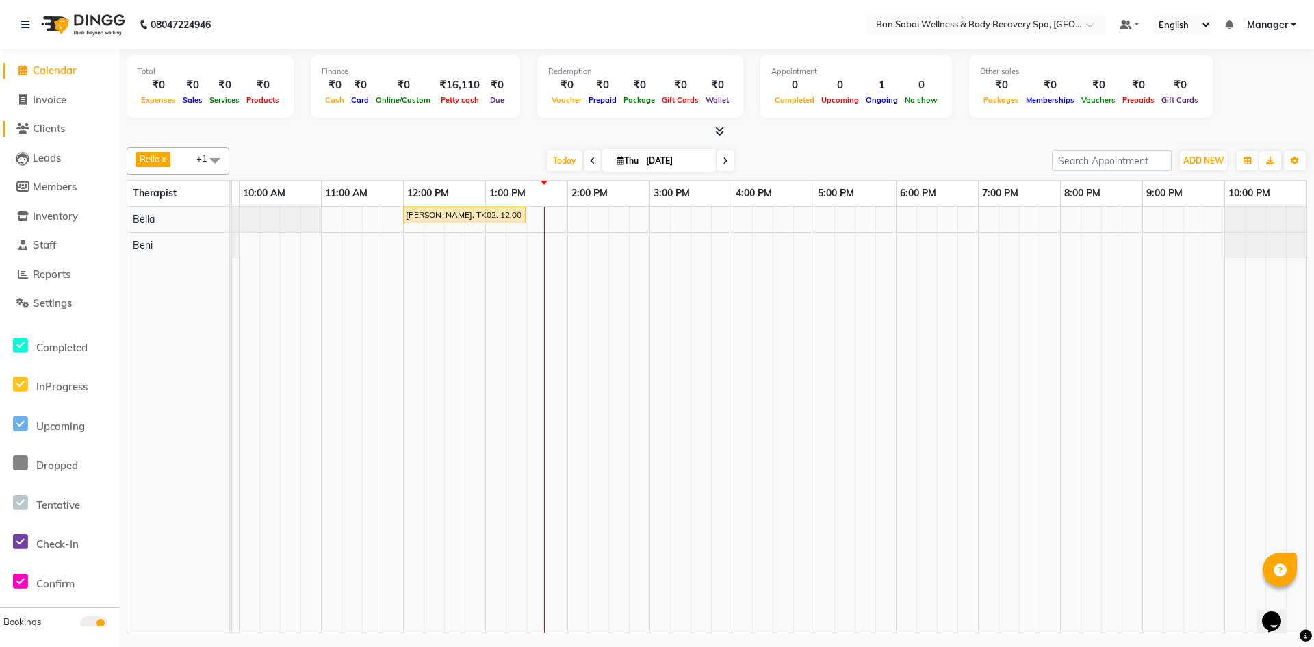
click at [55, 125] on span "Clients" at bounding box center [49, 128] width 32 height 13
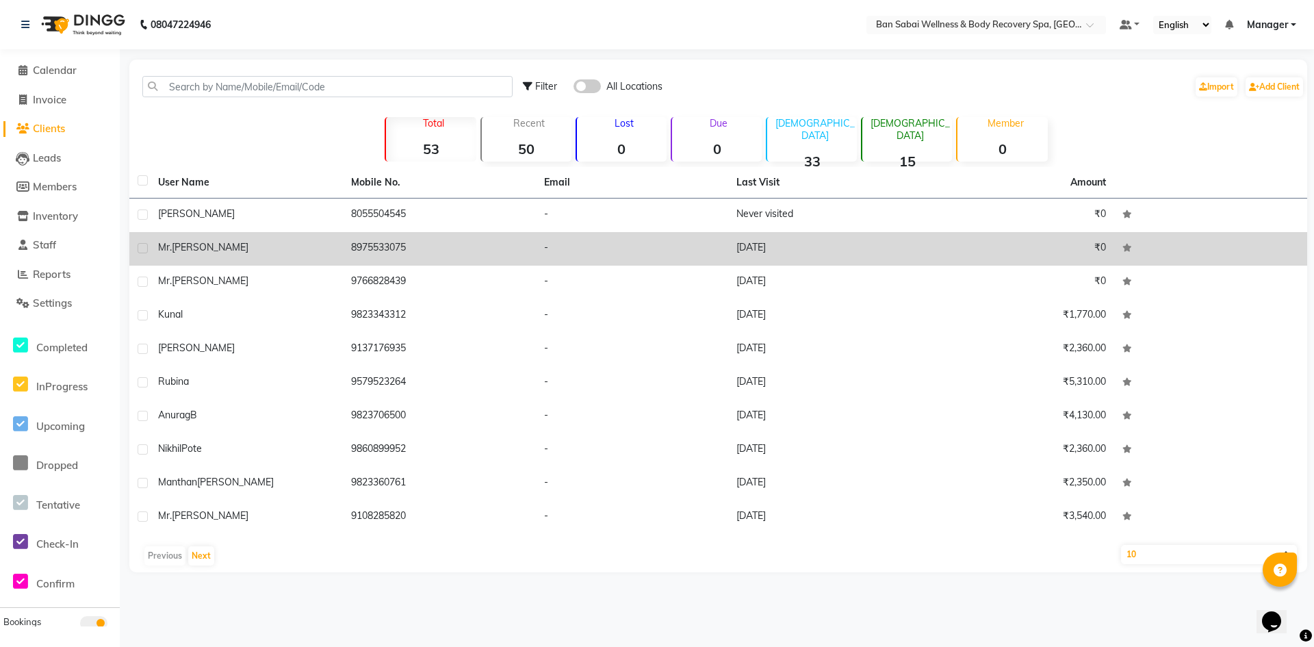
click at [352, 244] on td "8975533075" at bounding box center [439, 249] width 193 height 34
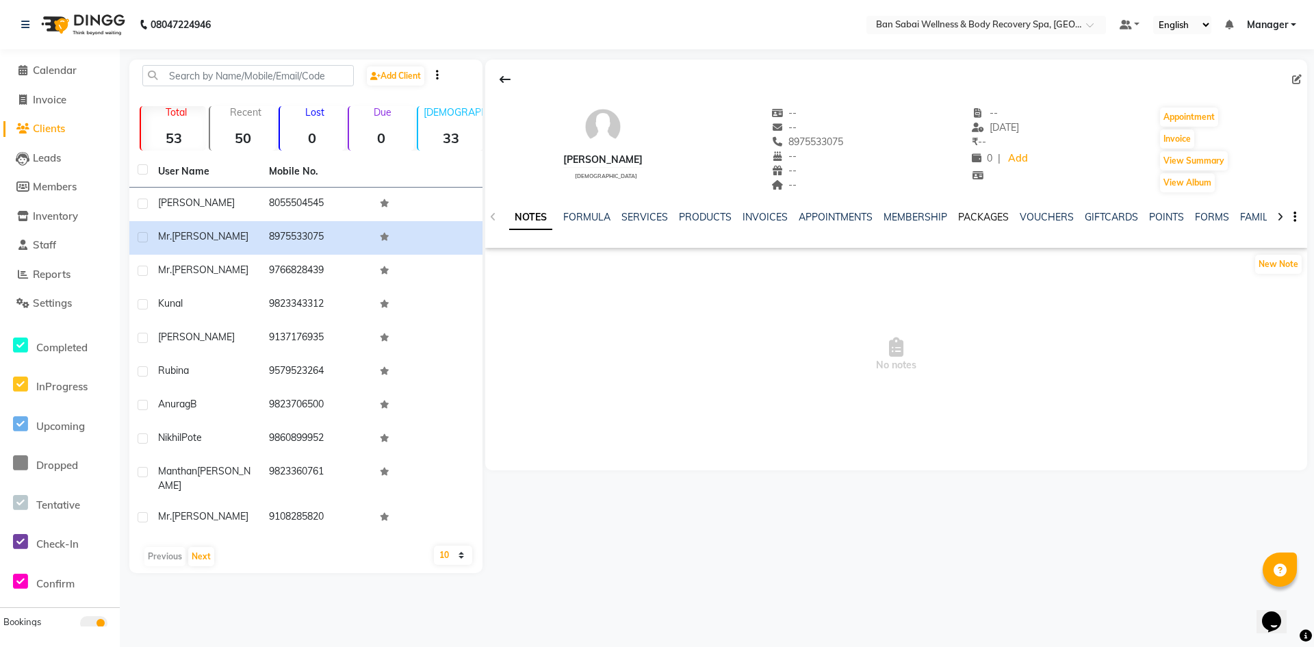
click at [987, 212] on link "PACKAGES" at bounding box center [983, 217] width 51 height 12
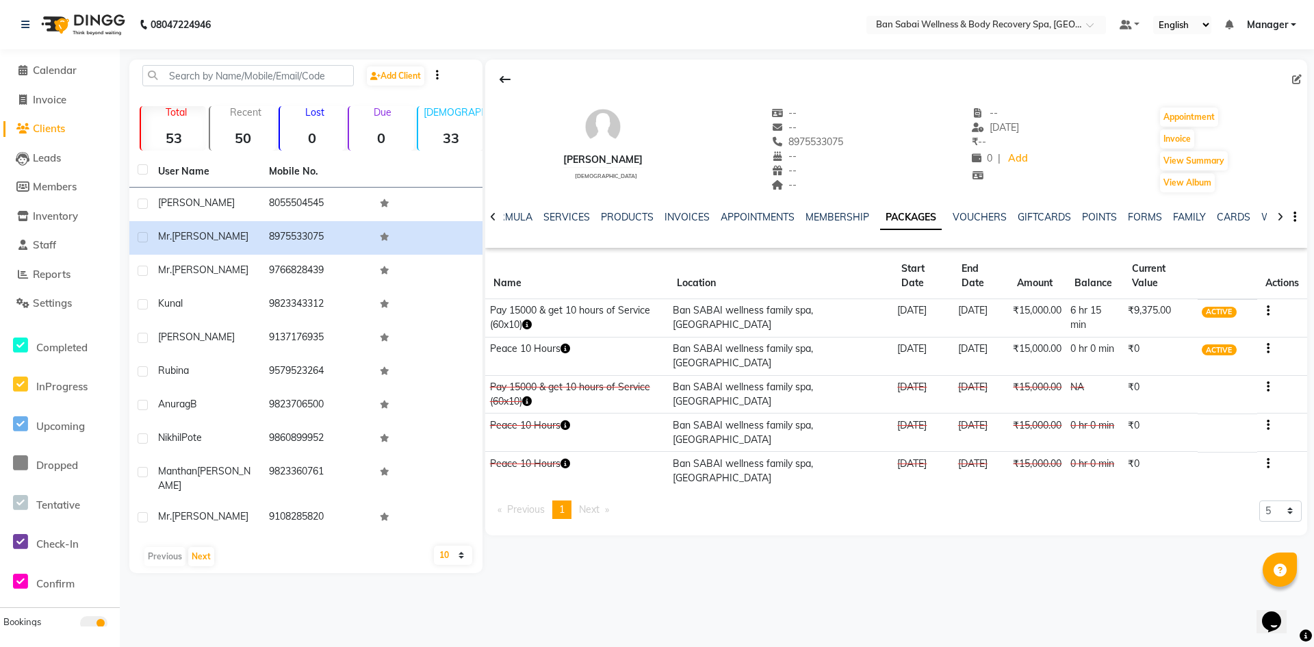
click at [42, 132] on span "Clients" at bounding box center [49, 128] width 32 height 13
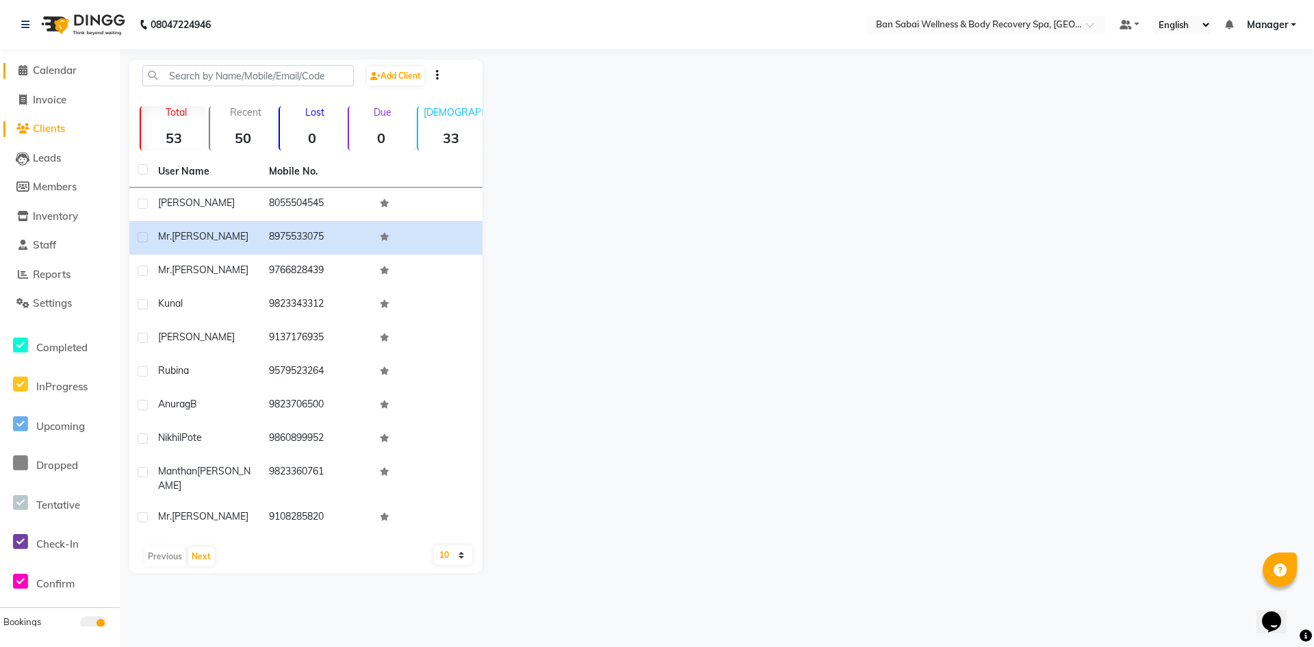
click at [43, 70] on span "Calendar" at bounding box center [55, 70] width 44 height 13
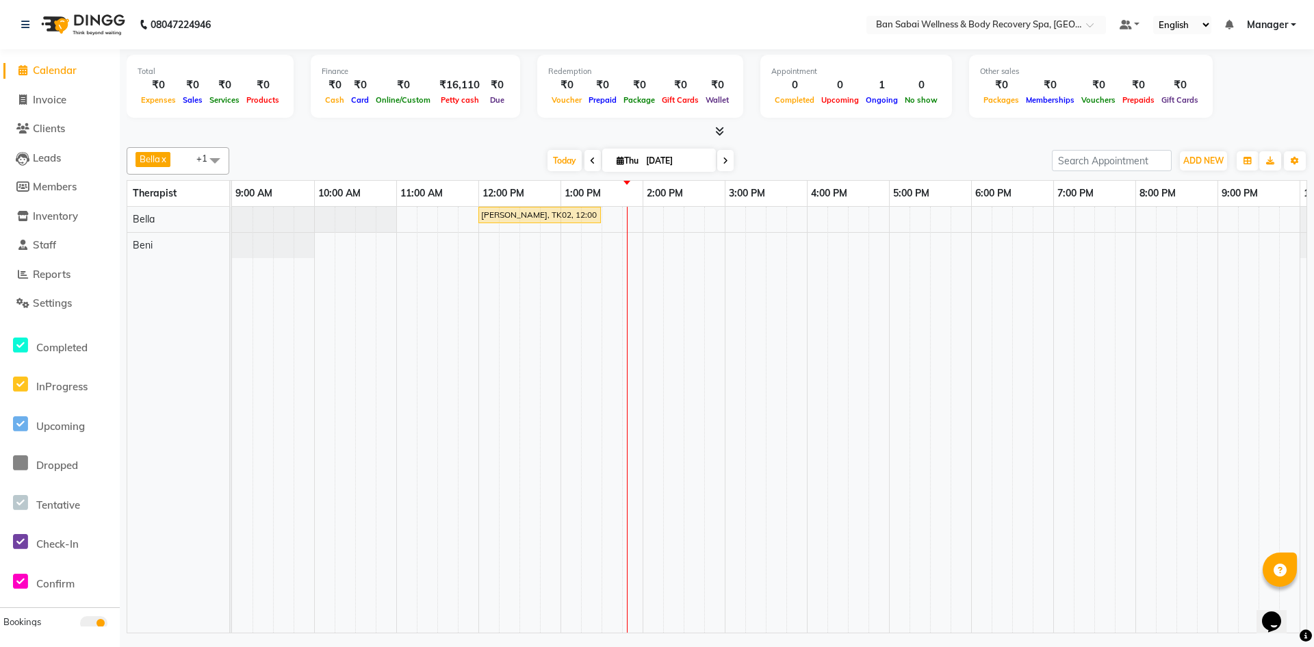
scroll to position [131, 0]
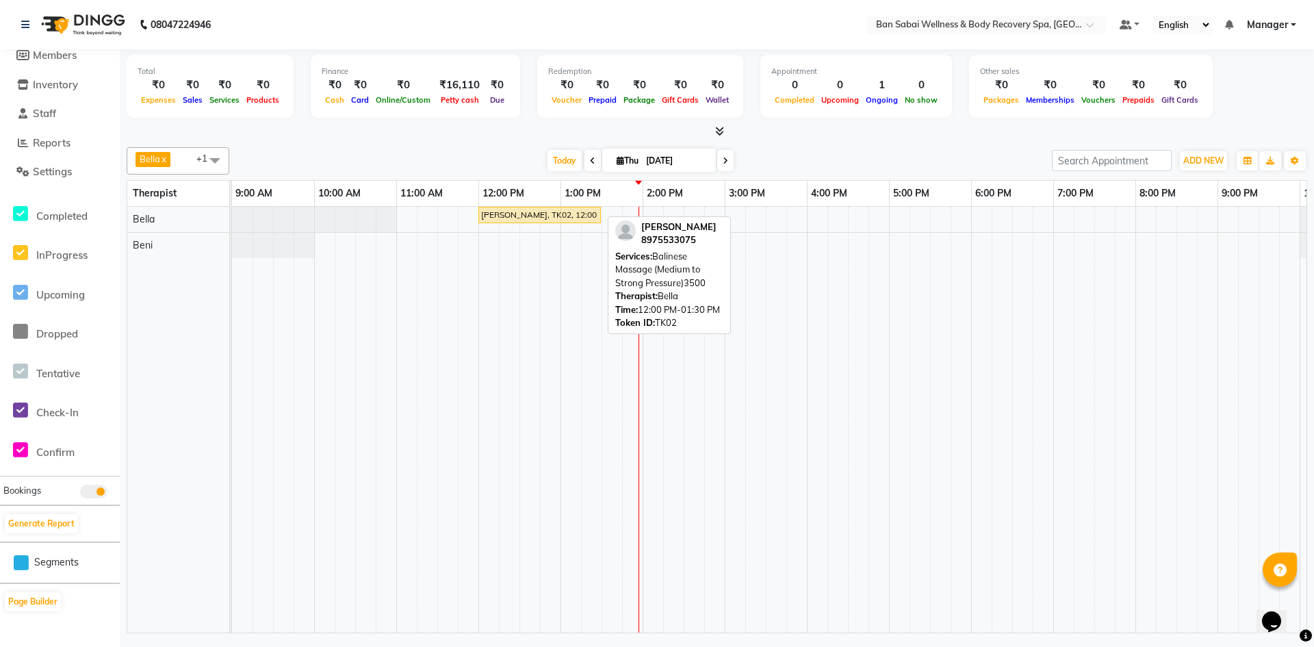
click at [573, 221] on link "Mr. Prasad Karhad, TK02, 12:00 PM-01:30 PM, Balinese Massage (Medium to Strong …" at bounding box center [539, 215] width 122 height 16
select select "1"
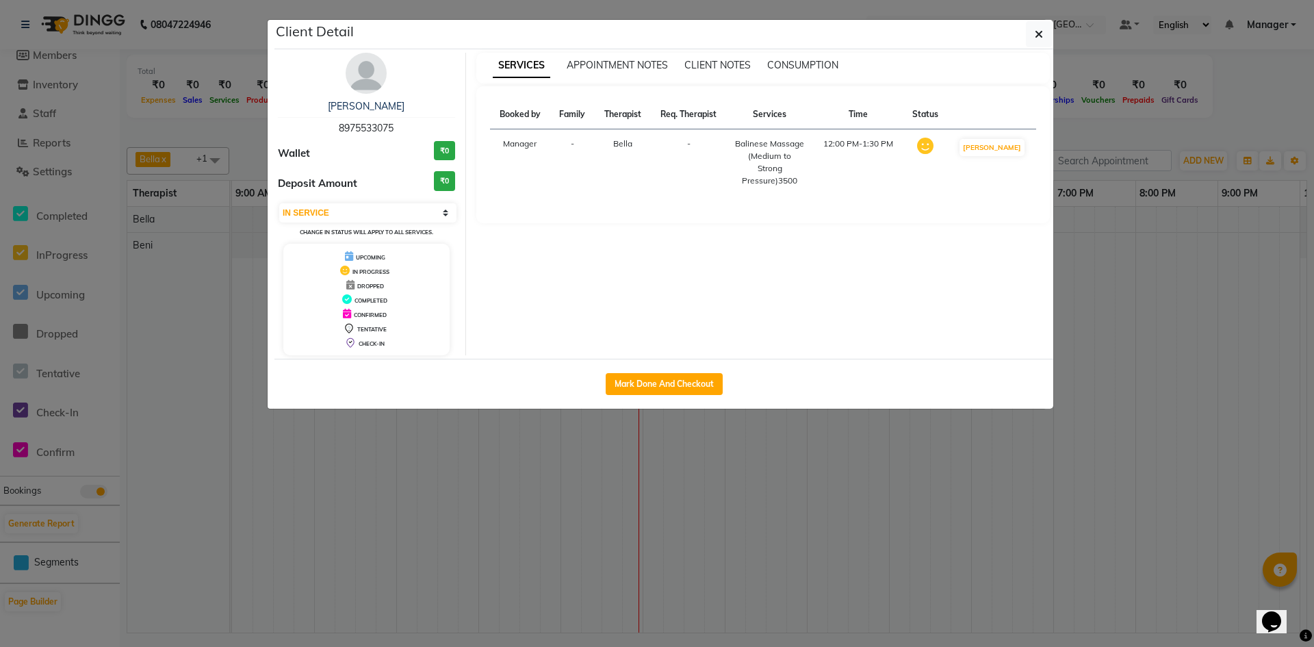
click at [777, 450] on ngb-modal-window "Client Detail Mr. Prasad Karhad 8975533075 Wallet ₹0 Deposit Amount ₹0 Select I…" at bounding box center [657, 323] width 1314 height 647
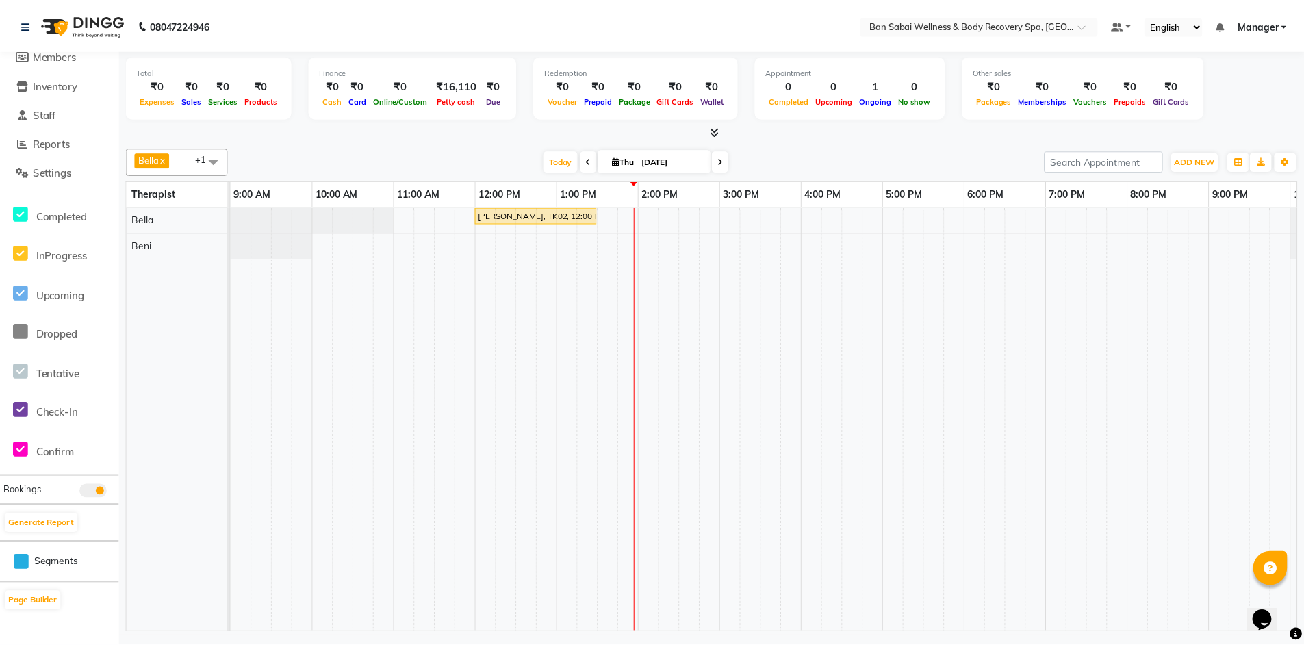
scroll to position [0, 0]
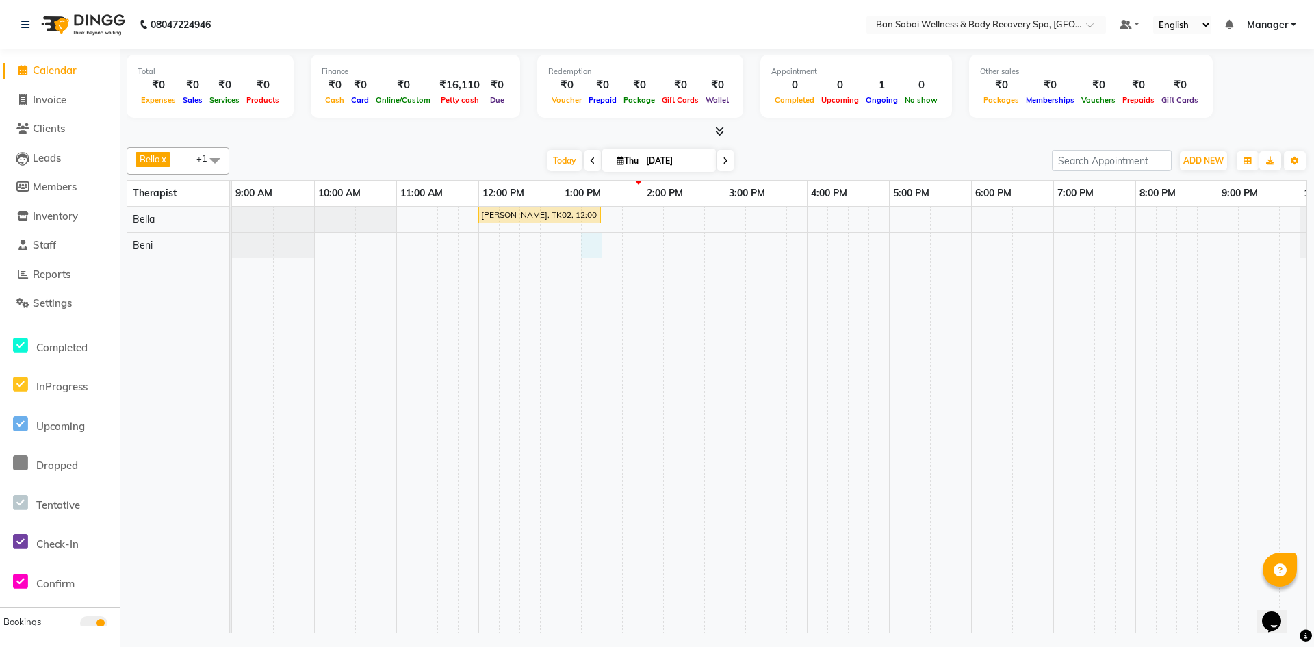
click at [582, 256] on div "Mr. Prasad Karhad, TK02, 12:00 PM-01:30 PM, Balinese Massage (Medium to Strong …" at bounding box center [807, 420] width 1150 height 426
select select "88797"
select select "tentative"
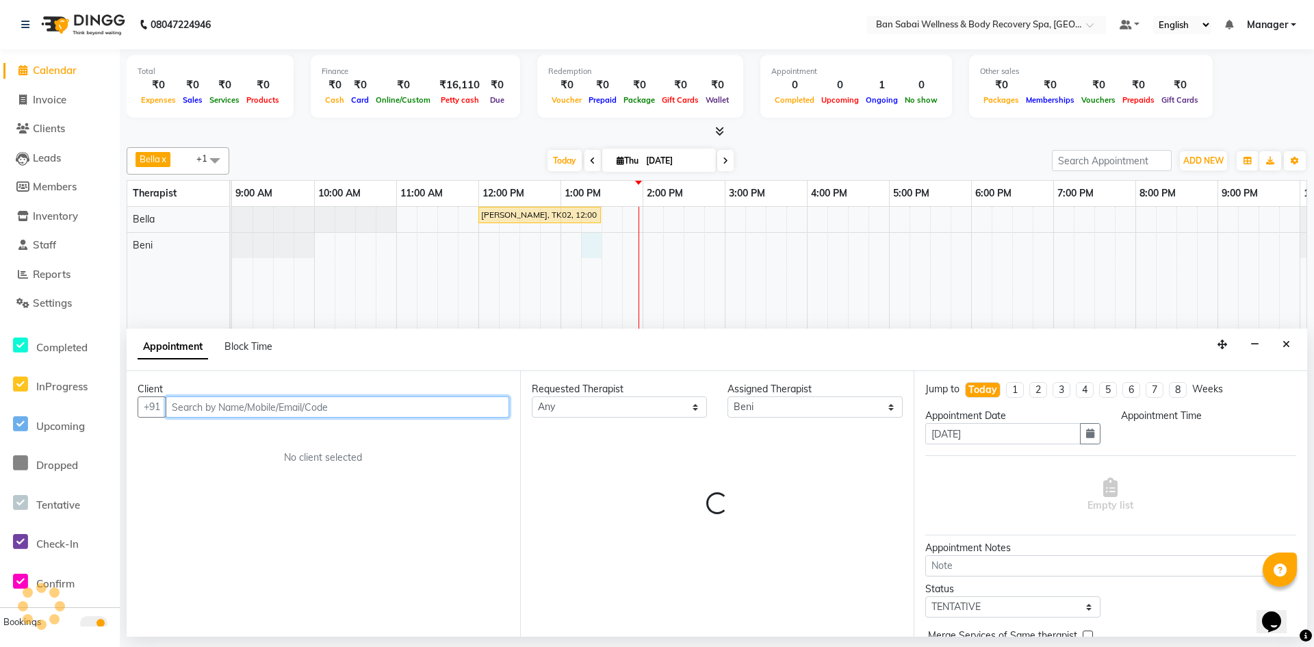
select select "795"
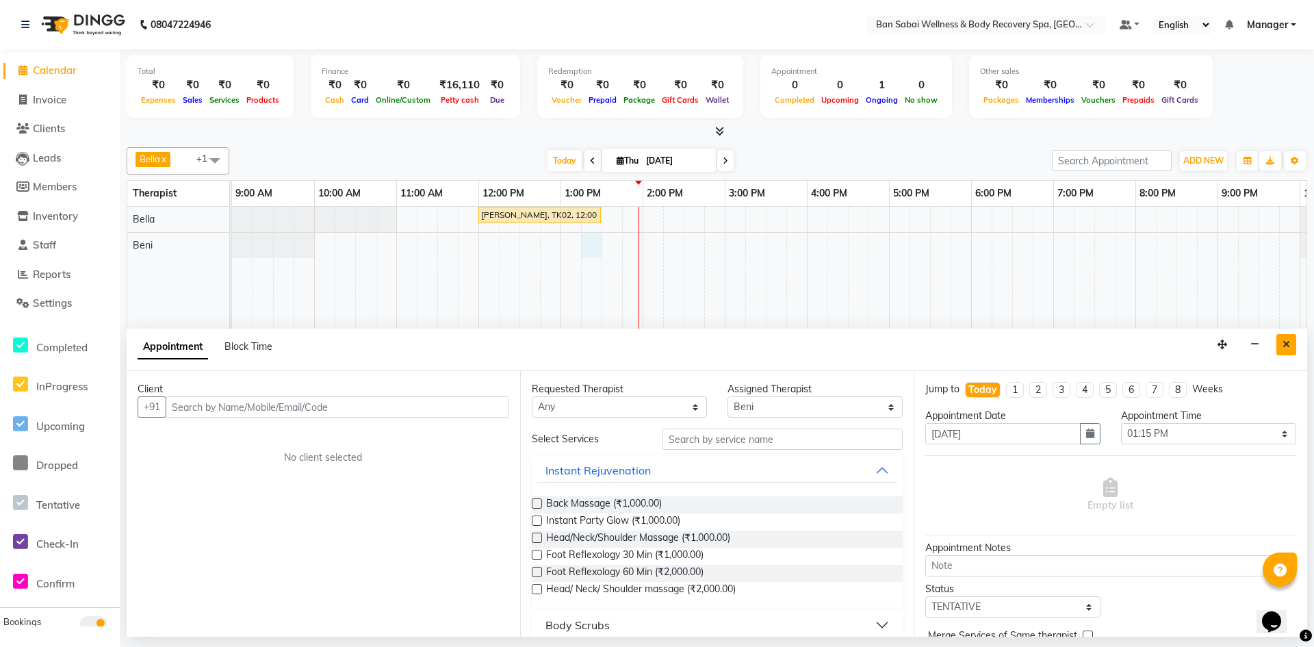
click at [1282, 345] on button "Close" at bounding box center [1286, 344] width 20 height 21
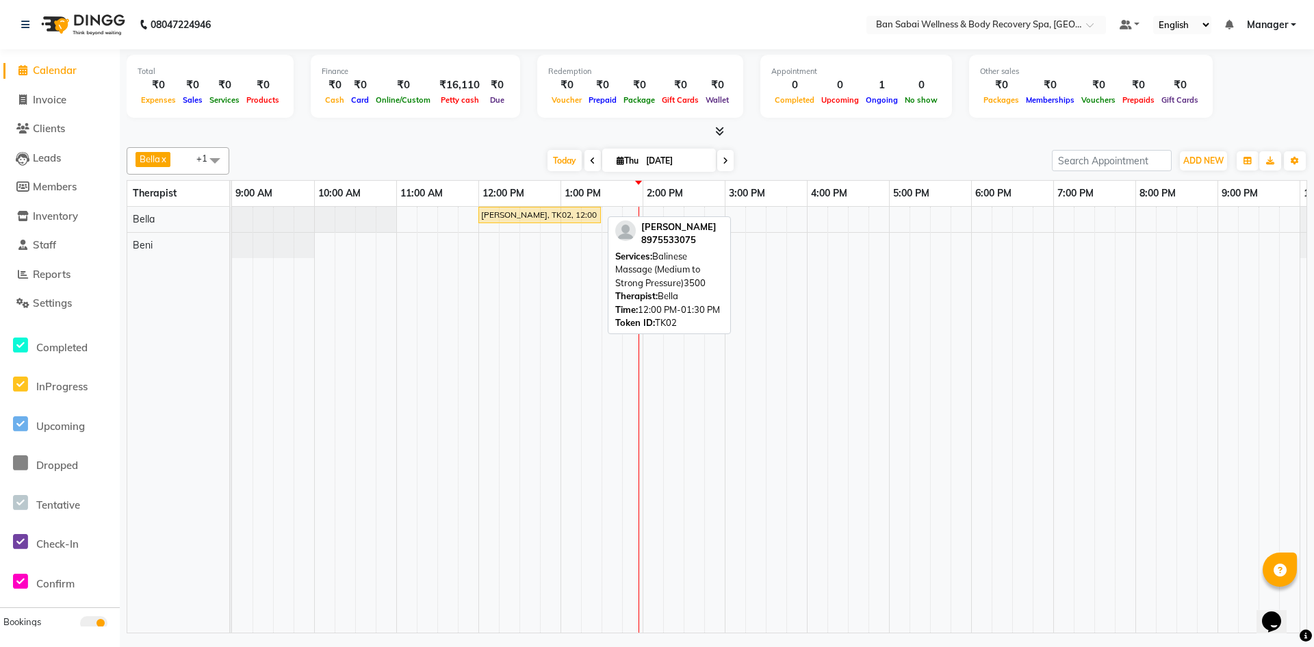
click at [556, 219] on div "Mr. Prasad Karhad, TK02, 12:00 PM-01:30 PM, Balinese Massage (Medium to Strong …" at bounding box center [540, 215] width 120 height 12
select select "1"
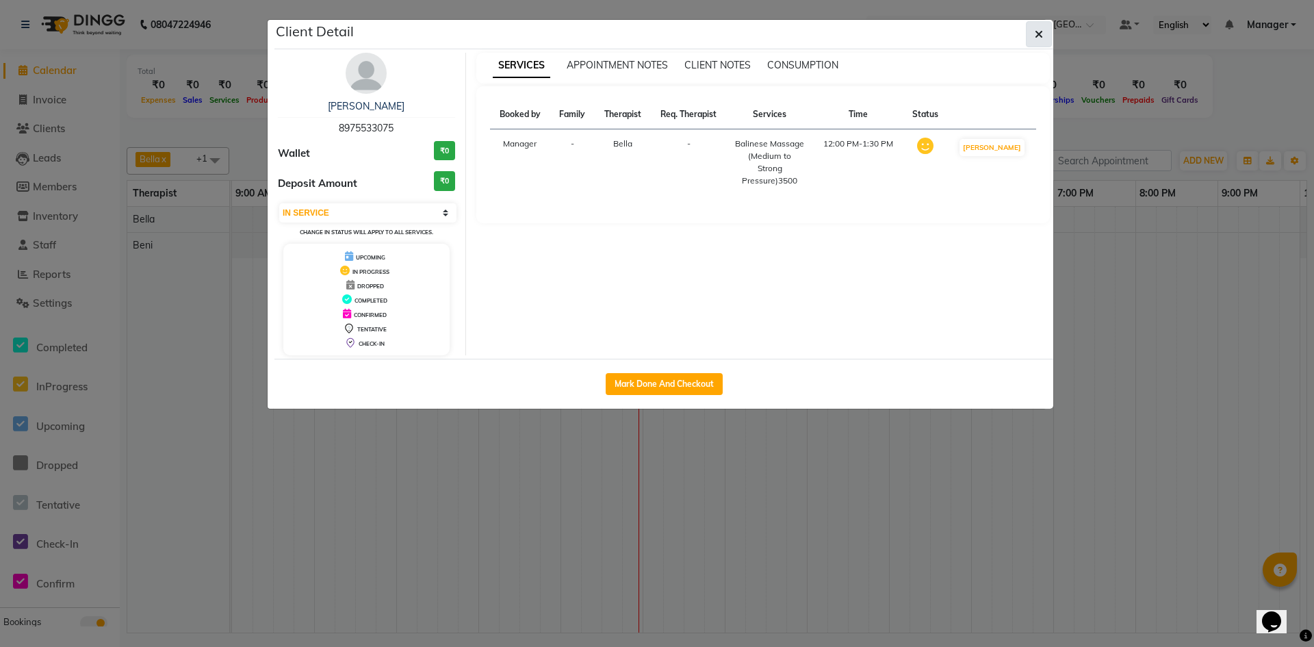
click at [1039, 34] on icon "button" at bounding box center [1039, 34] width 8 height 11
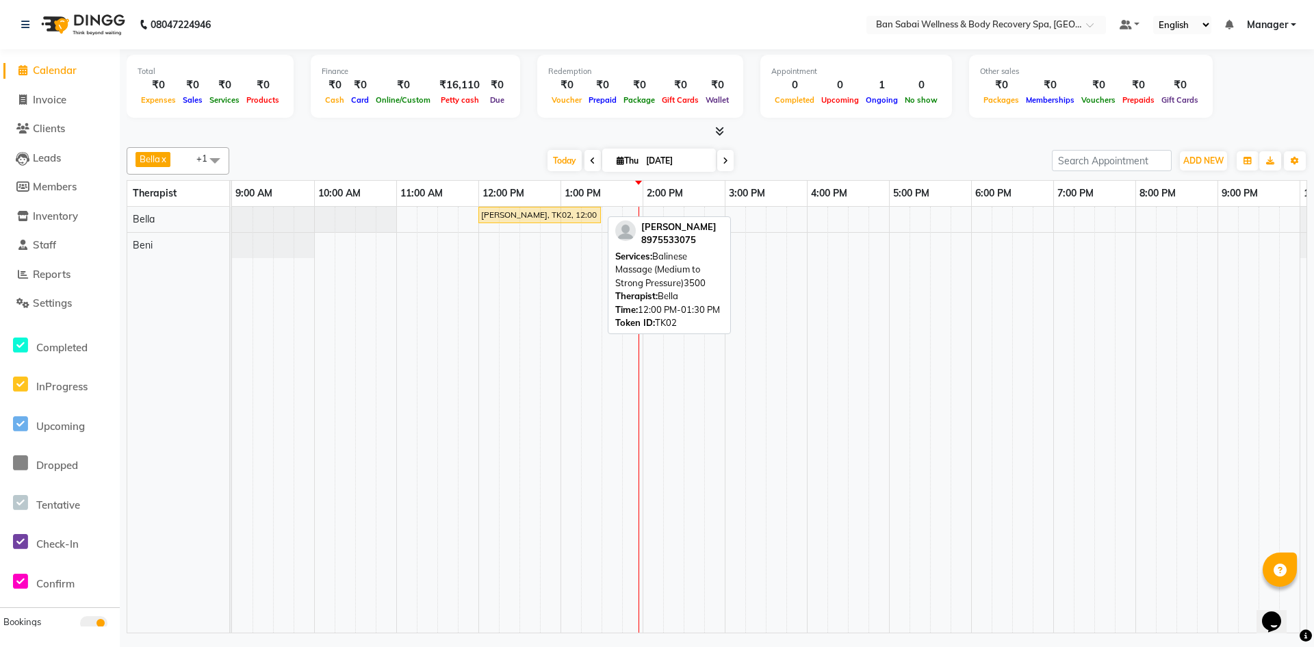
click at [567, 214] on div "Mr. Prasad Karhad, TK02, 12:00 PM-01:30 PM, Balinese Massage (Medium to Strong …" at bounding box center [540, 215] width 120 height 12
select select "1"
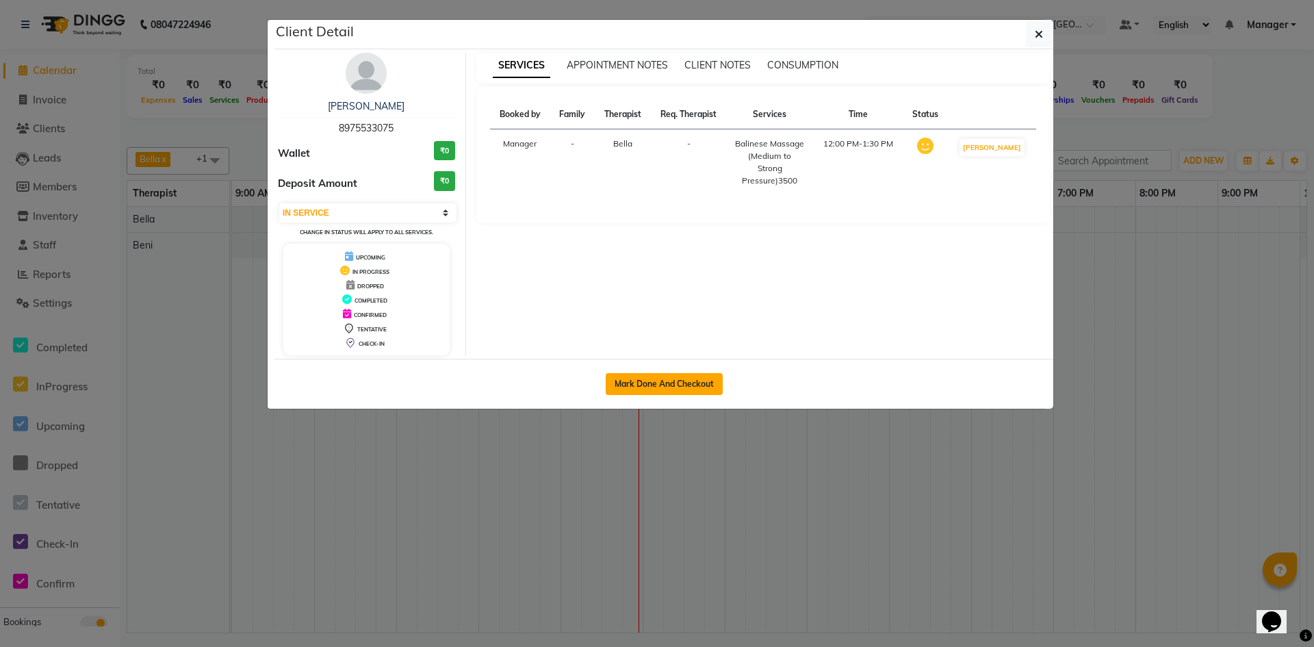
click at [689, 379] on button "Mark Done And Checkout" at bounding box center [664, 384] width 117 height 22
select select "service"
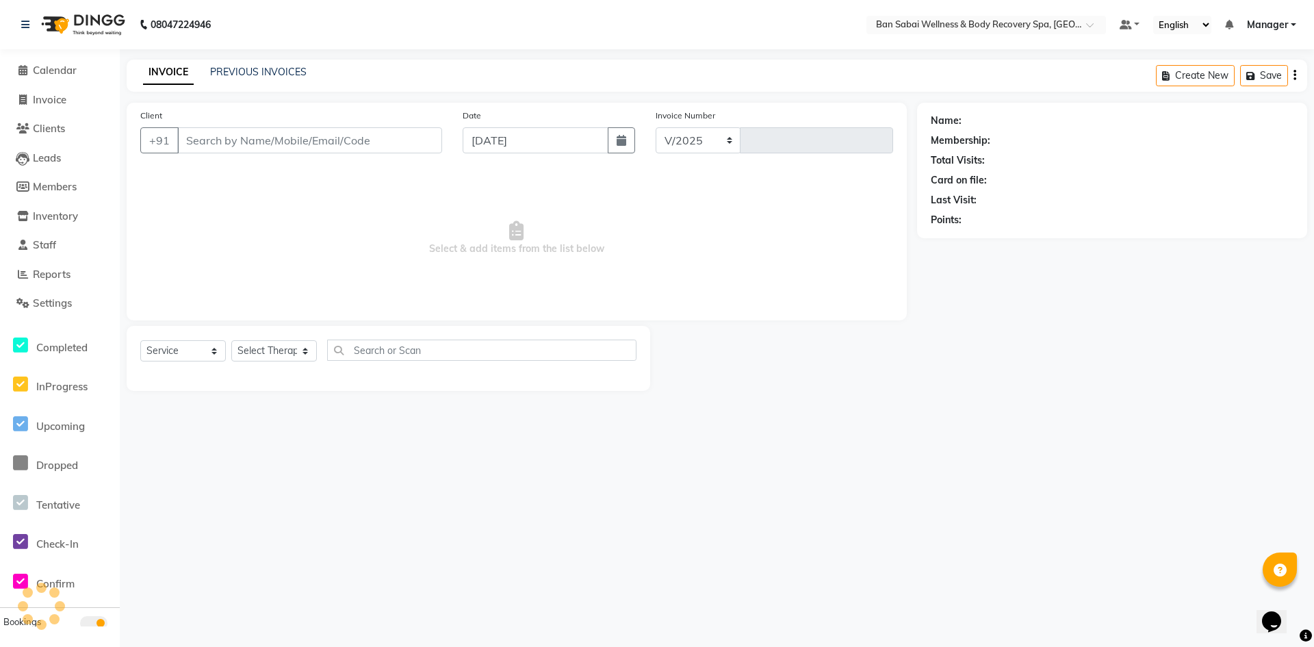
select select "8743"
type input "0060"
type input "8975533075"
select select "88795"
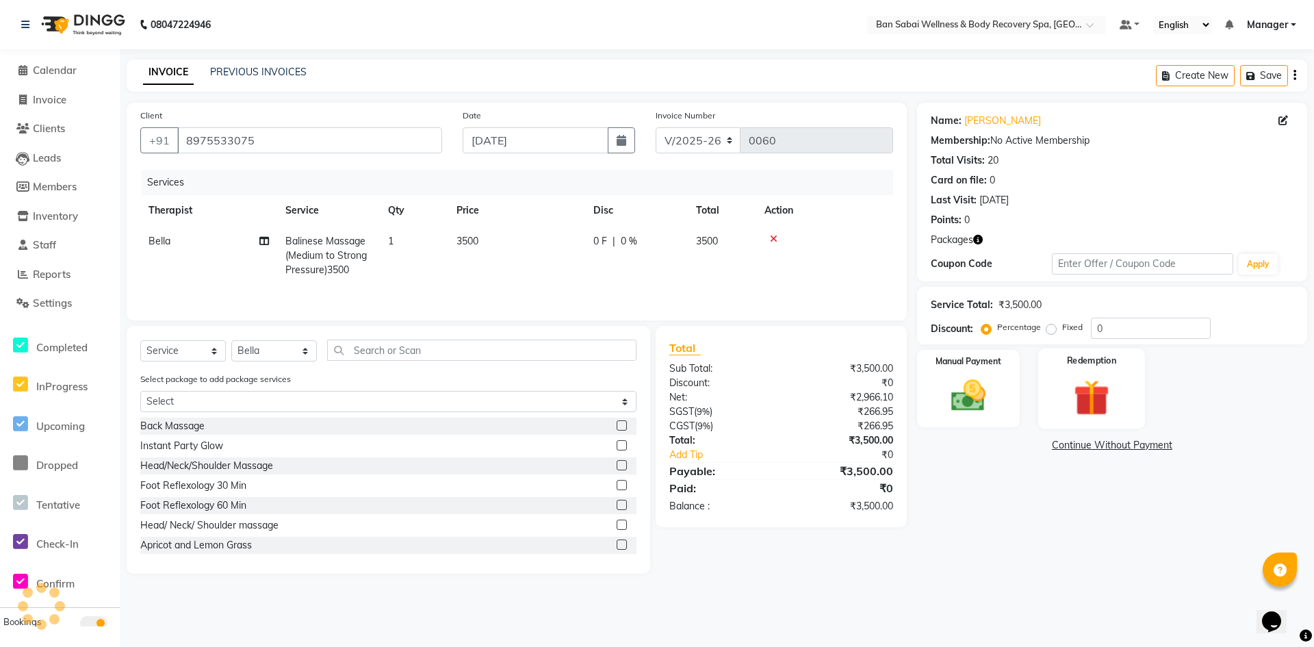
click at [1089, 380] on img at bounding box center [1091, 397] width 59 height 45
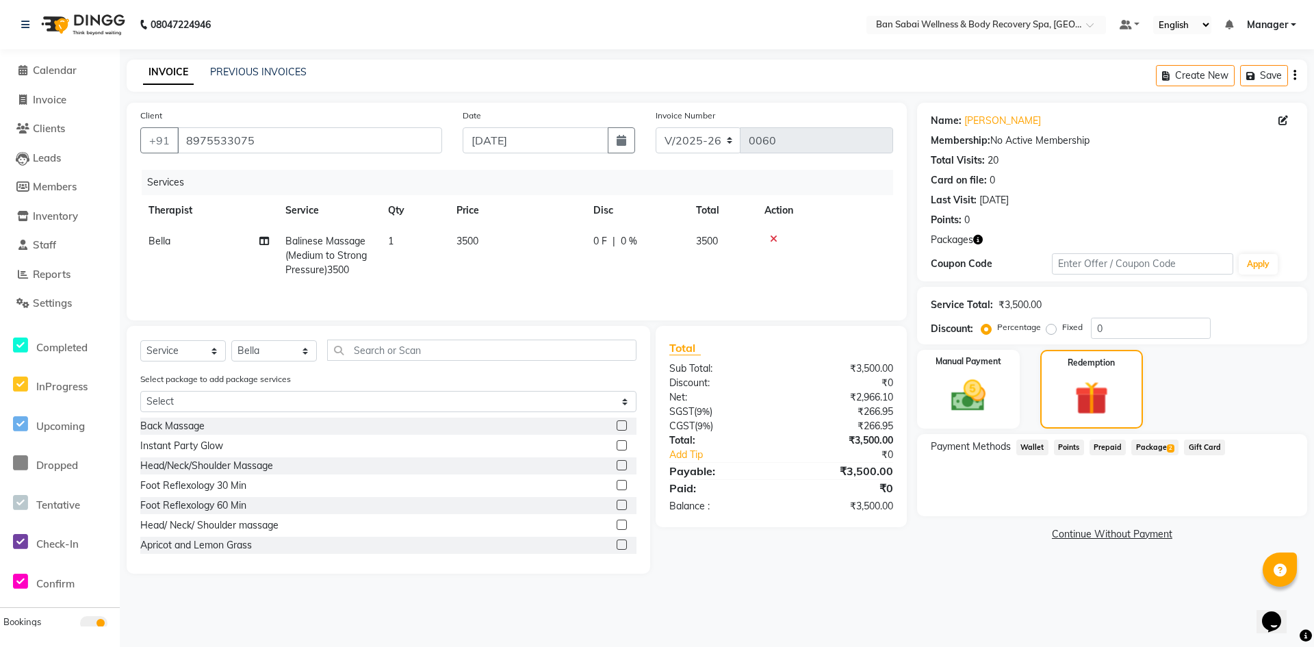
click at [1163, 447] on span "Package 2" at bounding box center [1154, 447] width 47 height 16
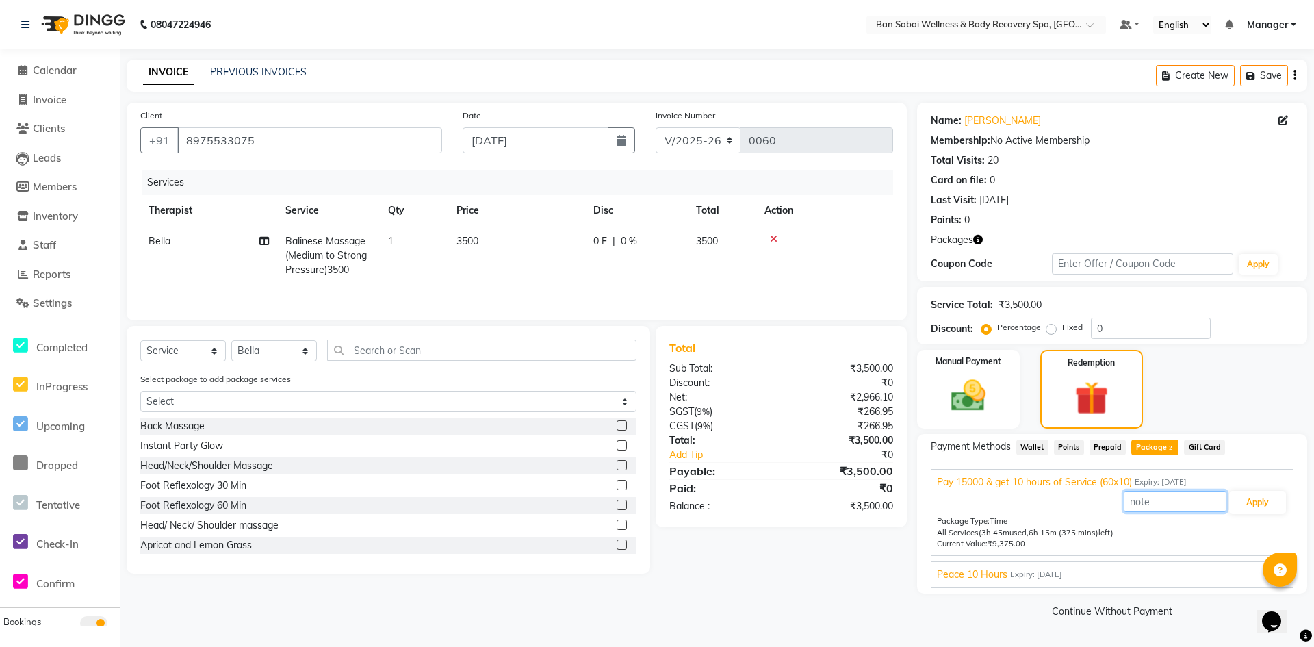
click at [1203, 504] on input "text" at bounding box center [1175, 501] width 103 height 21
type input "Kalyani Nagar"
click at [1259, 497] on button "Apply" at bounding box center [1257, 502] width 57 height 23
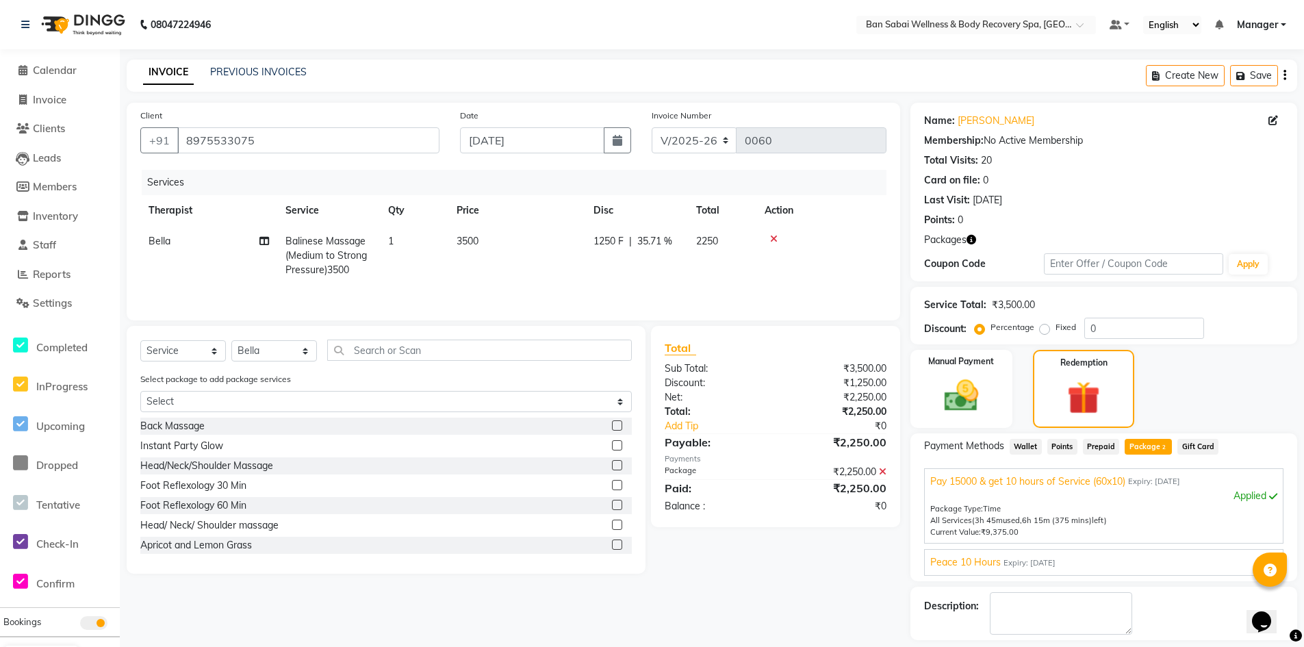
scroll to position [60, 0]
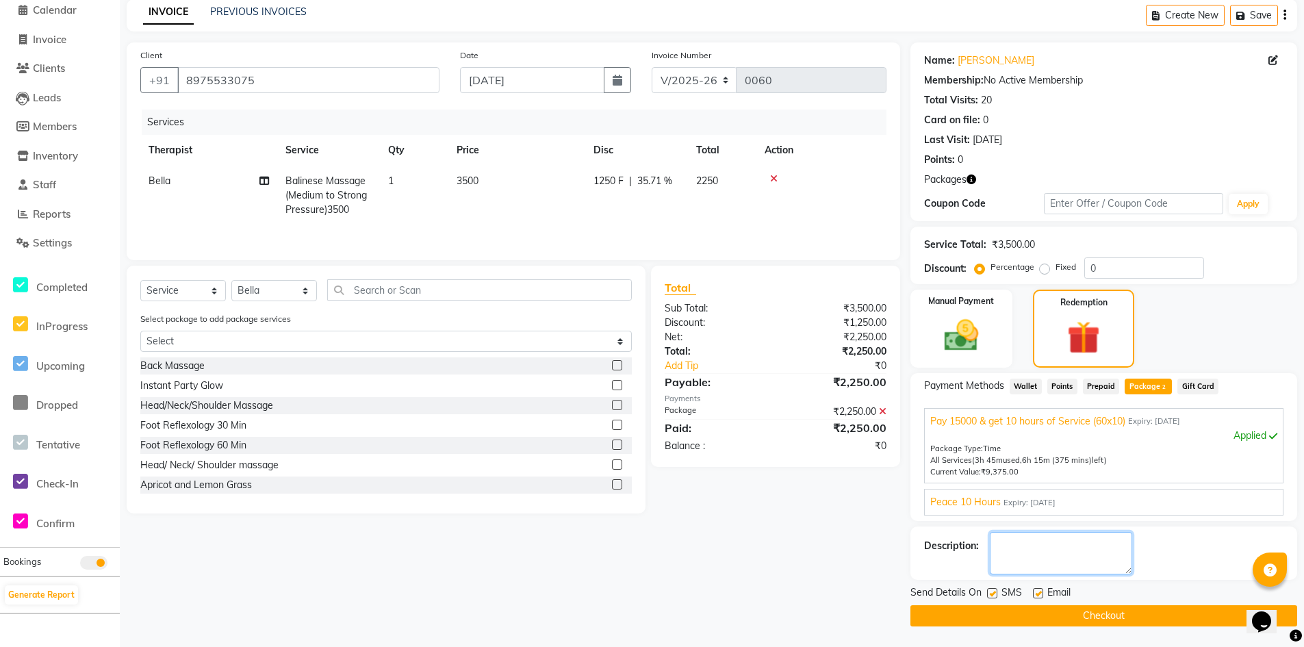
click at [1063, 552] on textarea at bounding box center [1061, 553] width 142 height 42
click at [1014, 544] on textarea at bounding box center [1061, 553] width 142 height 42
click at [1024, 548] on textarea at bounding box center [1061, 553] width 142 height 42
click at [1059, 549] on textarea at bounding box center [1061, 553] width 142 height 42
type textarea "Kalyani Nagar"
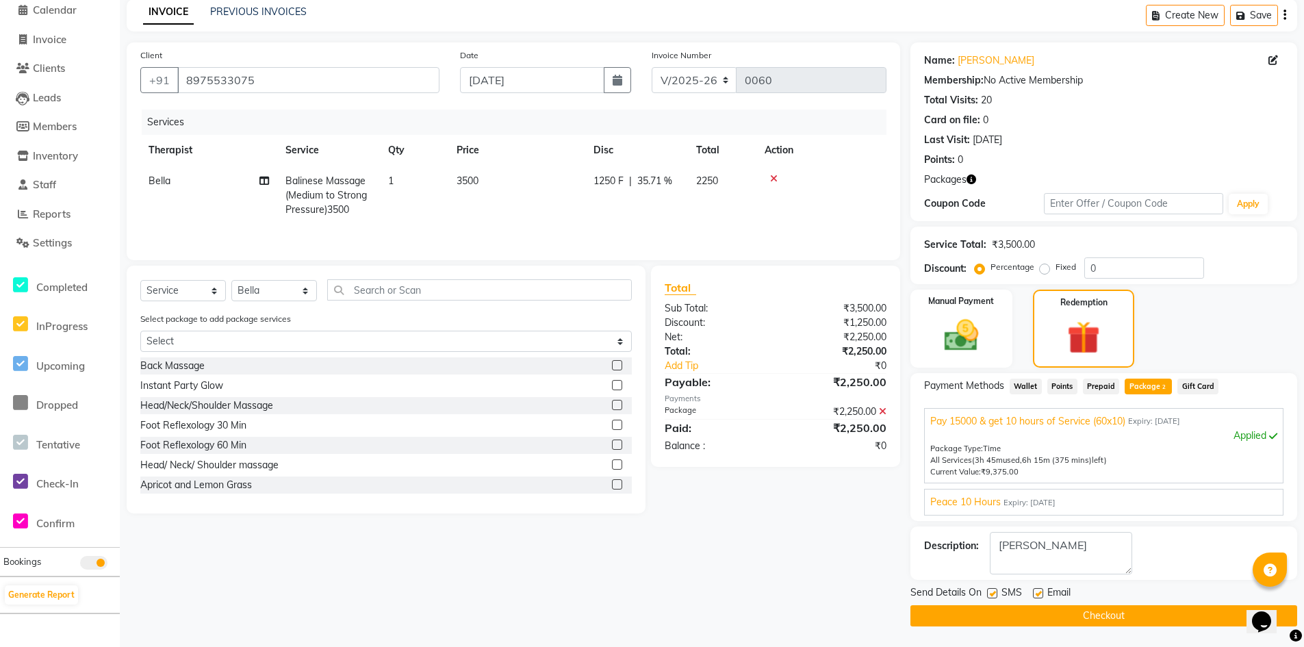
click at [1100, 613] on button "Checkout" at bounding box center [1103, 615] width 387 height 21
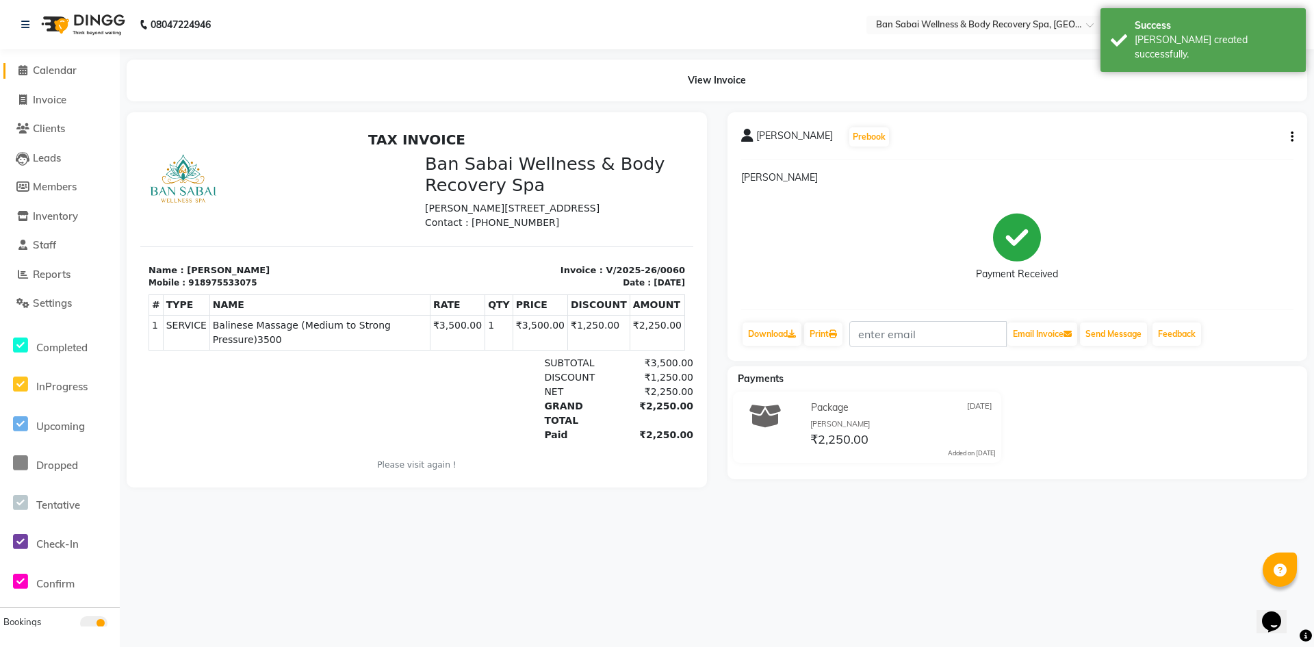
click at [21, 71] on icon at bounding box center [22, 70] width 9 height 10
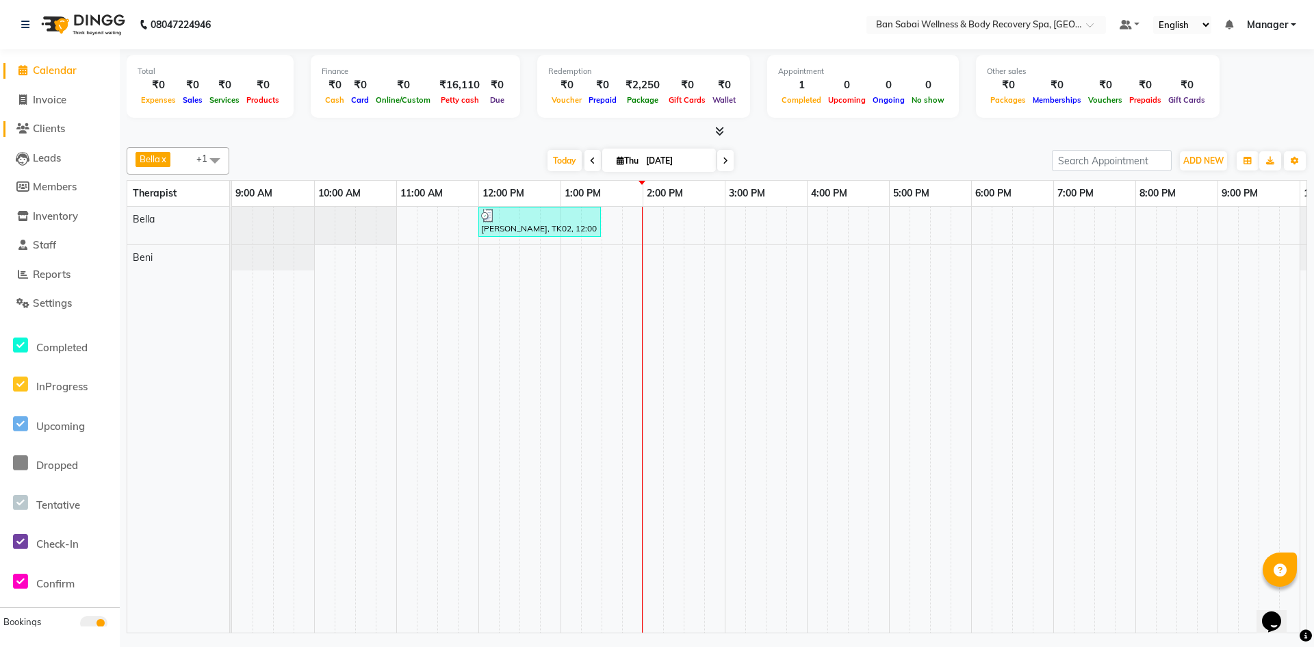
click at [34, 128] on span "Clients" at bounding box center [49, 128] width 32 height 13
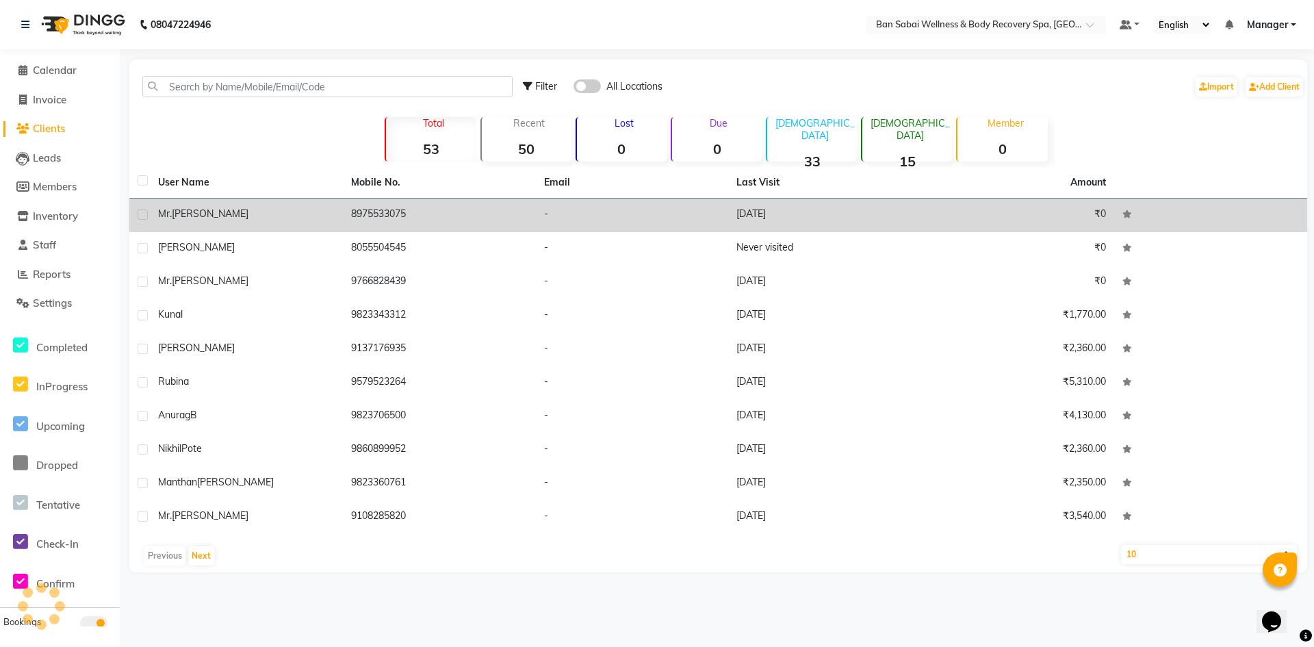
click at [341, 224] on td "Mr. Prasad Karhad" at bounding box center [246, 215] width 193 height 34
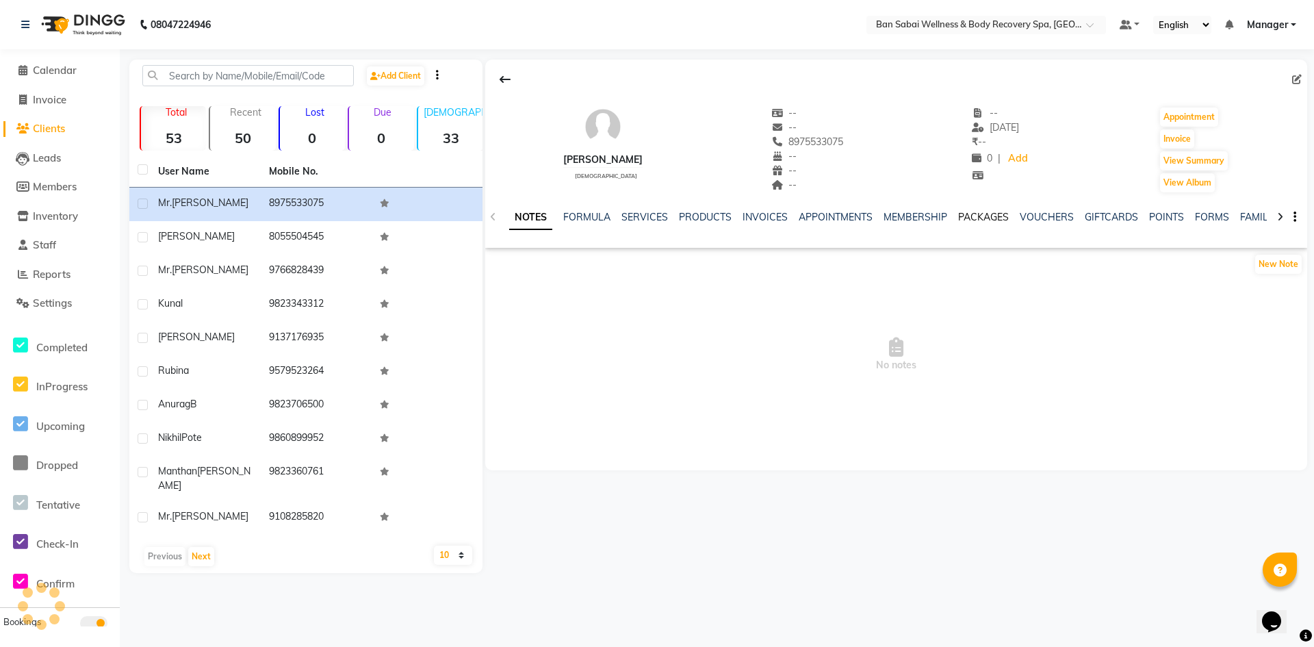
click at [977, 218] on link "PACKAGES" at bounding box center [983, 217] width 51 height 12
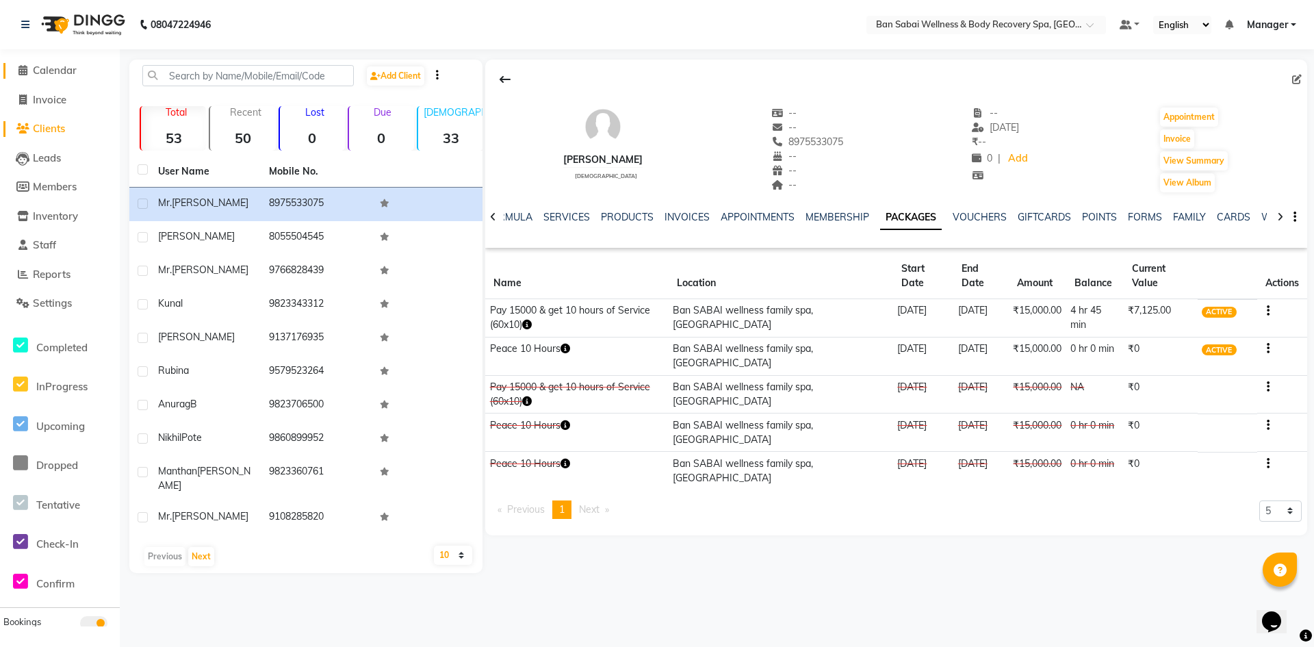
click at [36, 70] on span "Calendar" at bounding box center [55, 70] width 44 height 13
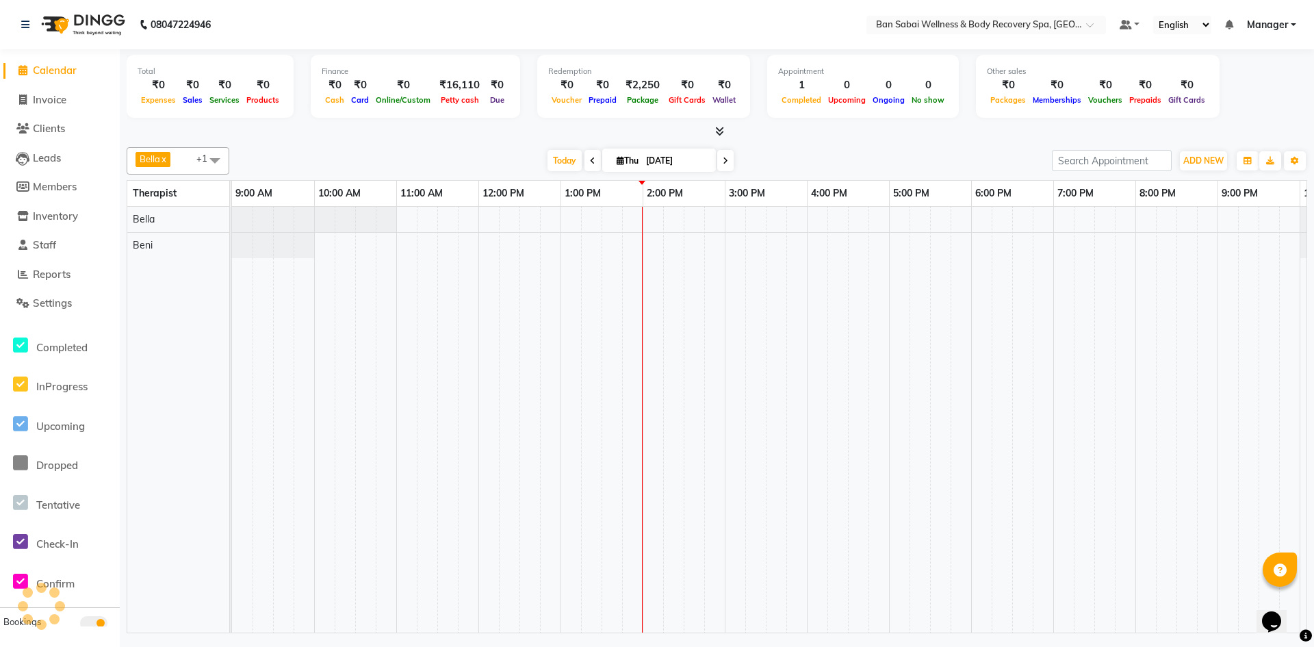
scroll to position [0, 75]
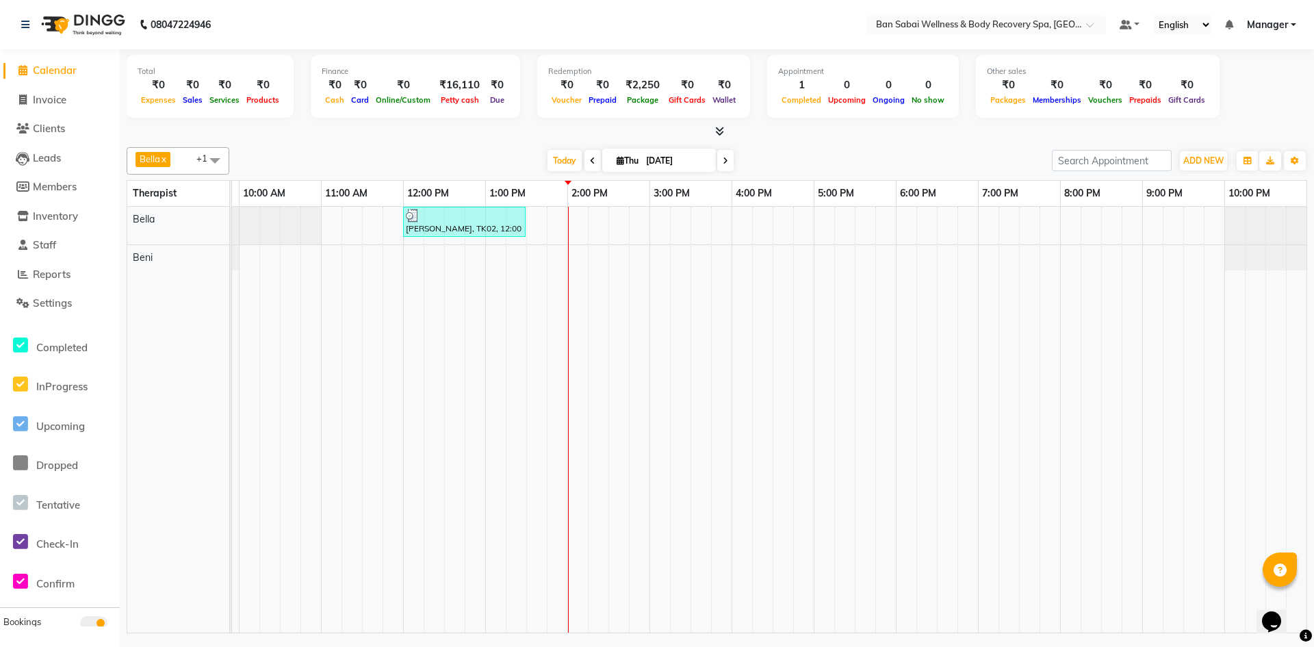
click at [719, 131] on icon at bounding box center [719, 131] width 9 height 10
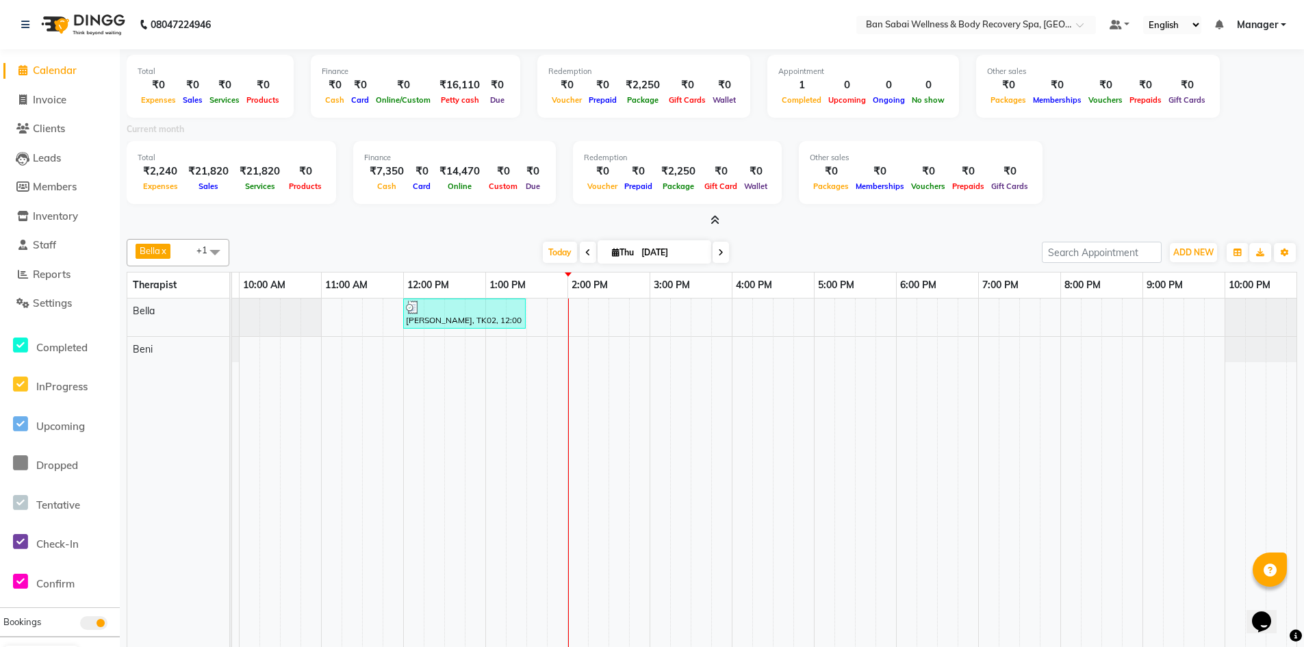
click at [712, 224] on icon at bounding box center [714, 220] width 9 height 10
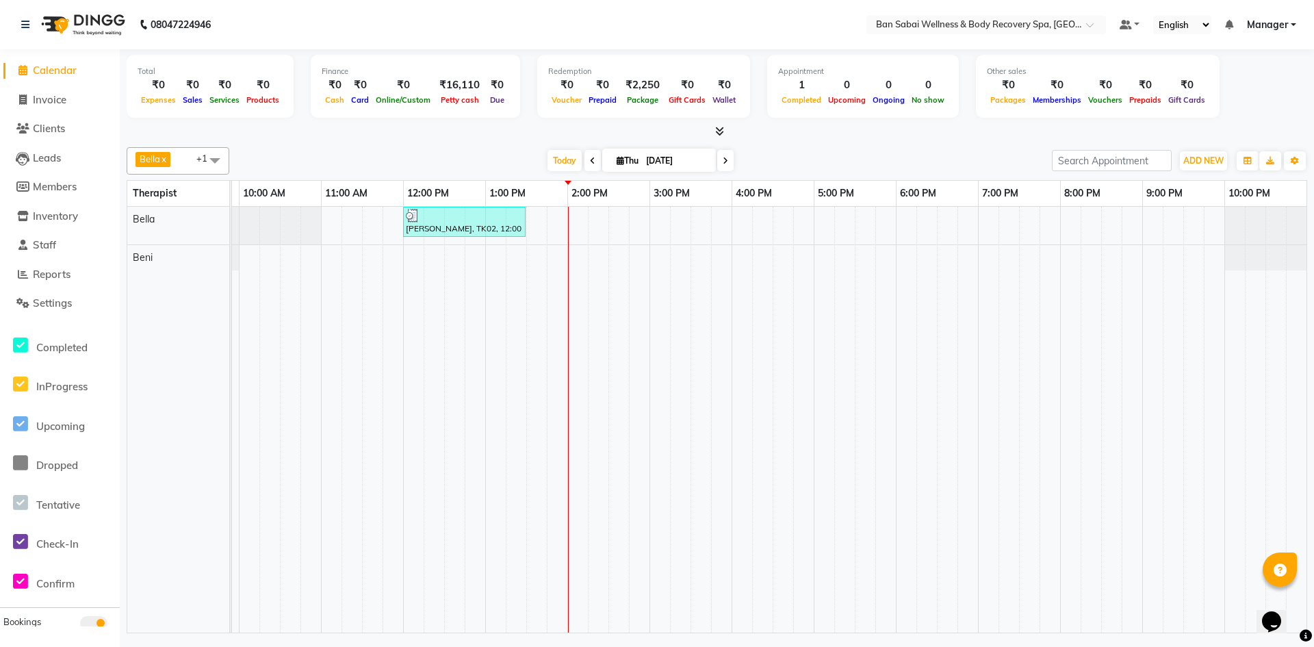
click at [718, 134] on icon at bounding box center [719, 131] width 9 height 10
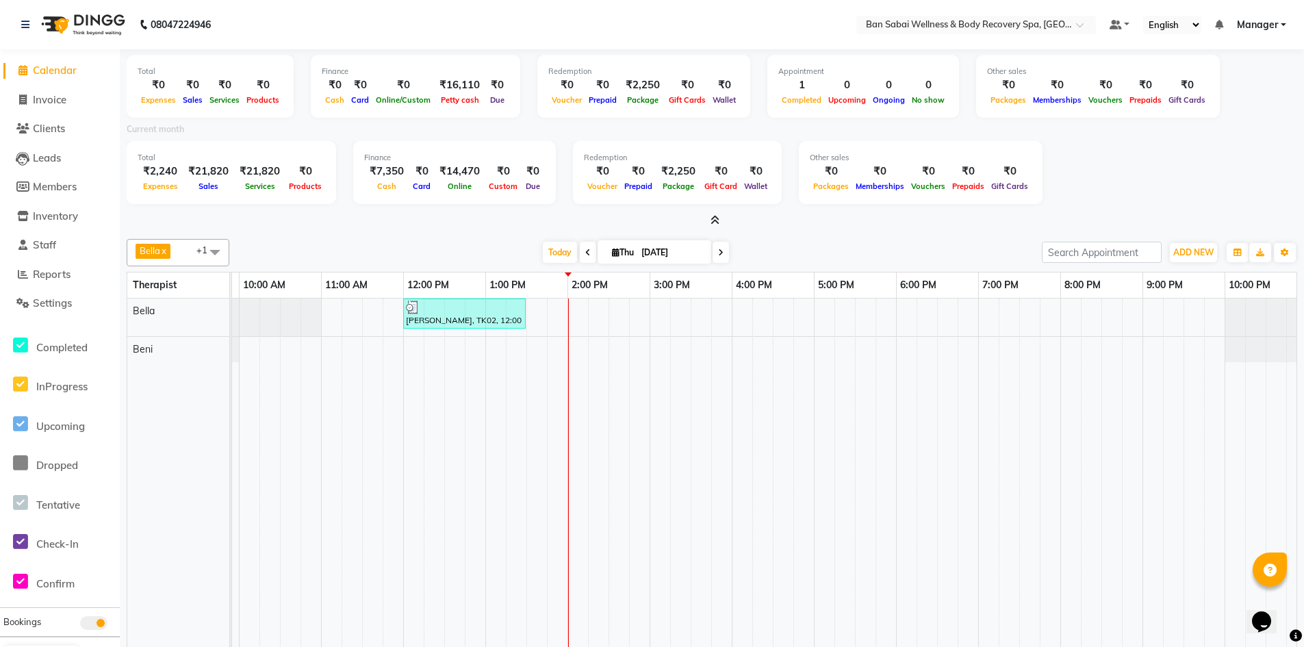
click at [713, 221] on icon at bounding box center [714, 220] width 9 height 10
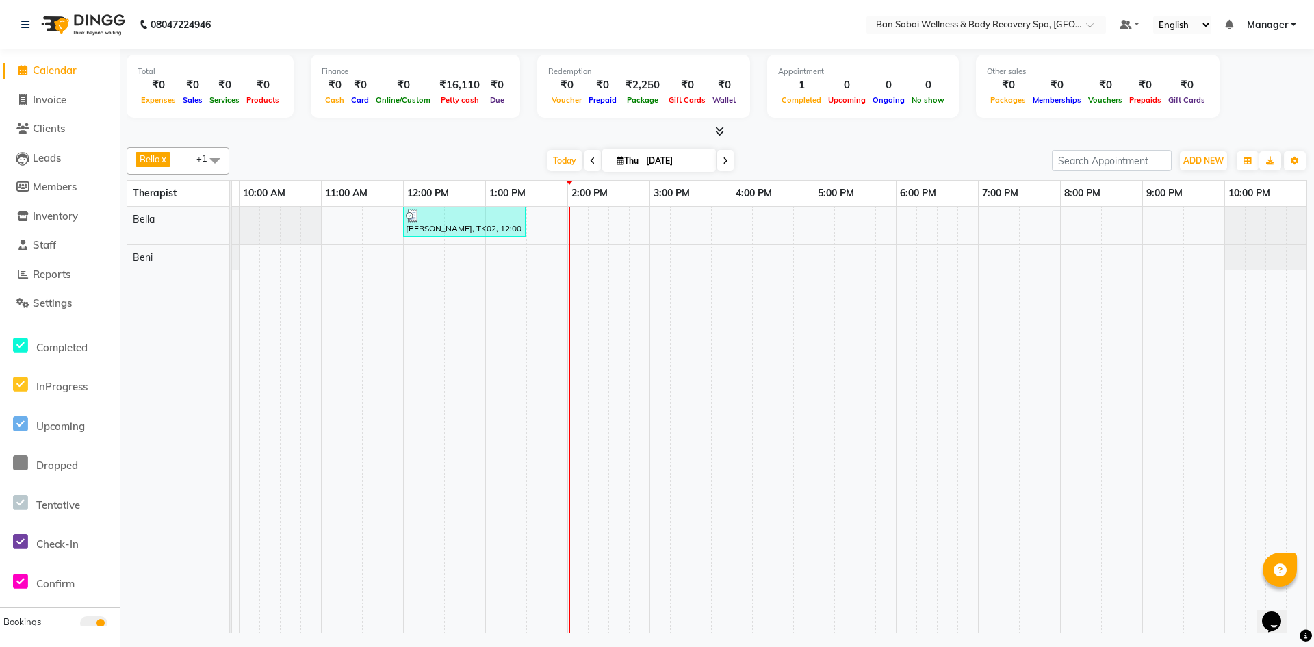
click at [726, 163] on icon at bounding box center [725, 161] width 5 height 8
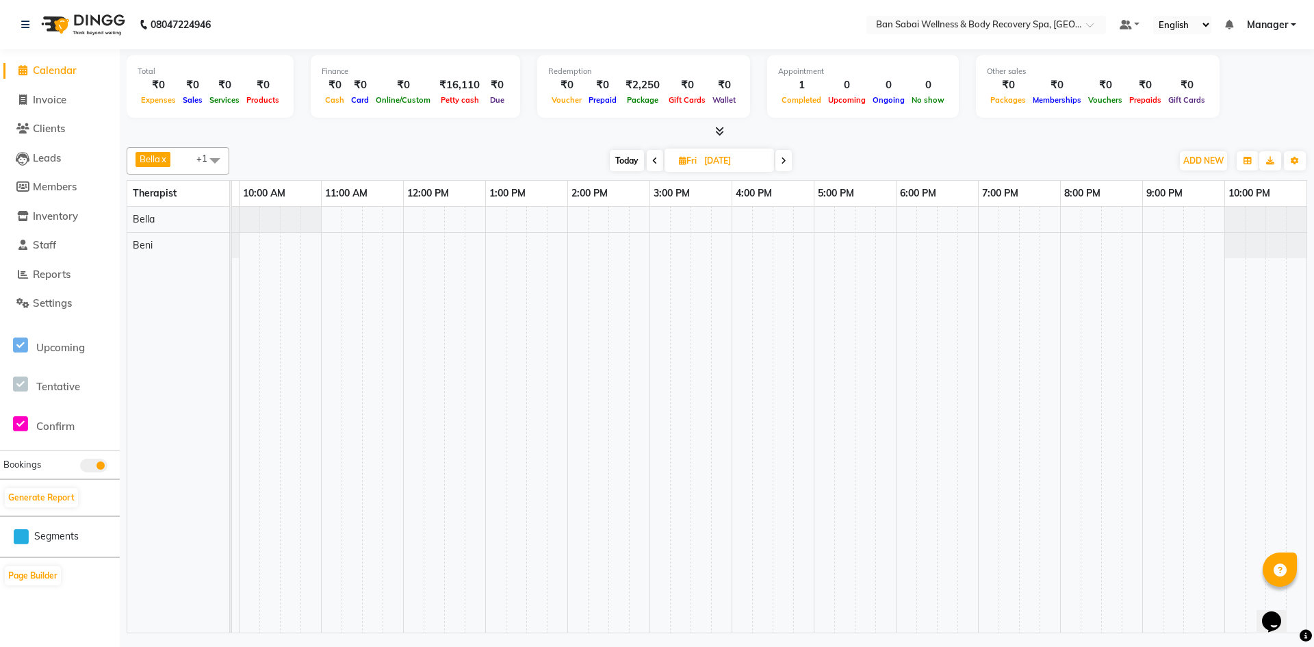
click at [658, 162] on span at bounding box center [655, 160] width 16 height 21
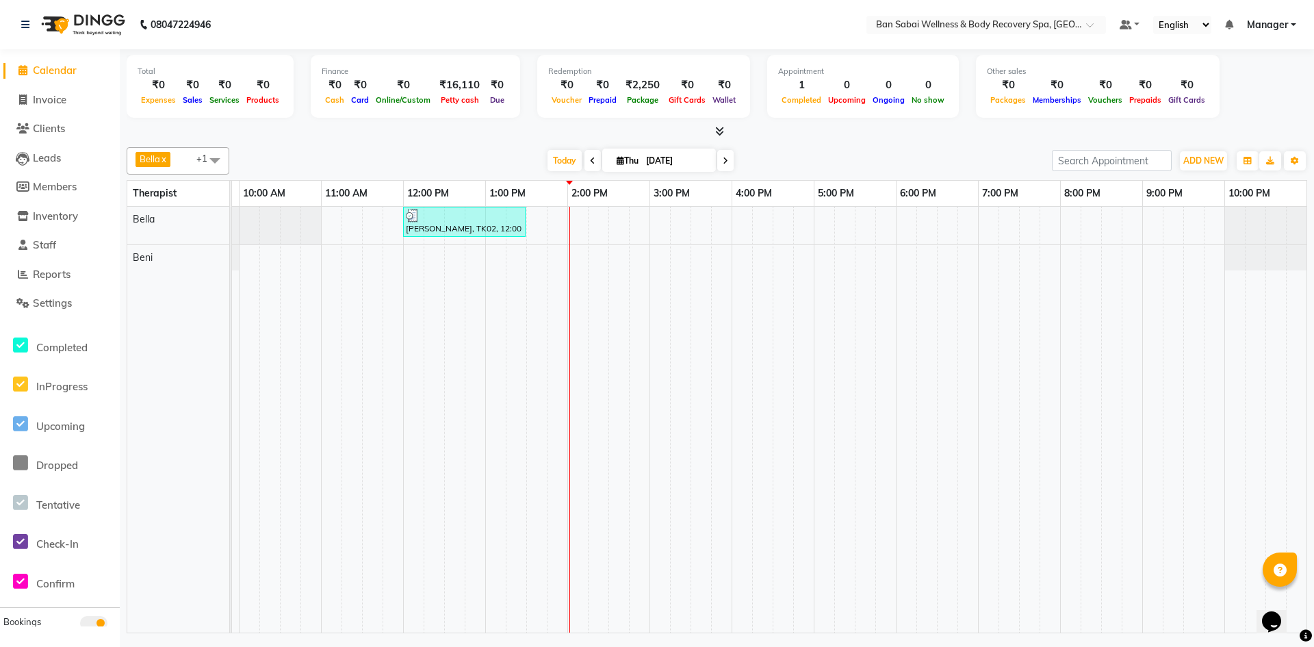
click at [717, 133] on icon at bounding box center [719, 131] width 9 height 10
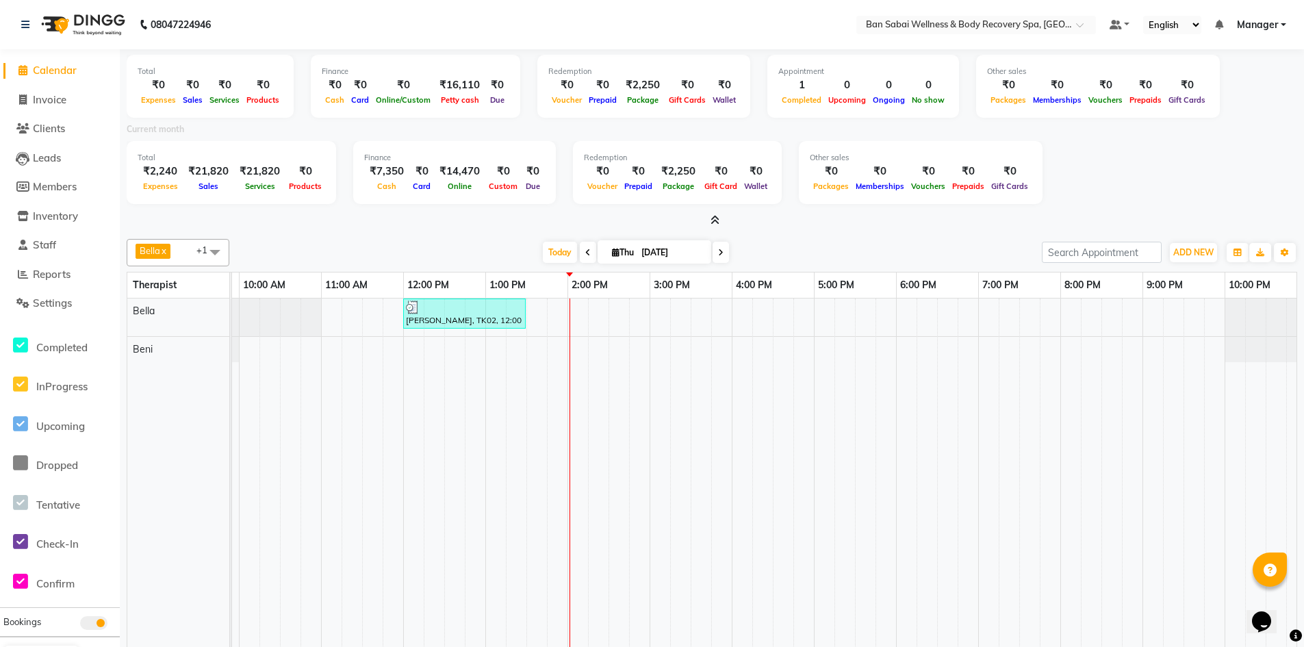
click at [715, 220] on icon at bounding box center [714, 220] width 9 height 10
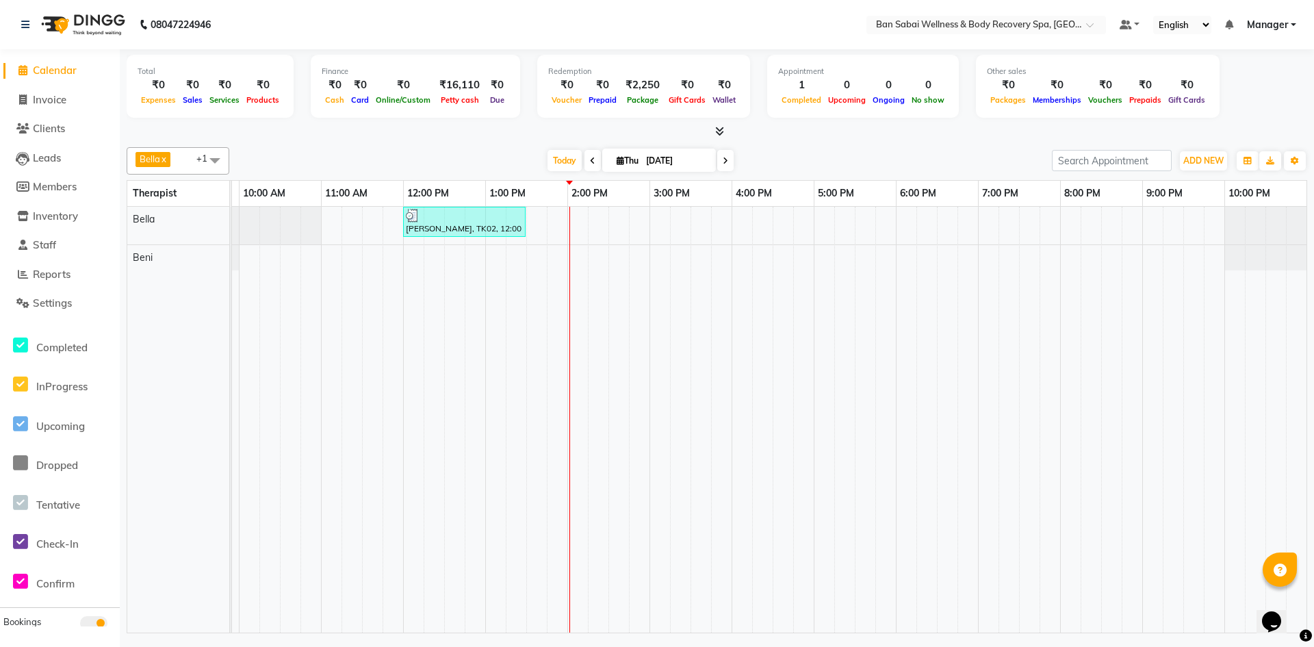
click at [727, 162] on span at bounding box center [725, 160] width 16 height 21
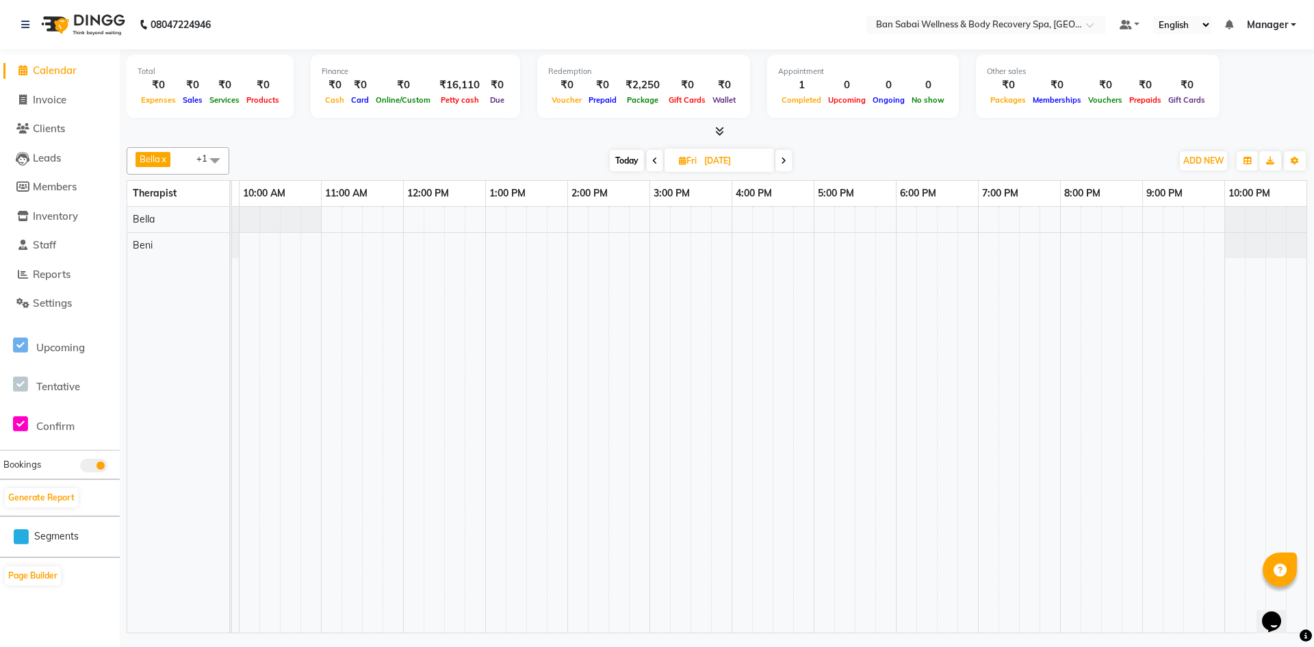
click at [652, 159] on icon at bounding box center [654, 161] width 5 height 8
type input "[DATE]"
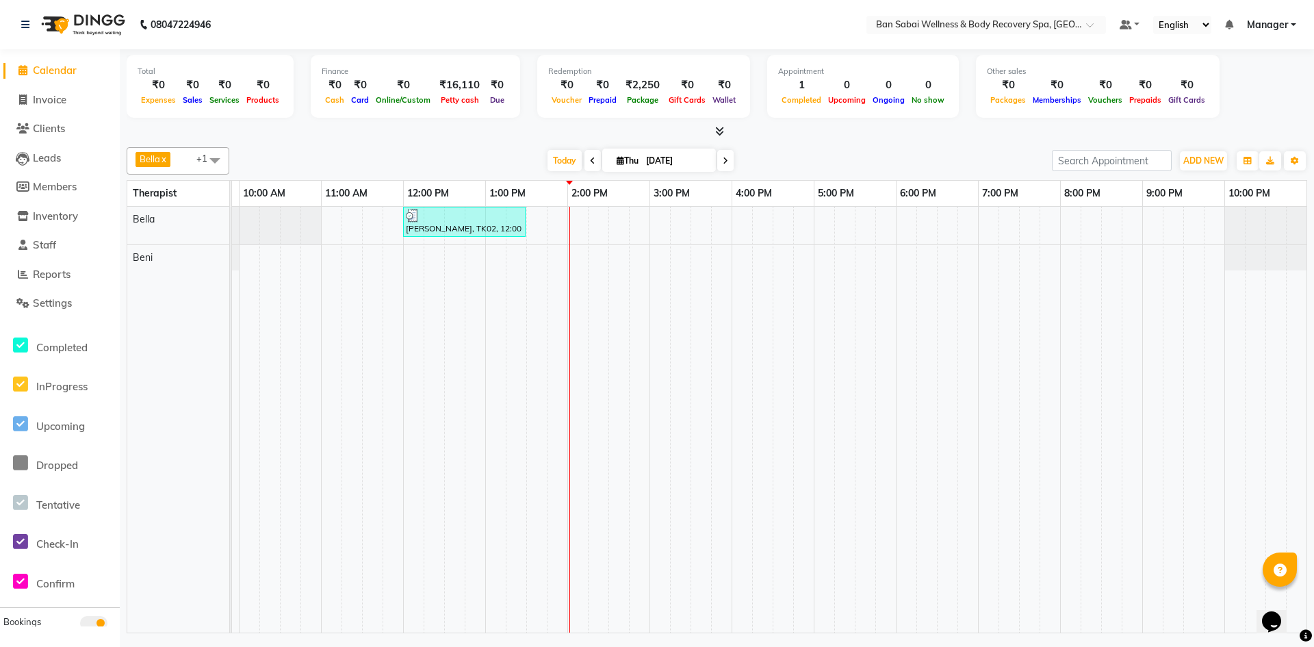
click at [718, 134] on icon at bounding box center [719, 131] width 9 height 10
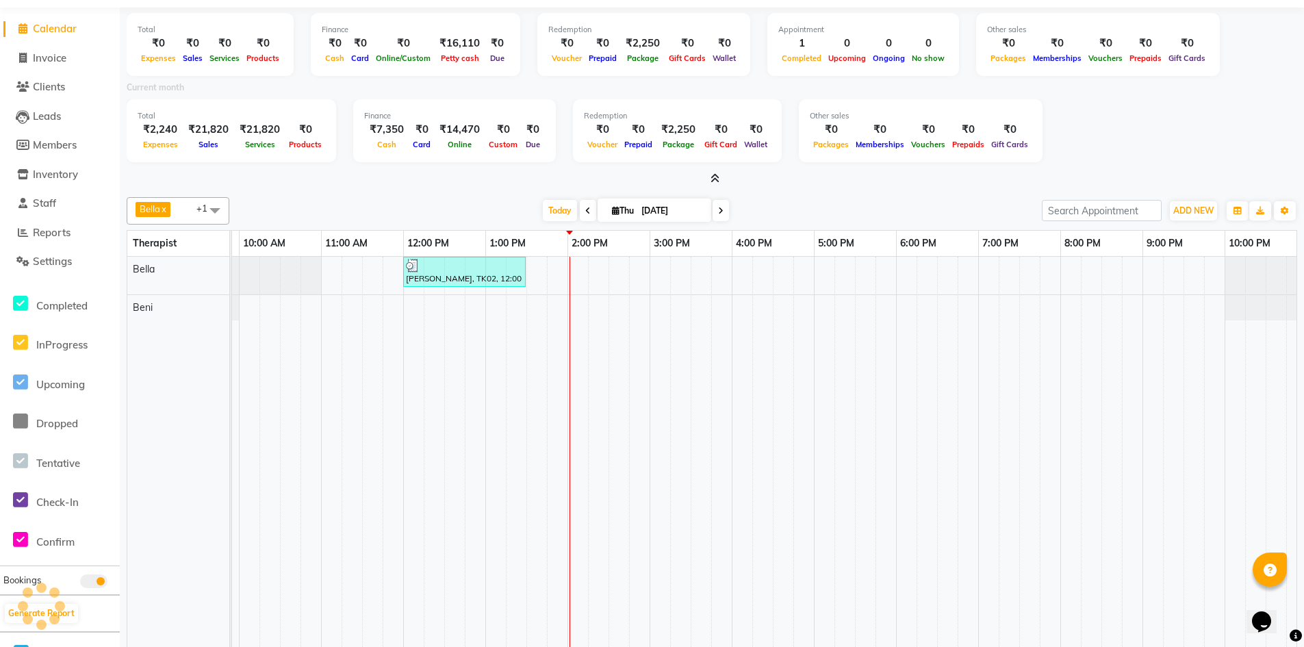
scroll to position [81, 0]
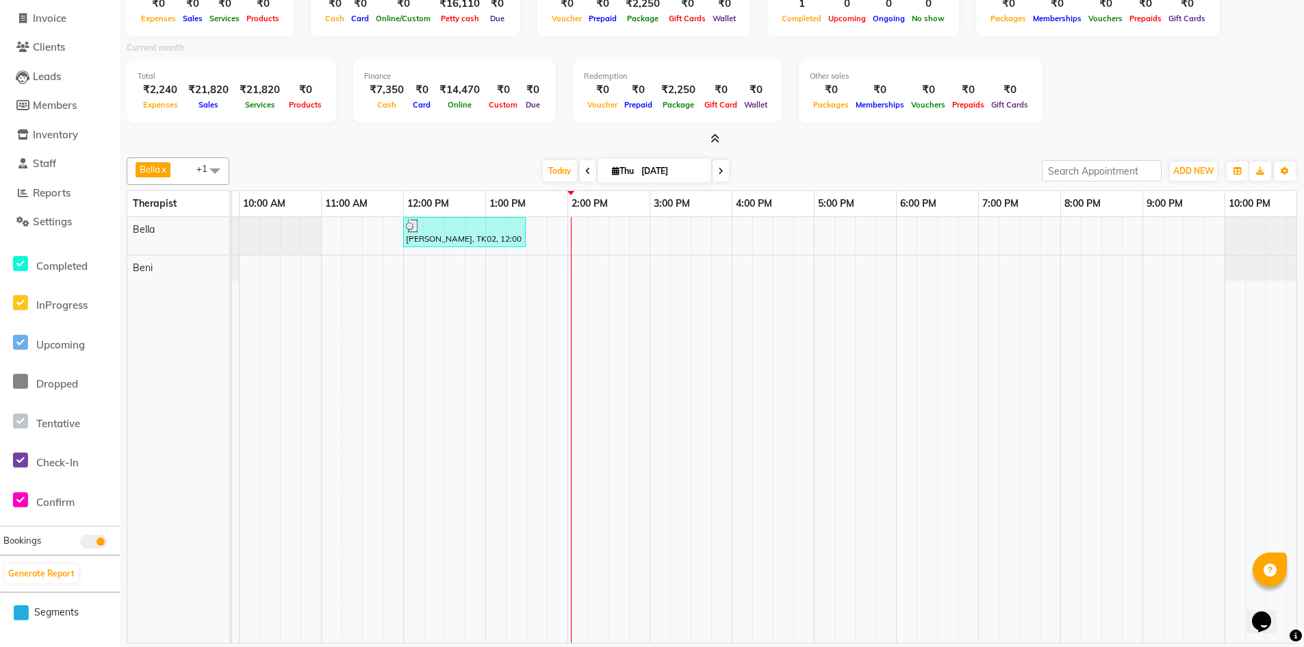
click at [714, 139] on icon at bounding box center [714, 138] width 9 height 10
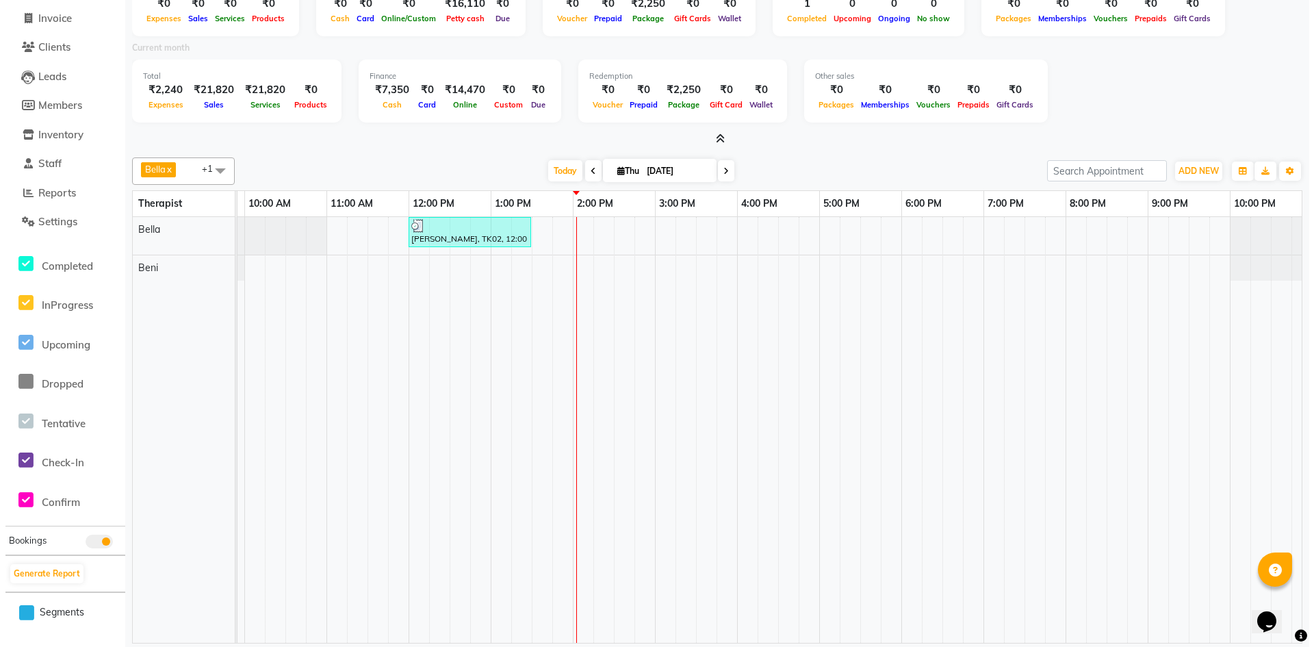
scroll to position [0, 0]
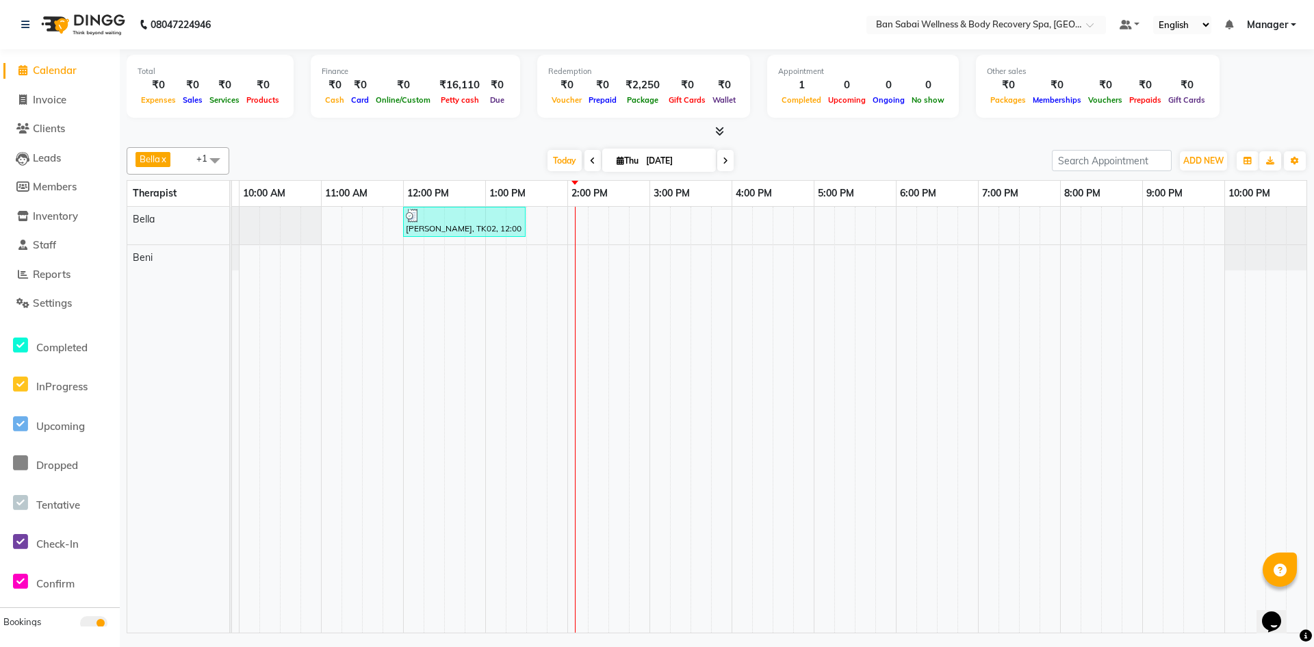
click at [1294, 26] on link "Manager" at bounding box center [1271, 25] width 49 height 14
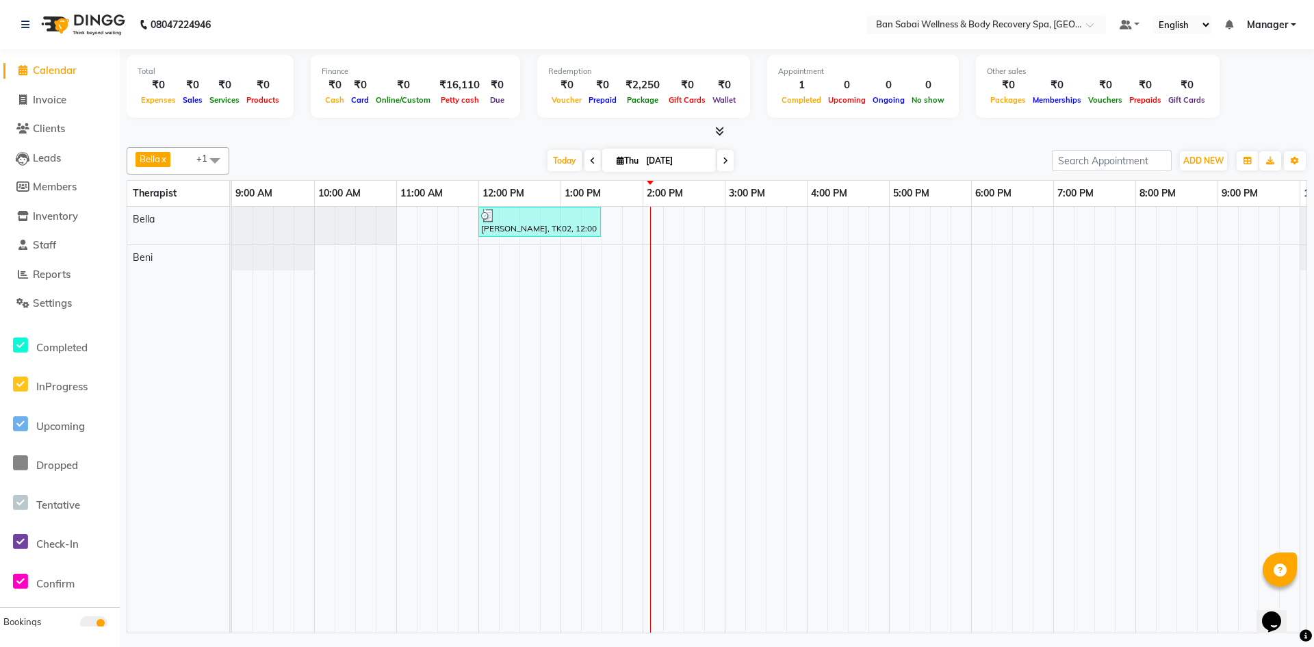
scroll to position [0, 75]
